Goal: Task Accomplishment & Management: Manage account settings

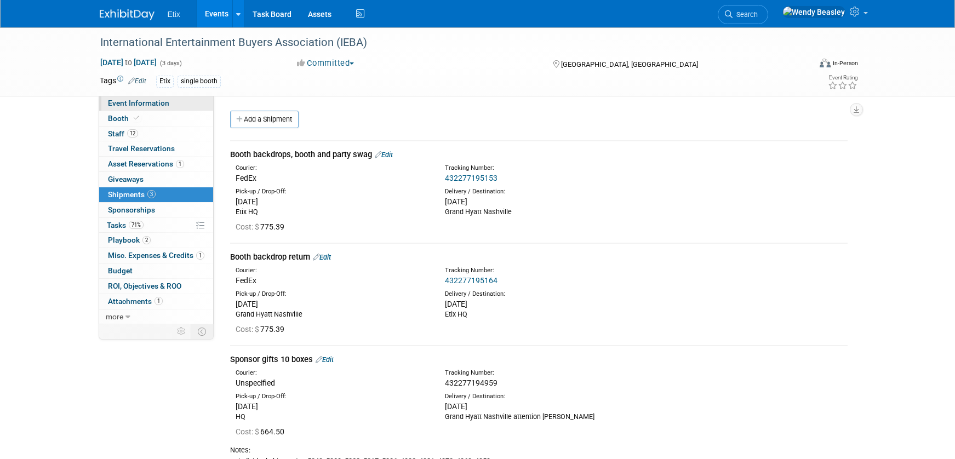
click at [148, 104] on span "Event Information" at bounding box center [138, 103] width 61 height 9
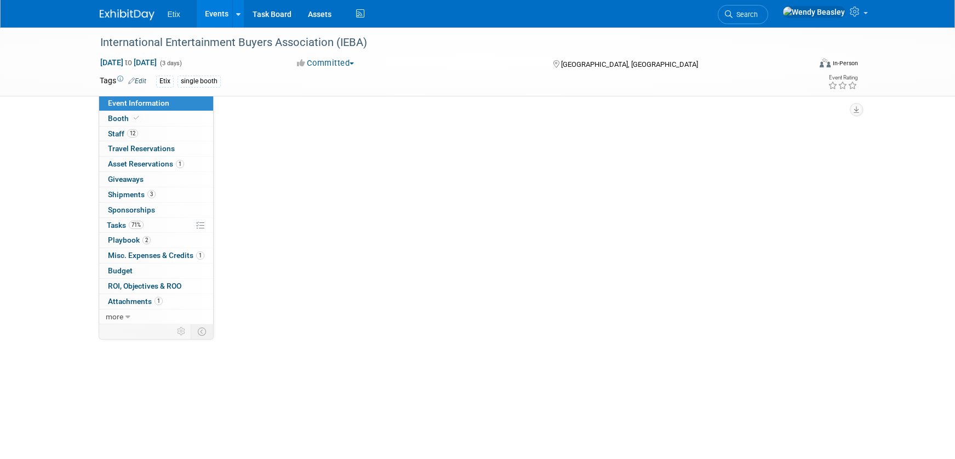
select select "No"
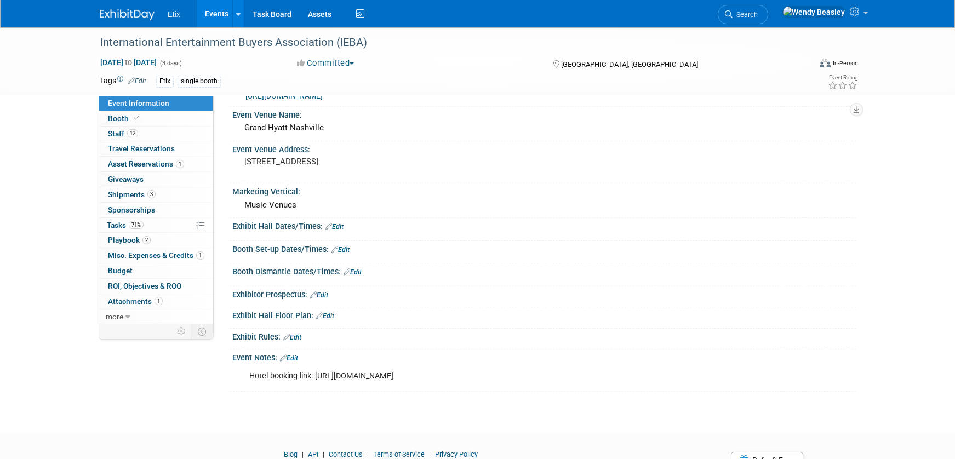
scroll to position [243, 0]
click at [118, 238] on span "Playbook 2" at bounding box center [129, 240] width 43 height 9
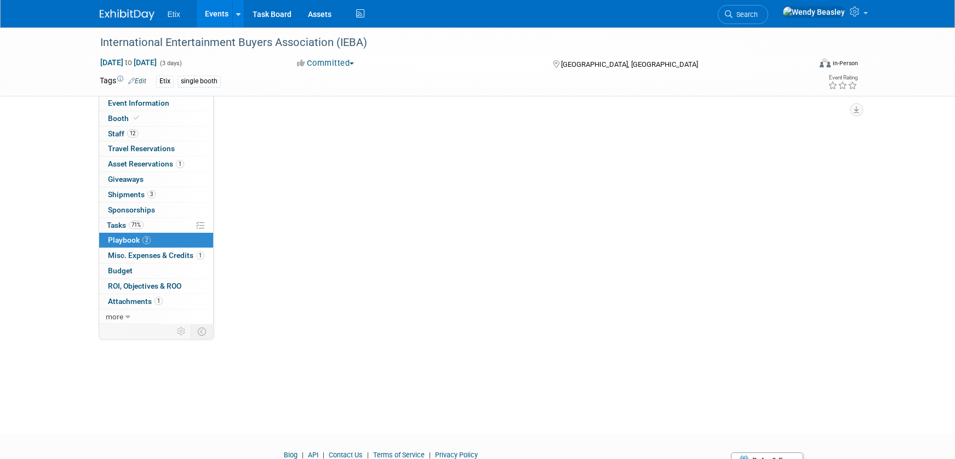
scroll to position [0, 0]
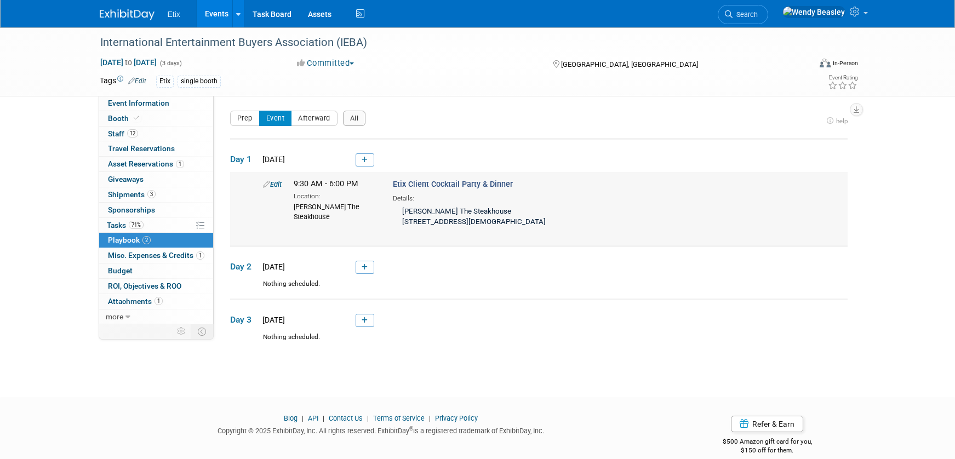
click at [263, 184] on icon at bounding box center [266, 184] width 7 height 7
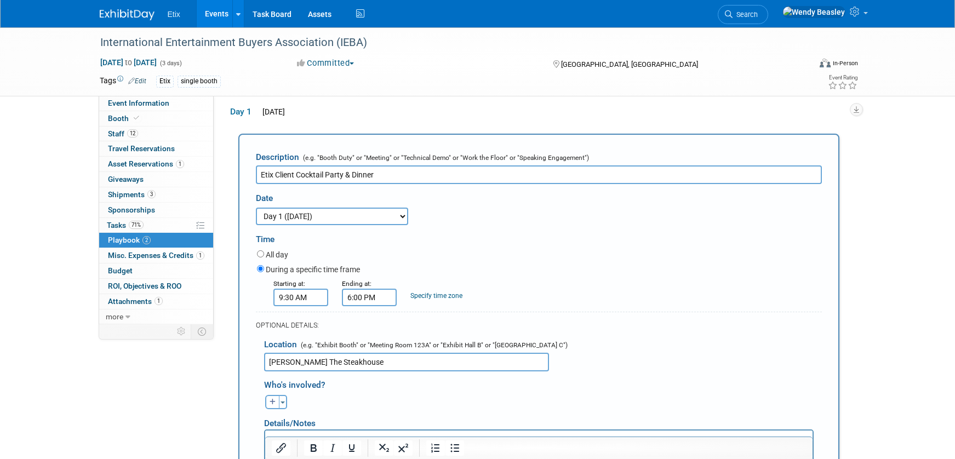
click at [318, 294] on input "9:30 AM" at bounding box center [300, 298] width 55 height 18
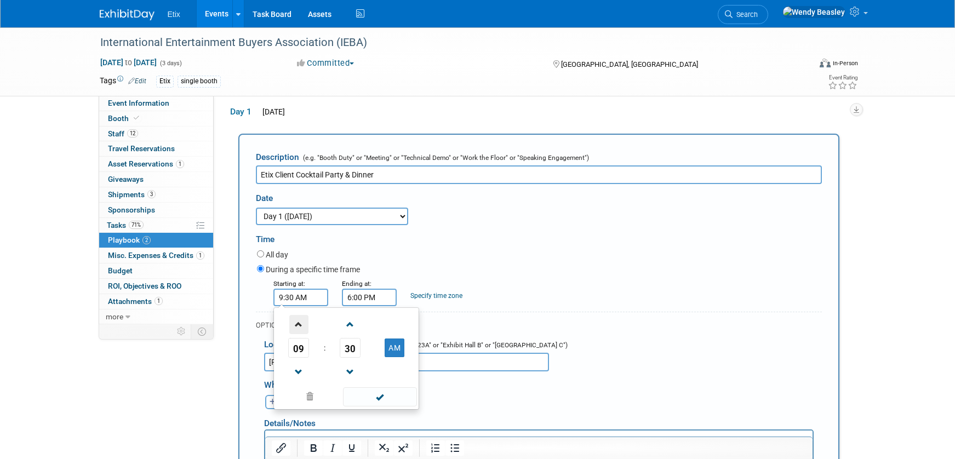
click at [300, 328] on span at bounding box center [298, 324] width 19 height 19
click at [301, 328] on span at bounding box center [298, 324] width 19 height 19
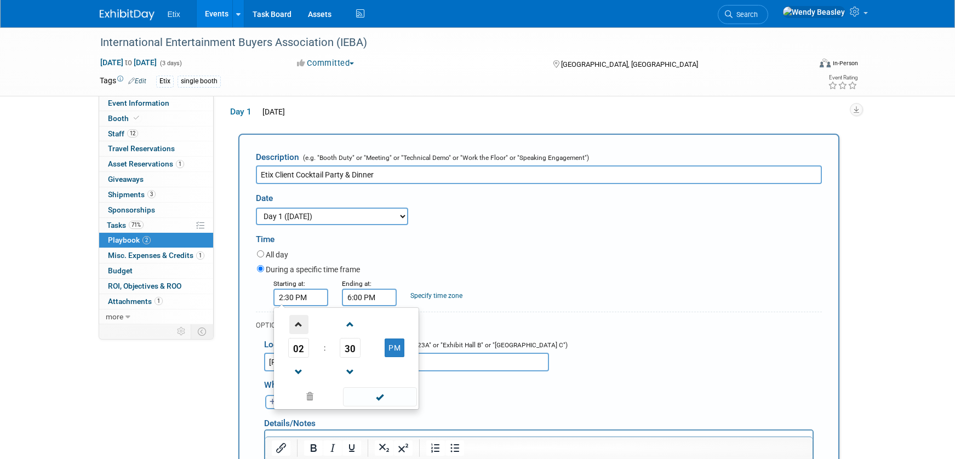
click at [301, 328] on span at bounding box center [298, 324] width 19 height 19
click at [352, 365] on span at bounding box center [350, 372] width 19 height 19
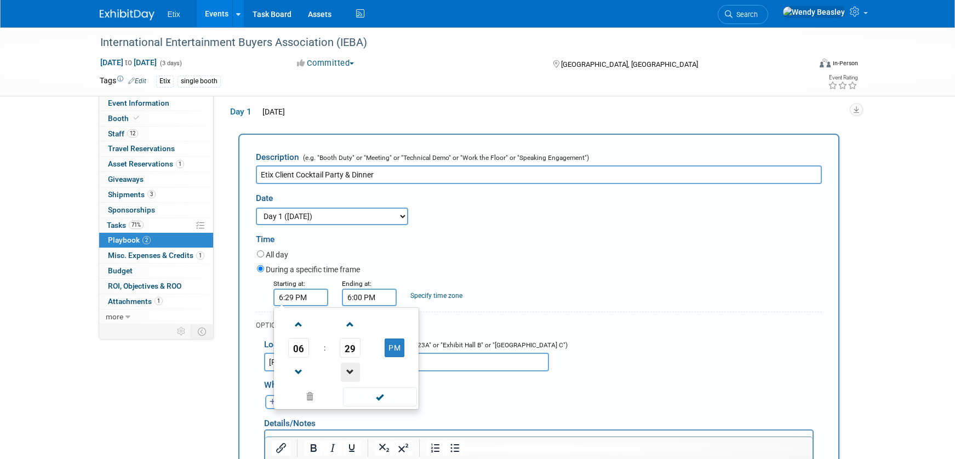
click at [352, 365] on span at bounding box center [350, 372] width 19 height 19
click at [353, 355] on span "27" at bounding box center [350, 348] width 21 height 20
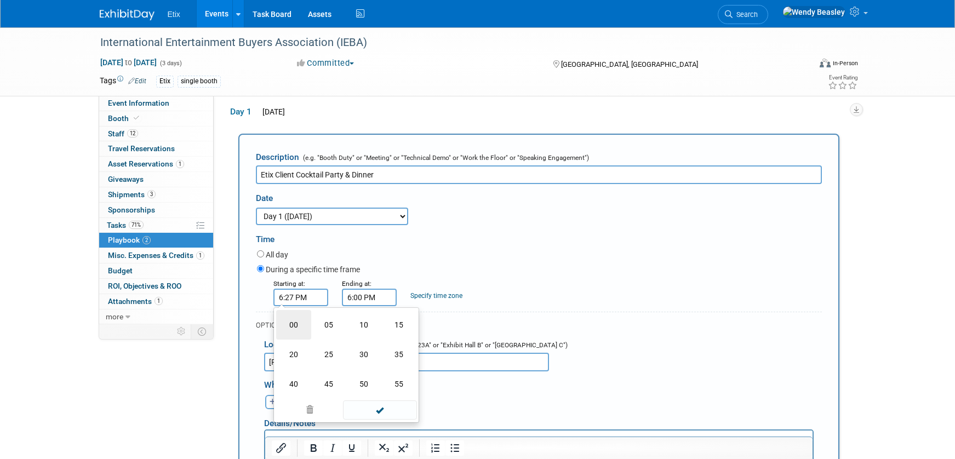
click at [295, 325] on td "00" at bounding box center [293, 325] width 35 height 30
type input "6:00 PM"
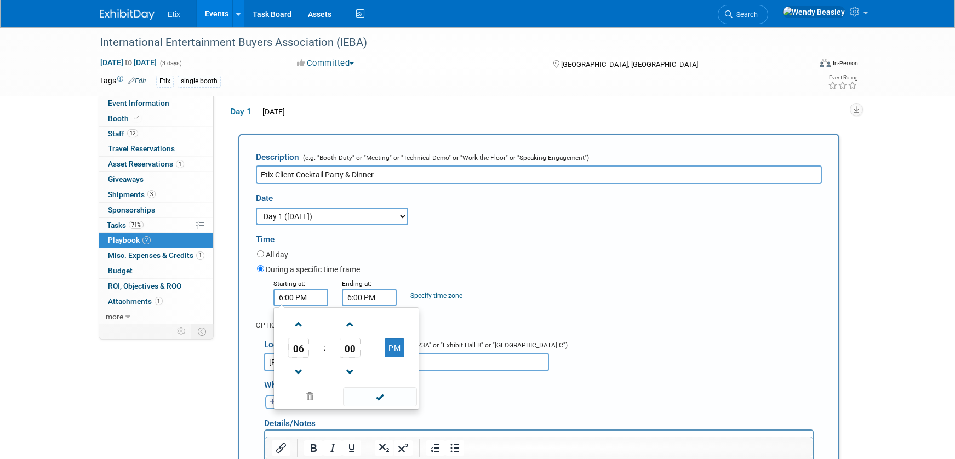
click at [370, 297] on input "6:00 PM" at bounding box center [369, 298] width 55 height 18
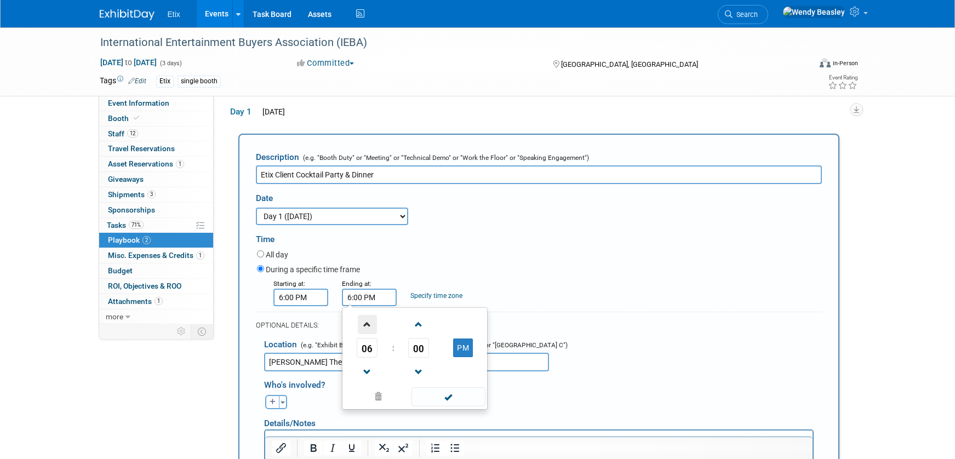
click at [367, 320] on span at bounding box center [367, 324] width 19 height 19
type input "9:00 PM"
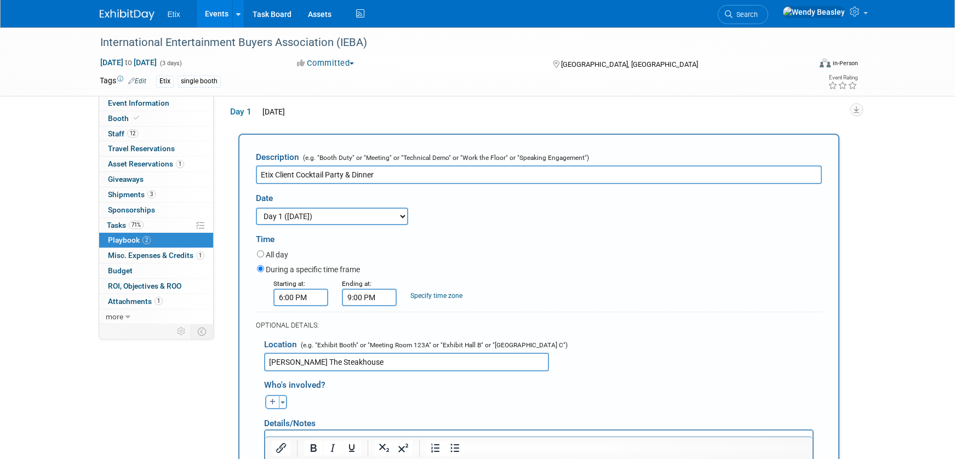
click at [599, 319] on div "OPTIONAL DETAILS:" at bounding box center [539, 322] width 566 height 20
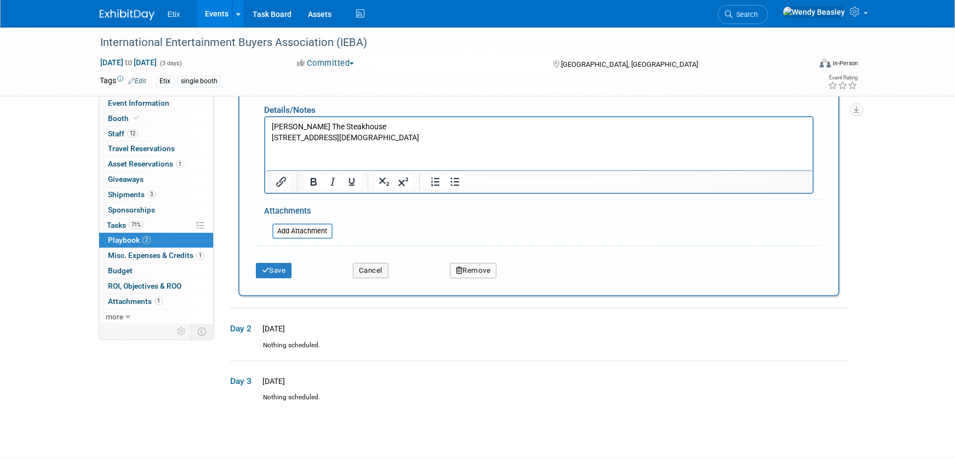
scroll to position [427, 0]
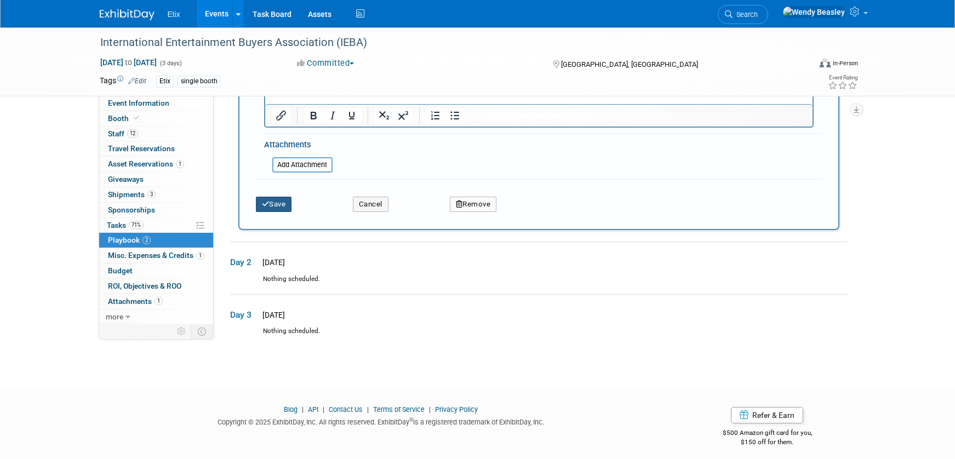
click at [284, 202] on button "Save" at bounding box center [274, 204] width 36 height 15
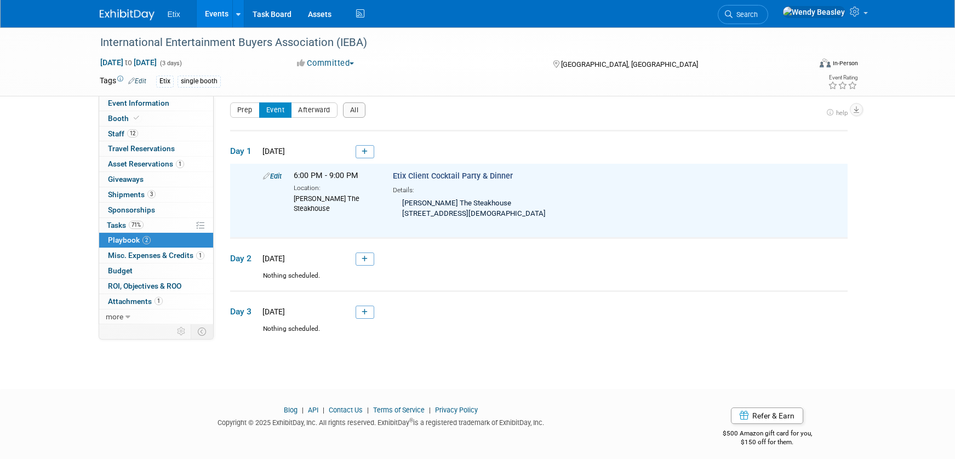
scroll to position [0, 0]
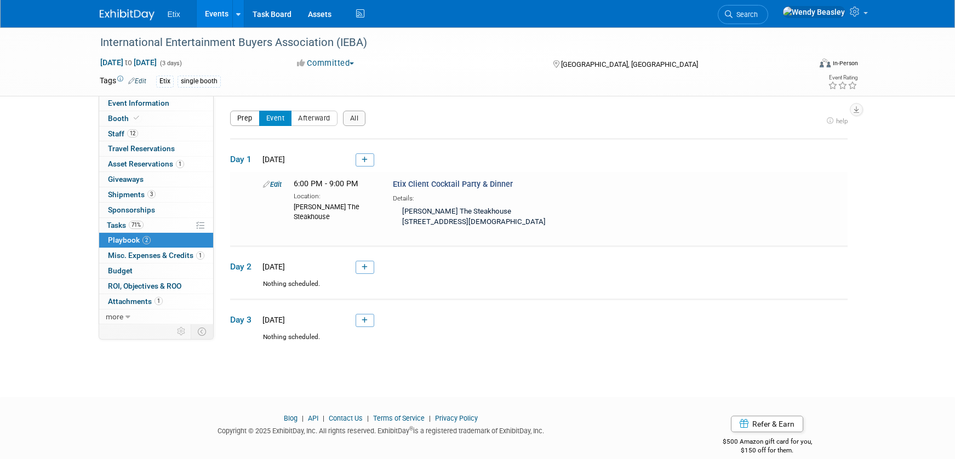
click at [254, 117] on button "Prep" at bounding box center [245, 118] width 30 height 15
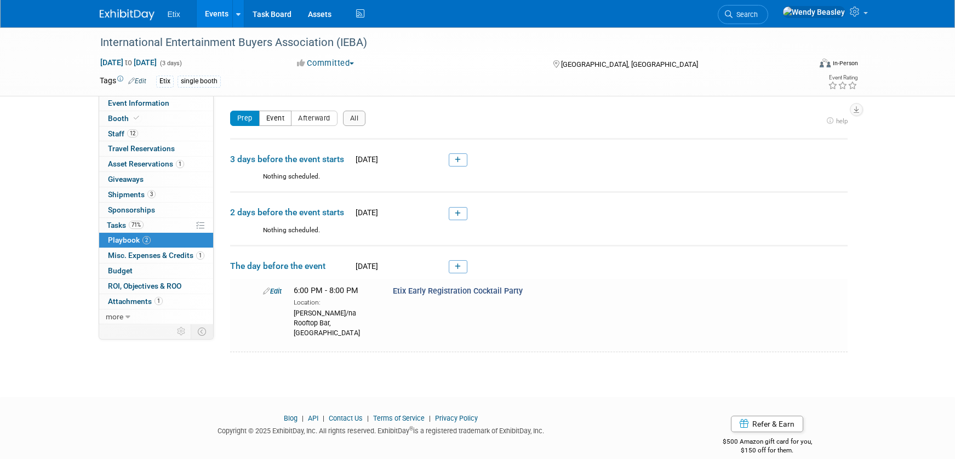
click at [284, 122] on button "Event" at bounding box center [275, 118] width 33 height 15
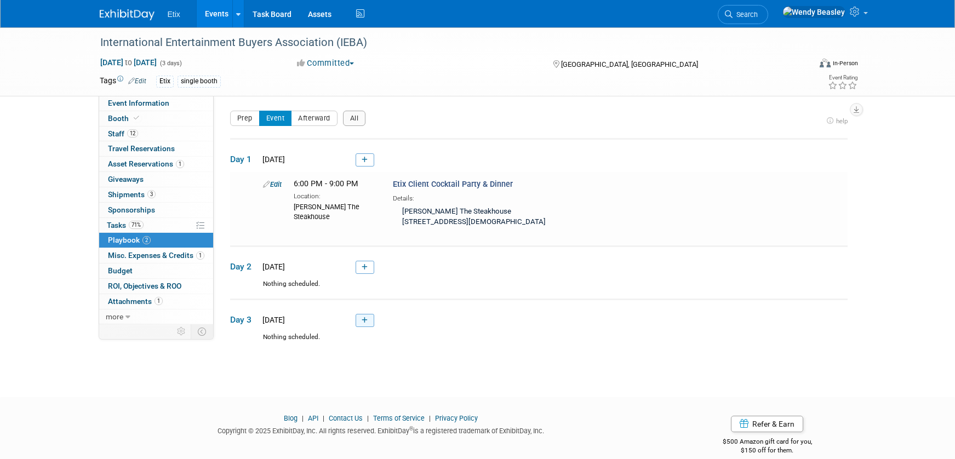
click at [359, 314] on link at bounding box center [364, 320] width 19 height 13
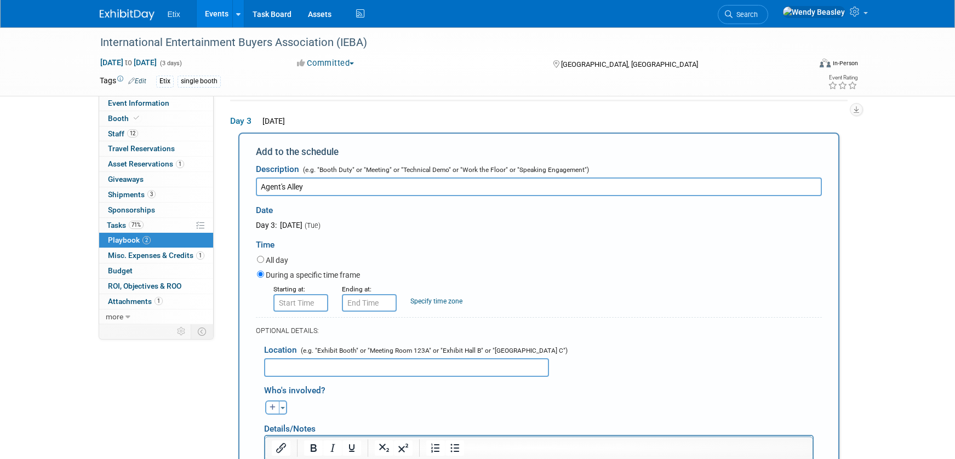
type input "Agent's Alley"
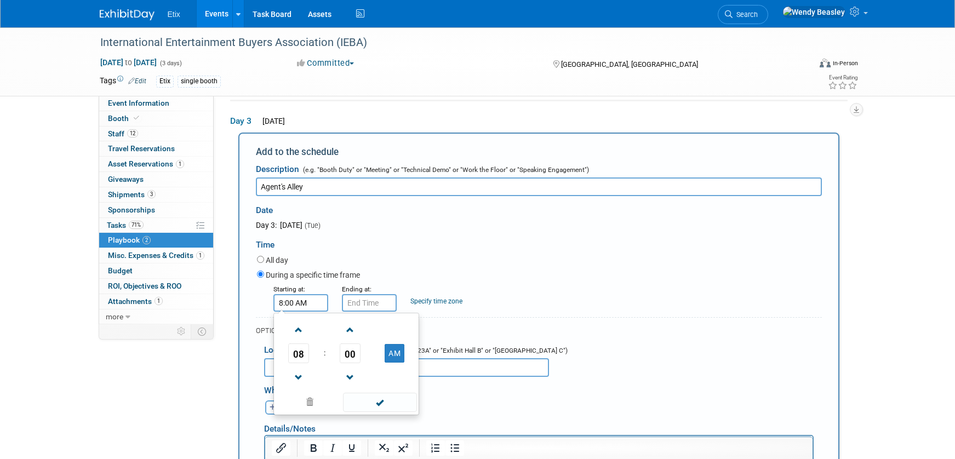
click at [295, 304] on input "8:00 AM" at bounding box center [300, 303] width 55 height 18
click at [300, 327] on span at bounding box center [298, 329] width 19 height 19
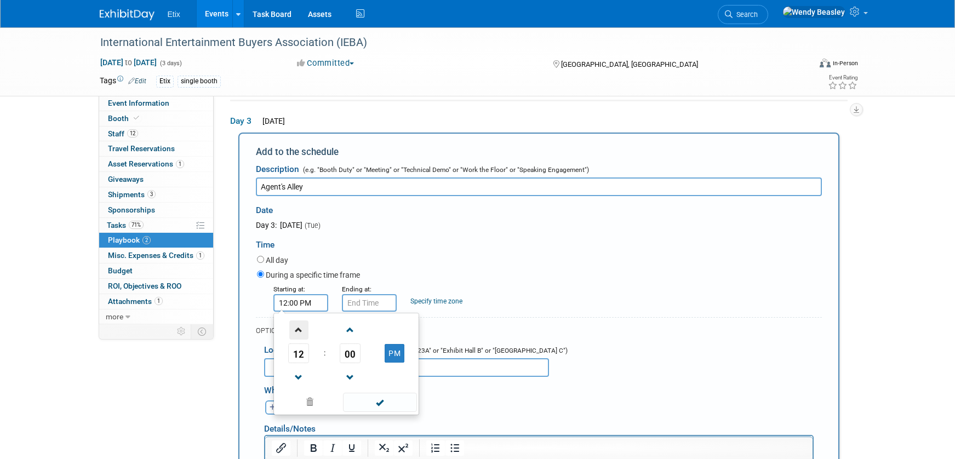
click at [300, 327] on span at bounding box center [298, 329] width 19 height 19
type input "1:00 PM"
click at [380, 400] on span at bounding box center [380, 402] width 74 height 19
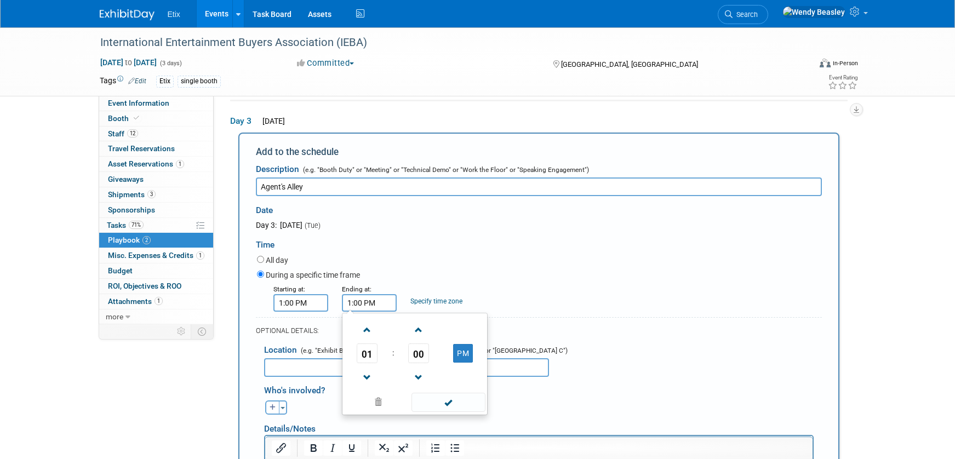
click at [363, 301] on input "1:00 PM" at bounding box center [369, 303] width 55 height 18
click at [366, 327] on span at bounding box center [367, 329] width 19 height 19
click at [368, 327] on span at bounding box center [367, 329] width 19 height 19
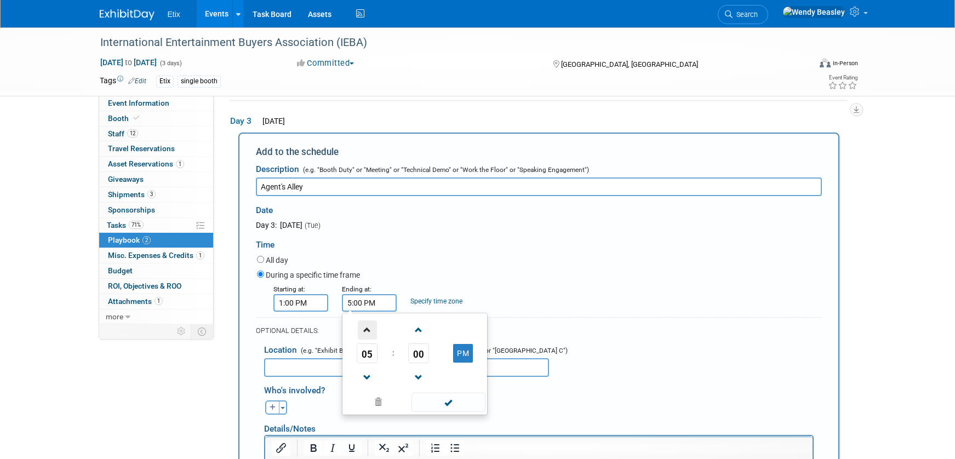
click at [368, 326] on span at bounding box center [367, 329] width 19 height 19
drag, startPoint x: 366, startPoint y: 379, endPoint x: 374, endPoint y: 378, distance: 8.2
click at [366, 379] on span at bounding box center [367, 377] width 19 height 19
type input "5:00 PM"
click at [449, 401] on span at bounding box center [448, 402] width 74 height 19
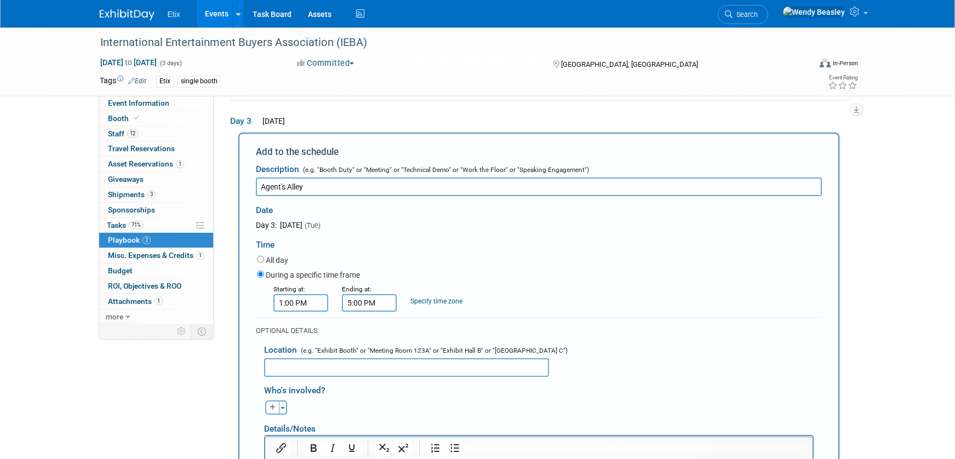
click at [391, 368] on input "text" at bounding box center [406, 367] width 285 height 19
paste input "Grand Hyatt, Level 4, Summit Ballroom"
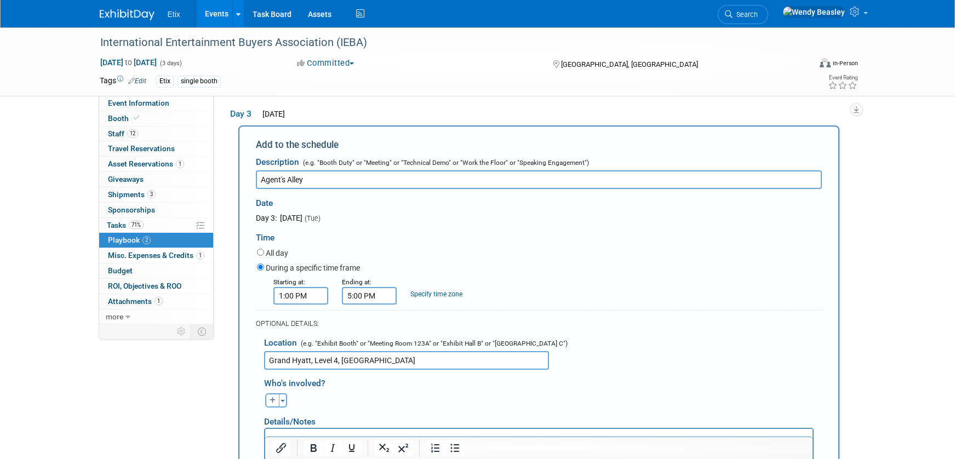
scroll to position [242, 0]
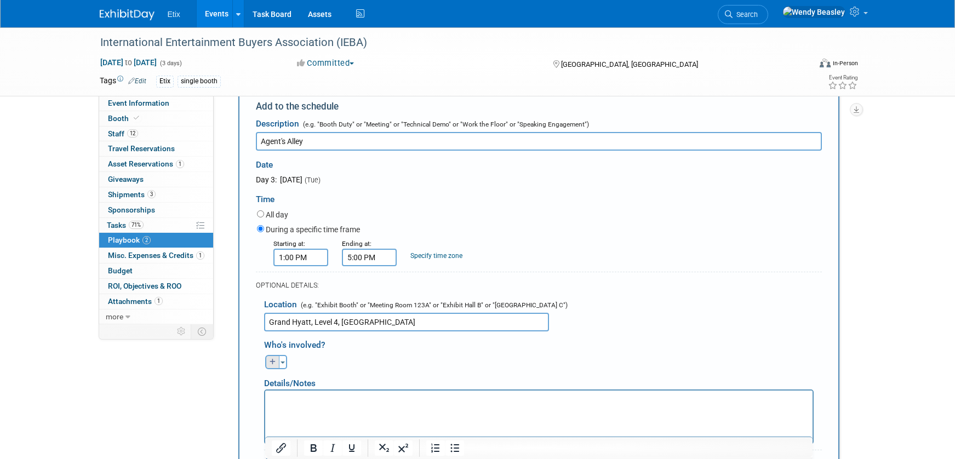
type input "Grand Hyatt, Level 4, Summit Ballroom"
click at [272, 366] on button "button" at bounding box center [272, 362] width 14 height 14
select select
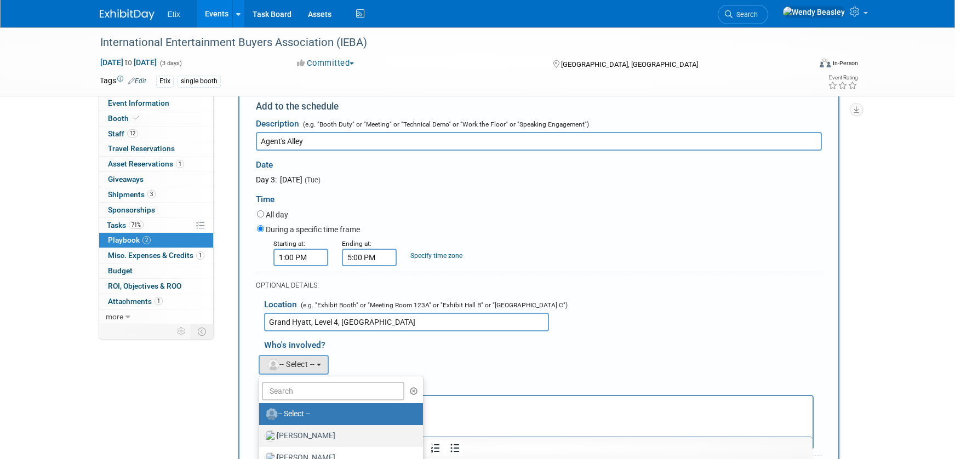
click at [317, 428] on label "Aaron Bare" at bounding box center [338, 436] width 147 height 18
click at [261, 431] on input "Aaron Bare" at bounding box center [257, 434] width 7 height 7
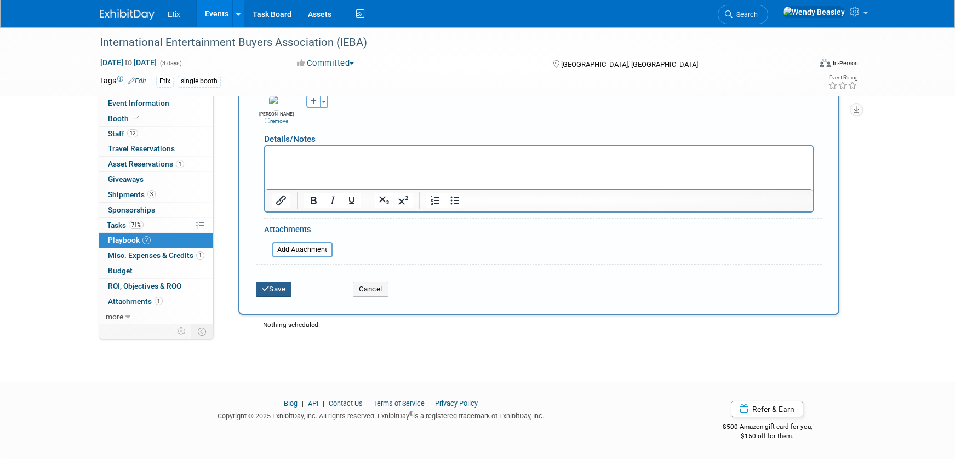
click at [274, 285] on button "Save" at bounding box center [274, 289] width 36 height 15
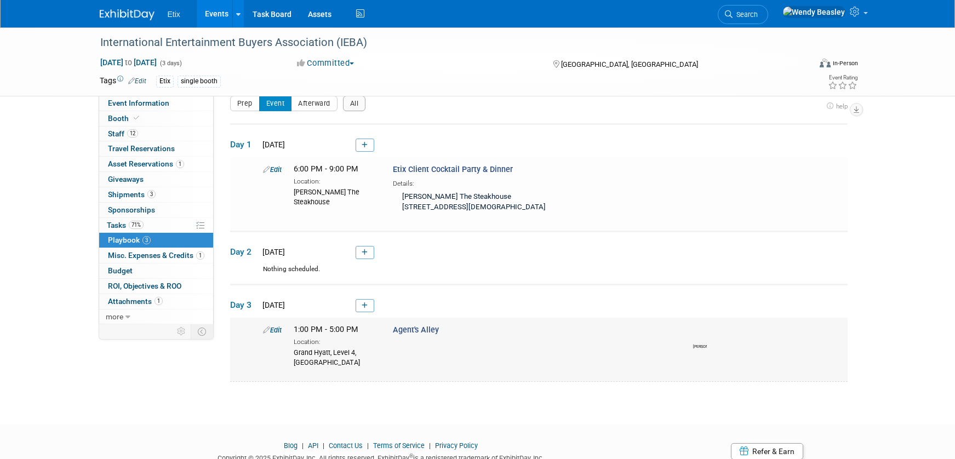
scroll to position [0, 0]
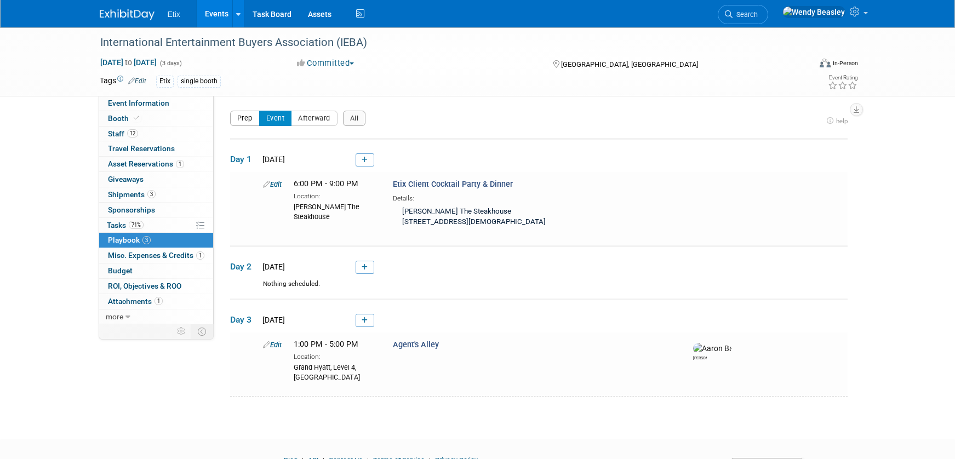
click at [250, 119] on button "Prep" at bounding box center [245, 118] width 30 height 15
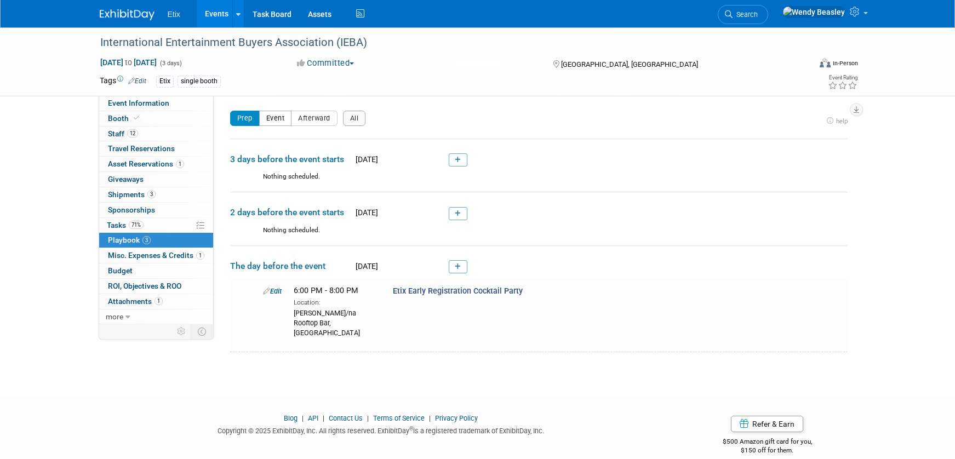
click at [286, 121] on button "Event" at bounding box center [275, 118] width 33 height 15
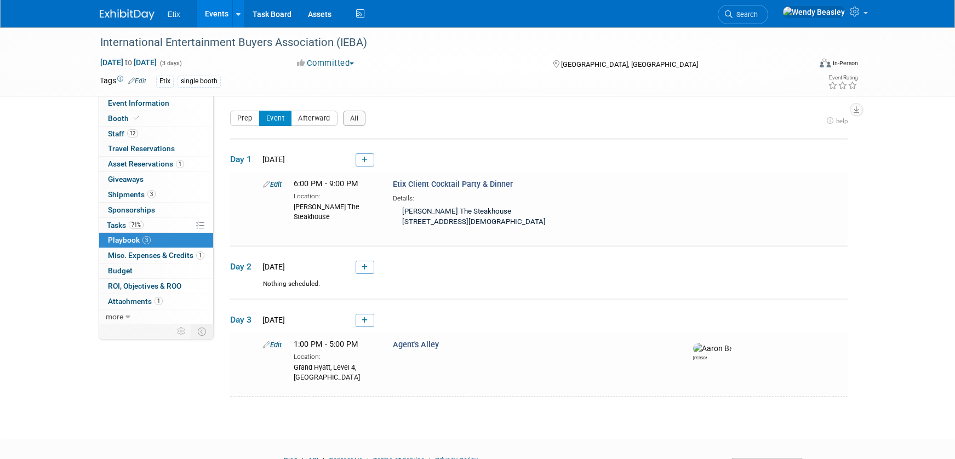
click at [204, 14] on link "Events" at bounding box center [217, 13] width 40 height 27
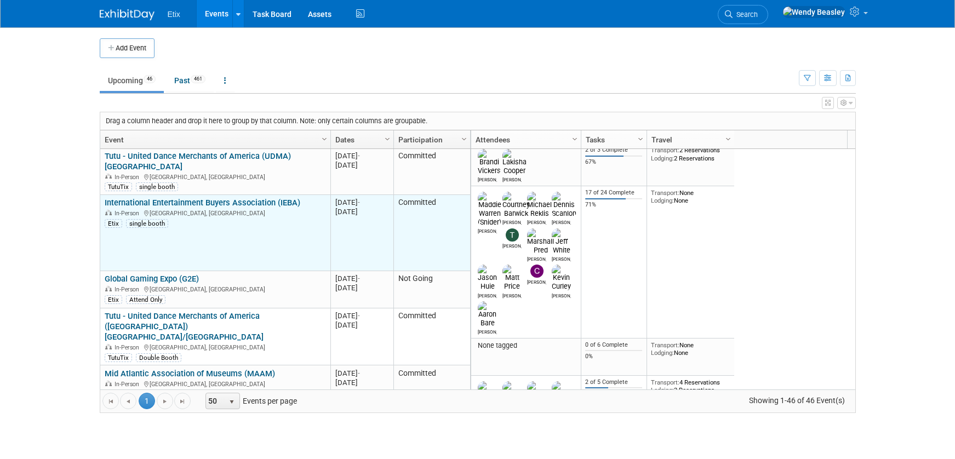
scroll to position [131, 0]
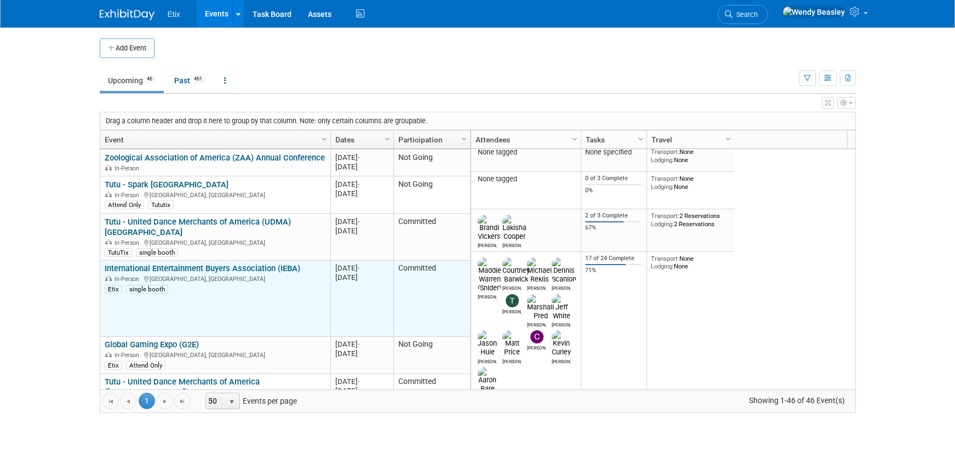
click at [192, 263] on link "International Entertainment Buyers Association (IEBA)" at bounding box center [203, 268] width 196 height 10
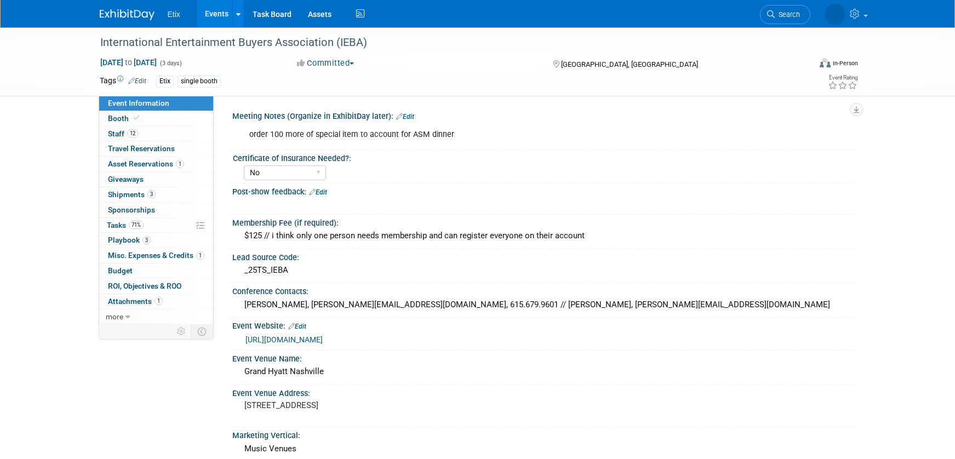
select select "No"
click at [123, 239] on span "Playbook 3" at bounding box center [129, 240] width 43 height 9
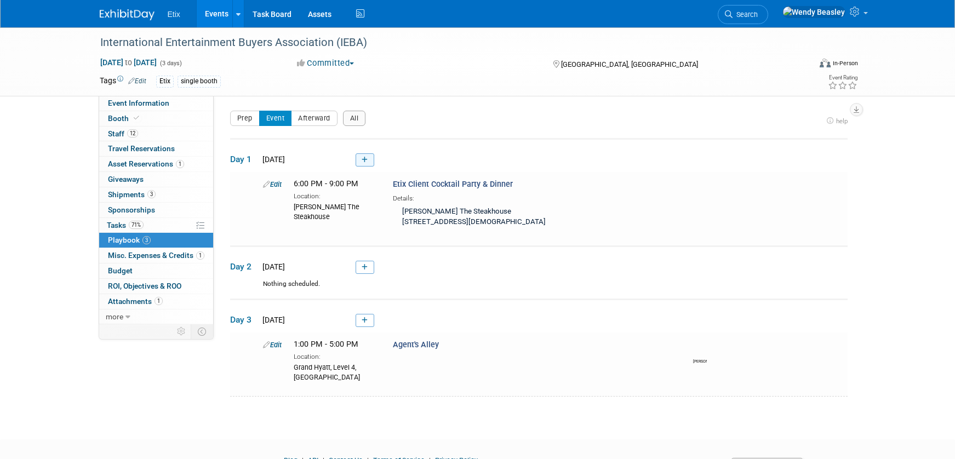
click at [368, 162] on link at bounding box center [364, 159] width 19 height 13
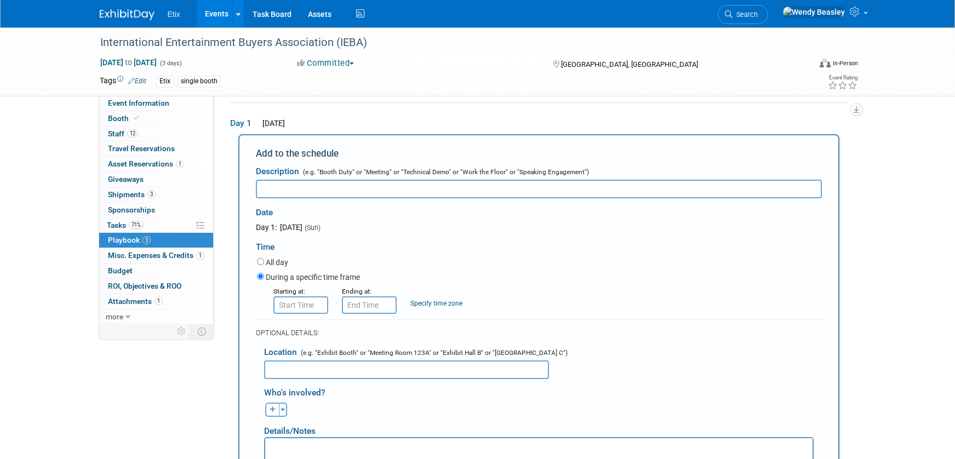
drag, startPoint x: 894, startPoint y: 151, endPoint x: 884, endPoint y: 153, distance: 10.1
click at [894, 151] on div "International Entertainment Buyers Association (IEBA) Oct 5, 2025 to Oct 7, 202…" at bounding box center [477, 417] width 955 height 853
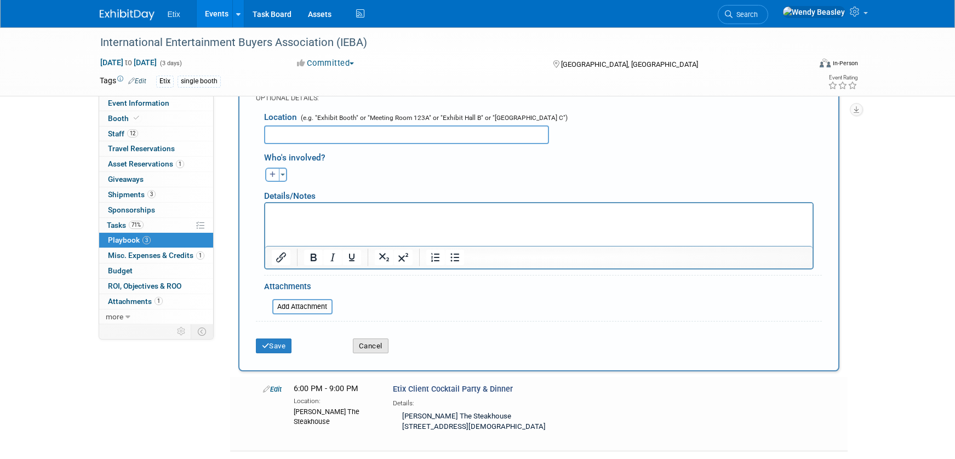
click at [375, 346] on button "Cancel" at bounding box center [371, 346] width 36 height 15
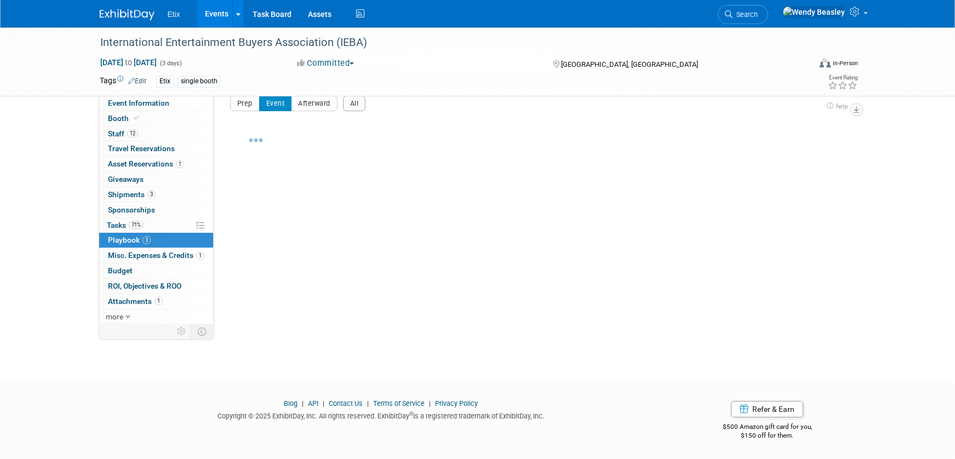
scroll to position [15, 0]
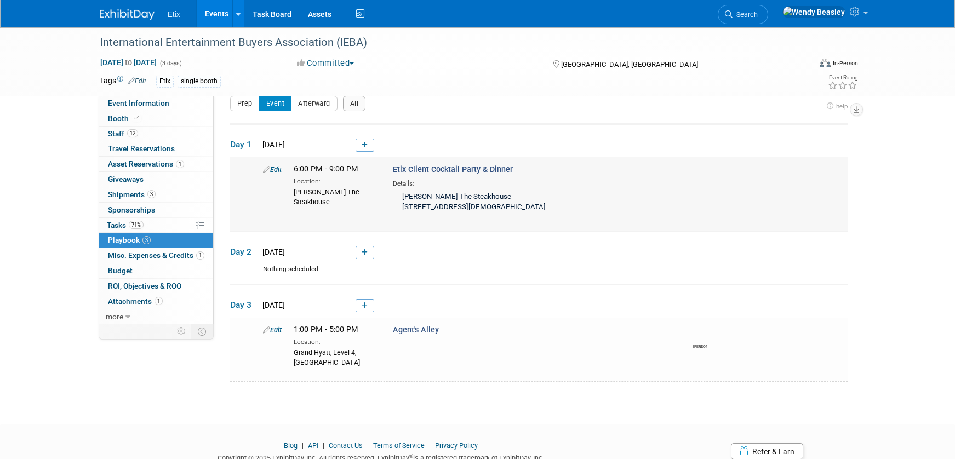
click at [266, 169] on icon at bounding box center [266, 169] width 7 height 7
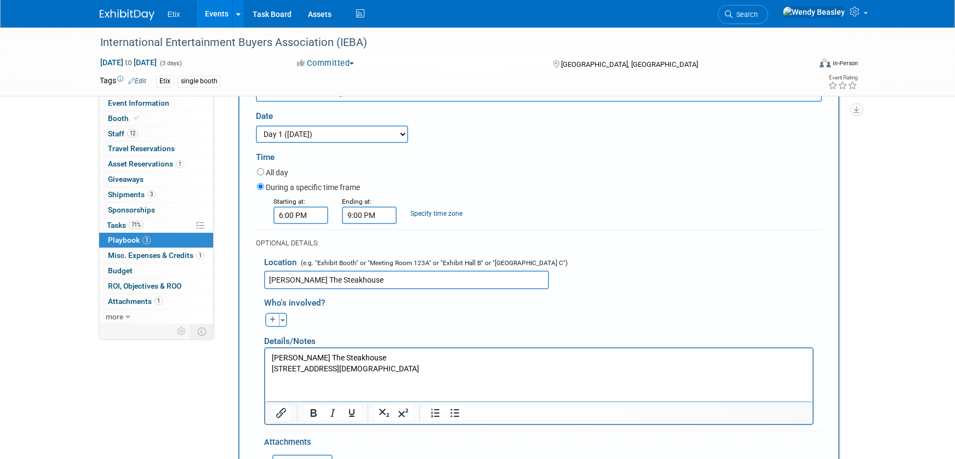
scroll to position [131, 0]
click at [271, 320] on icon "button" at bounding box center [273, 318] width 7 height 7
select select
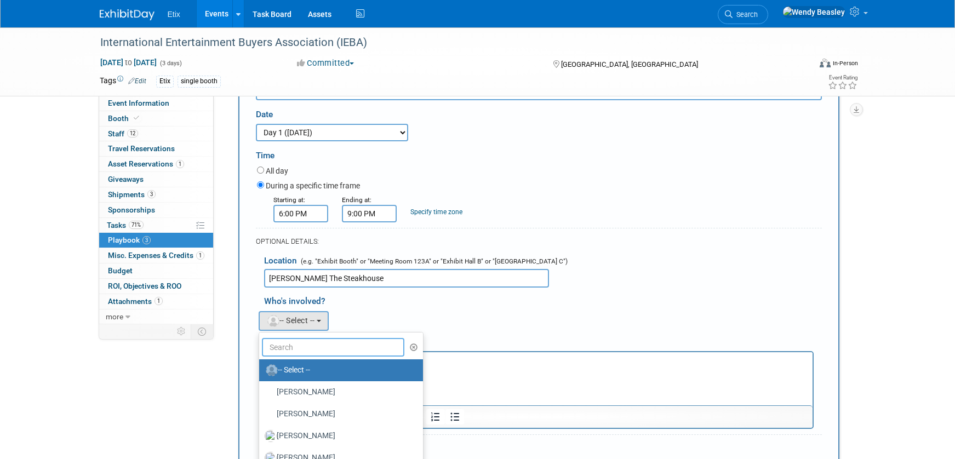
click at [308, 342] on input "text" at bounding box center [333, 347] width 143 height 19
drag, startPoint x: 322, startPoint y: 392, endPoint x: 59, endPoint y: 20, distance: 454.7
click at [322, 392] on label "Aaron Bare" at bounding box center [338, 392] width 147 height 18
click at [261, 392] on input "Aaron Bare" at bounding box center [257, 390] width 7 height 7
select select "5acaaf70-30d7-4097-9937-213f95e4f2ba"
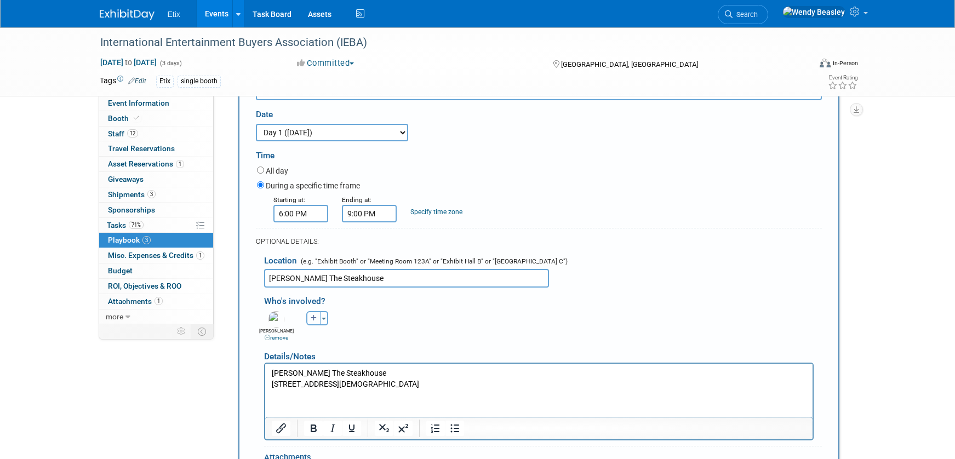
click at [314, 320] on icon "button" at bounding box center [314, 318] width 7 height 7
select select
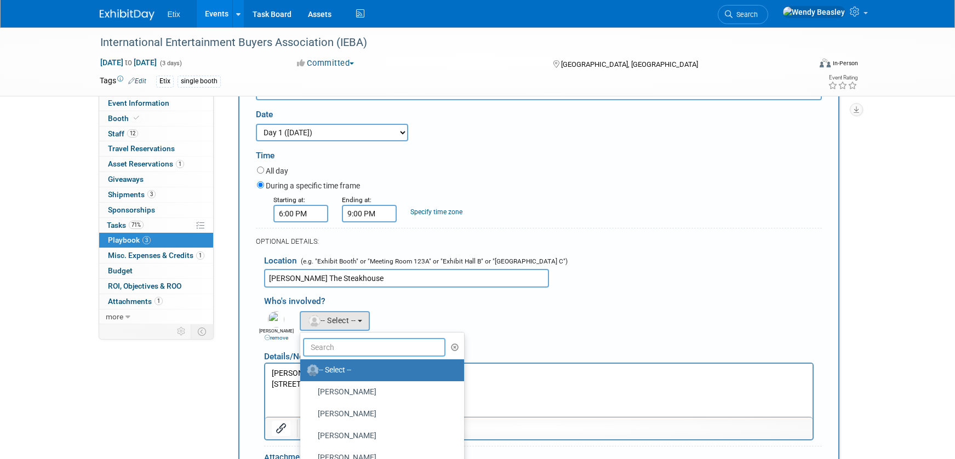
click at [358, 349] on input "text" at bounding box center [374, 347] width 143 height 19
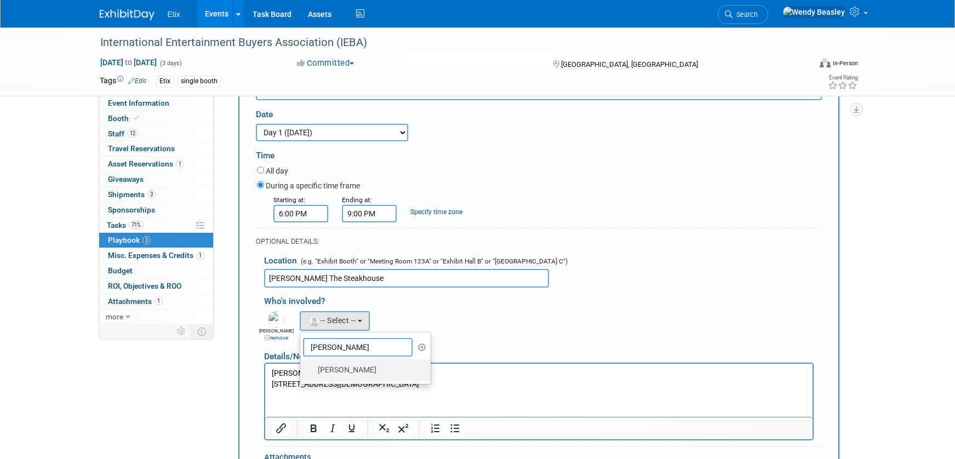
type input "marshall"
click at [364, 372] on label "Marshall Pred" at bounding box center [363, 371] width 114 height 18
click at [302, 372] on input "Marshall Pred" at bounding box center [298, 368] width 7 height 7
select select "6de4c46f-07e8-477f-9095-4d3d78134f4e"
click at [354, 316] on icon "button" at bounding box center [355, 318] width 7 height 7
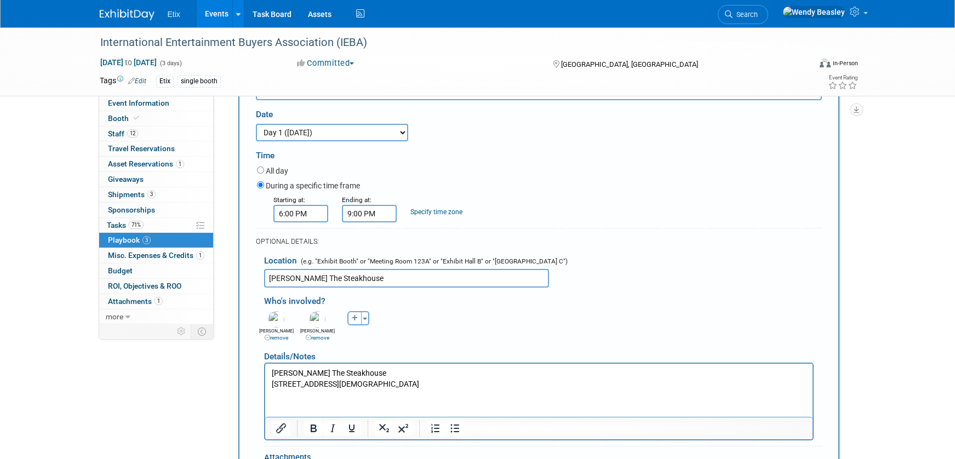
select select
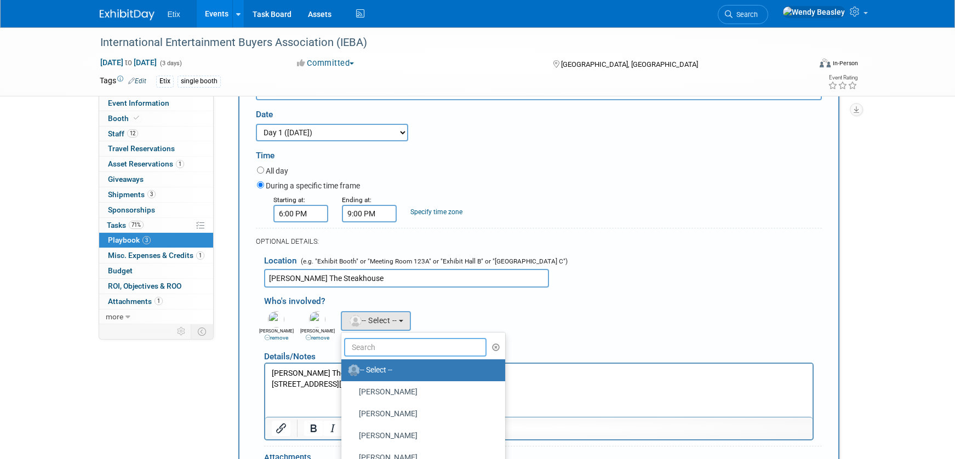
click at [377, 343] on input "text" at bounding box center [415, 347] width 143 height 19
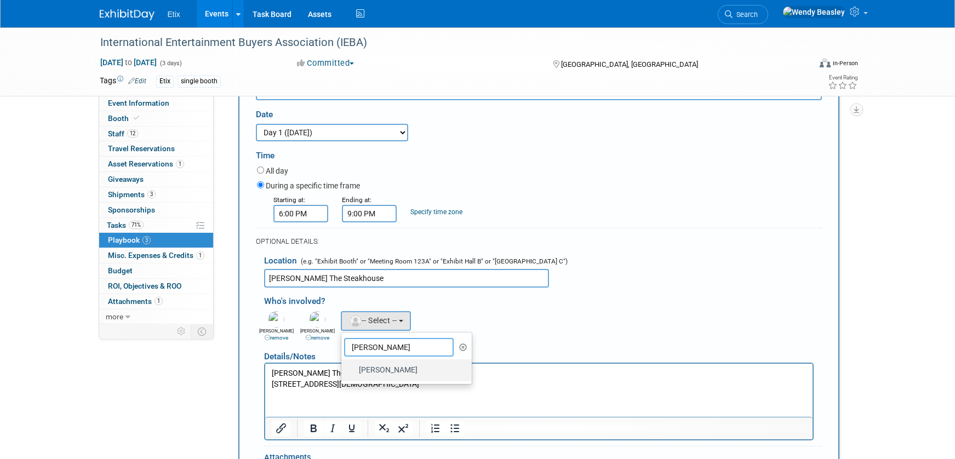
type input "dennis"
click at [389, 371] on label "Dennis Scanlon" at bounding box center [404, 371] width 114 height 18
click at [343, 371] on input "Dennis Scanlon" at bounding box center [339, 368] width 7 height 7
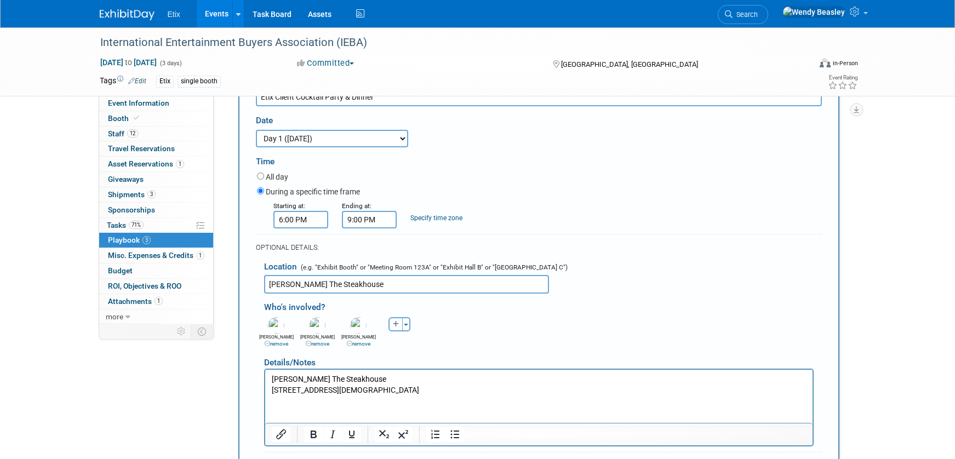
scroll to position [69, 0]
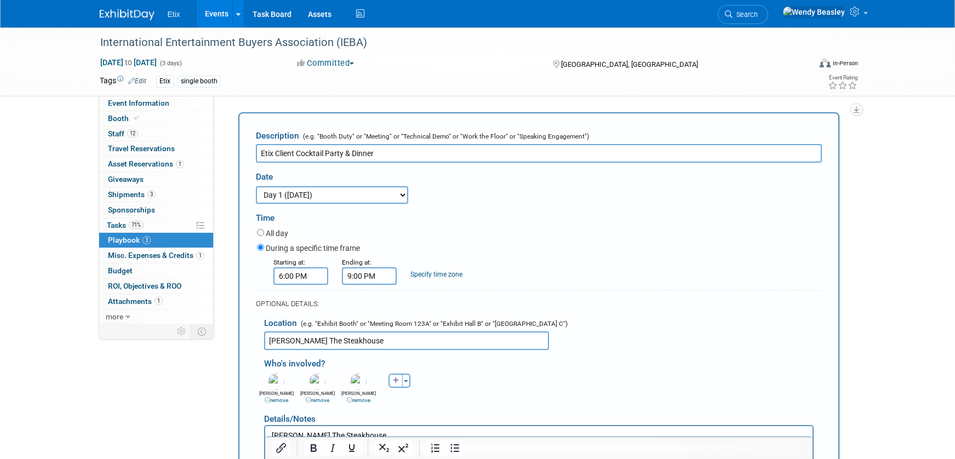
click at [395, 382] on icon "button" at bounding box center [396, 380] width 7 height 7
select select
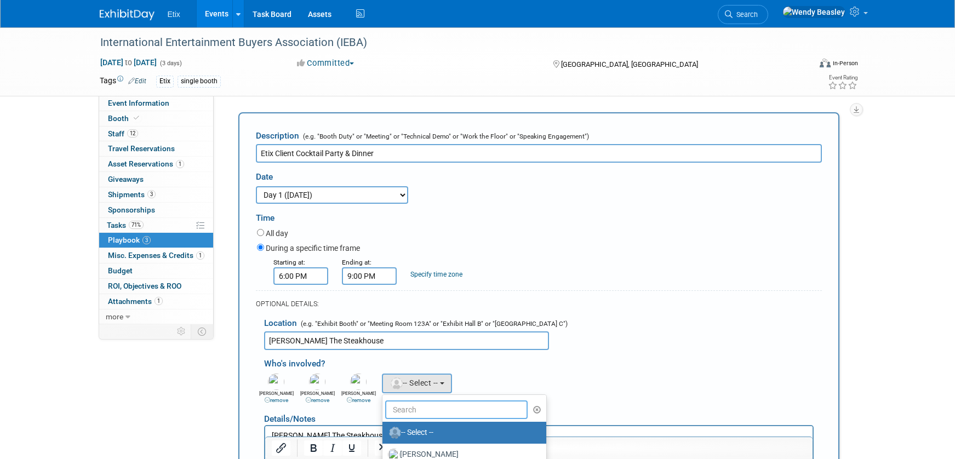
click at [447, 408] on input "text" at bounding box center [456, 409] width 143 height 19
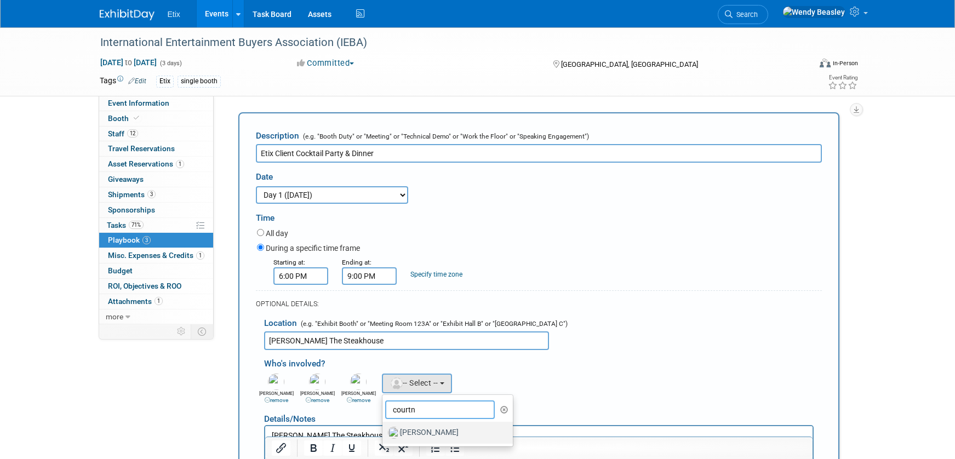
type input "courtn"
click at [442, 437] on label "Courtney Barwick" at bounding box center [445, 433] width 114 height 18
click at [384, 435] on input "Courtney Barwick" at bounding box center [380, 431] width 7 height 7
select select "aa538edb-80e1-41bb-b2fd-6986a54aaf3a"
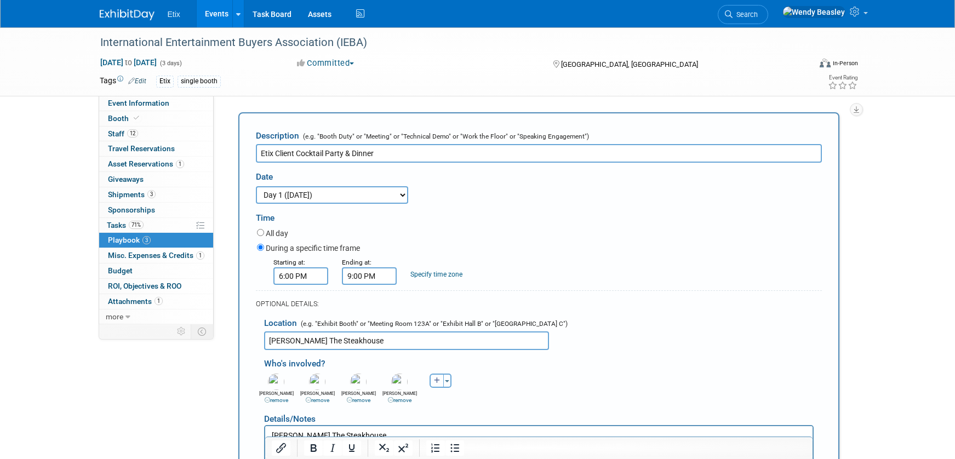
click at [434, 381] on icon "button" at bounding box center [437, 380] width 7 height 7
select select
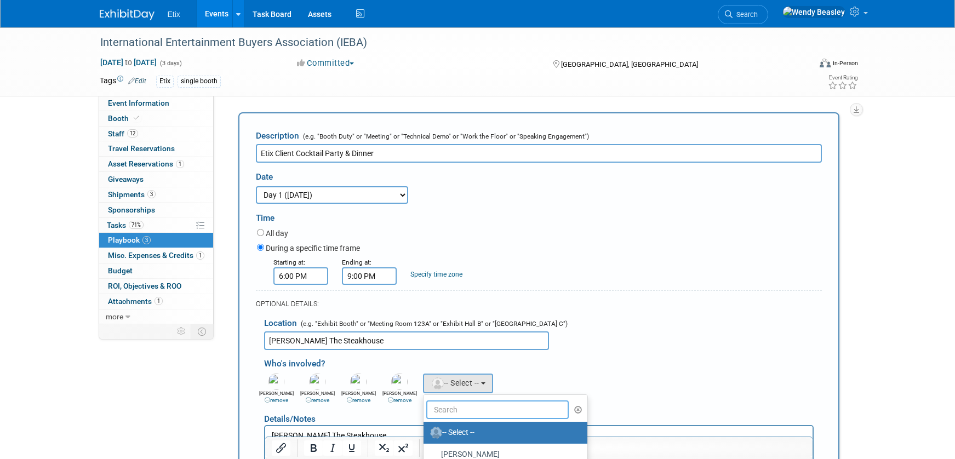
click at [448, 414] on input "text" at bounding box center [497, 409] width 143 height 19
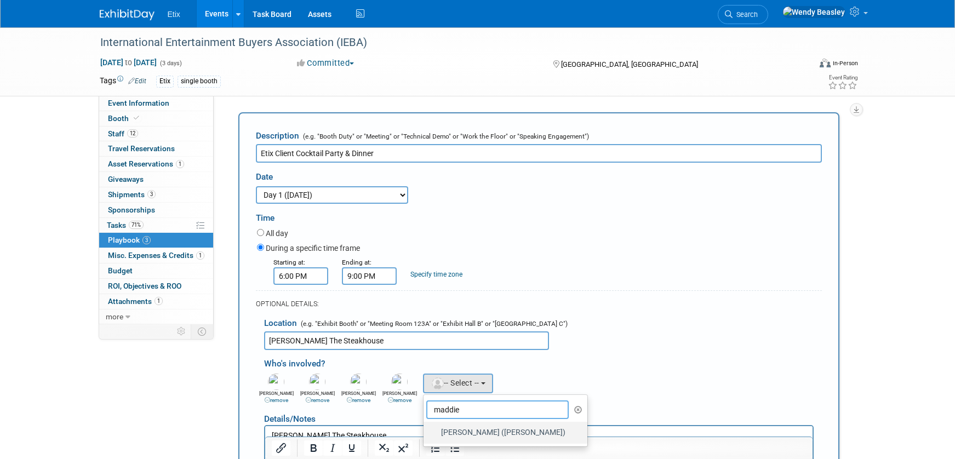
type input "maddie"
click at [453, 437] on label "Maddie Warren (Snider)" at bounding box center [502, 433] width 147 height 18
click at [425, 435] on input "Maddie Warren (Snider)" at bounding box center [421, 431] width 7 height 7
select select "23df5899-451f-4cf7-9601-3c718526ee92"
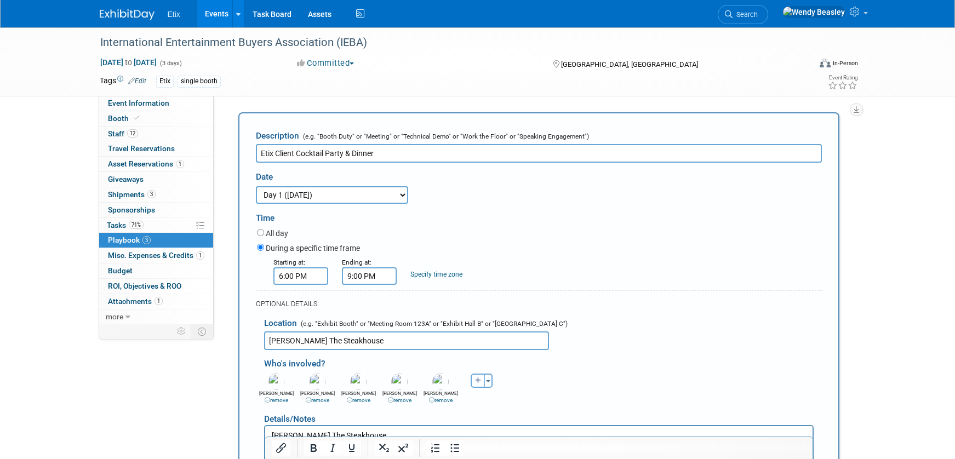
click at [477, 381] on icon "button" at bounding box center [478, 380] width 7 height 7
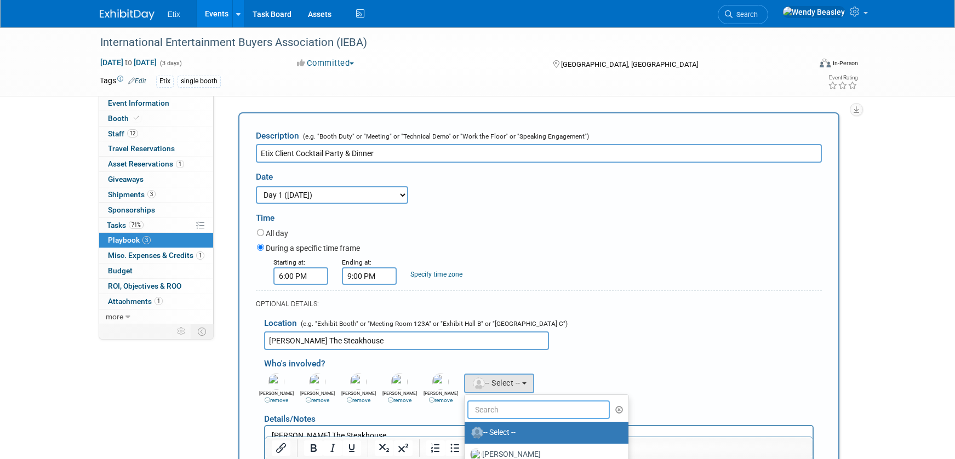
click at [485, 411] on input "text" at bounding box center [538, 409] width 143 height 19
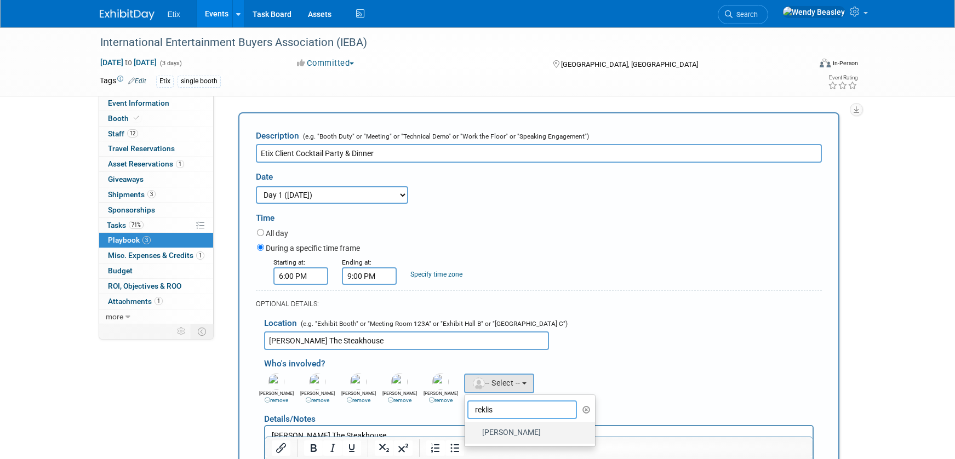
type input "reklis"
click at [505, 436] on label "Michael Reklis" at bounding box center [527, 433] width 114 height 18
click at [466, 435] on input "Michael Reklis" at bounding box center [462, 431] width 7 height 7
select select "77bdcaf0-4ecc-4fe1-be5a-7f97ebfae414"
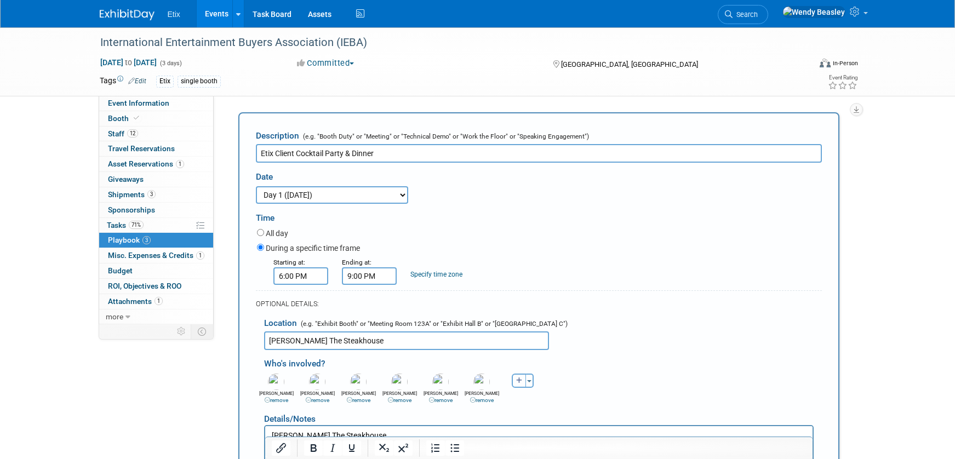
click at [517, 383] on icon "button" at bounding box center [519, 380] width 7 height 7
select select
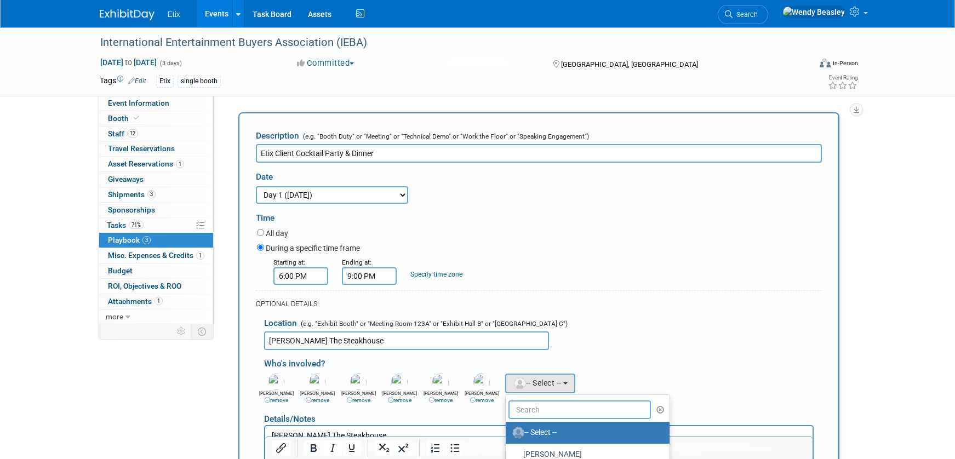
click at [544, 405] on input "text" at bounding box center [579, 409] width 143 height 19
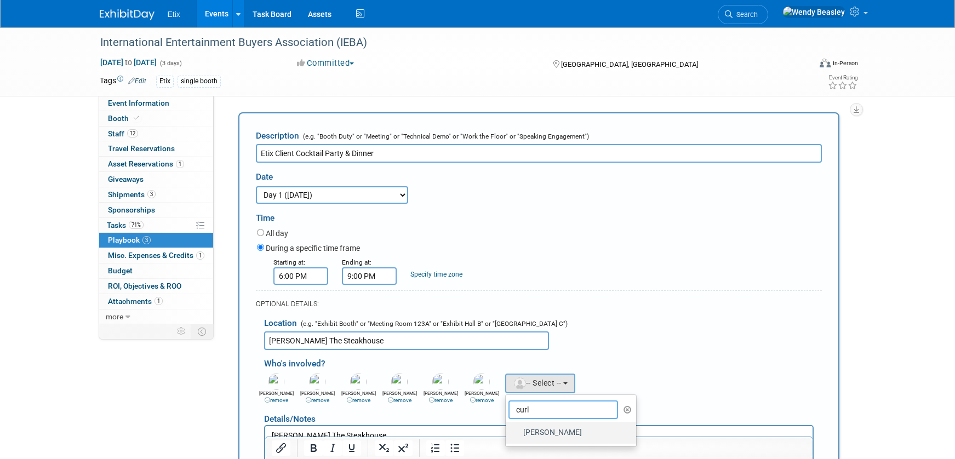
type input "curl"
click at [554, 436] on label "Kevin Curley" at bounding box center [568, 433] width 114 height 18
click at [507, 435] on input "Kevin Curley" at bounding box center [503, 431] width 7 height 7
select select "045d9ab7-fd56-454c-b242-048303da9a1d"
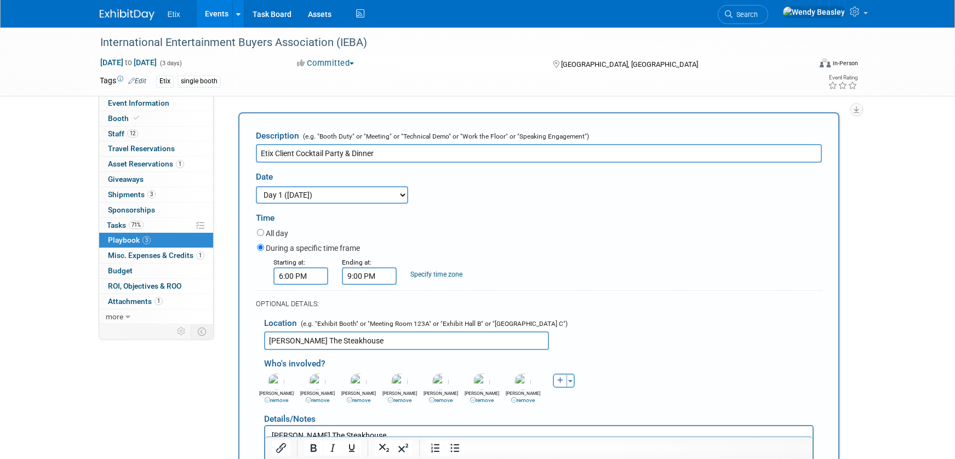
click at [560, 381] on icon "button" at bounding box center [560, 380] width 7 height 7
select select
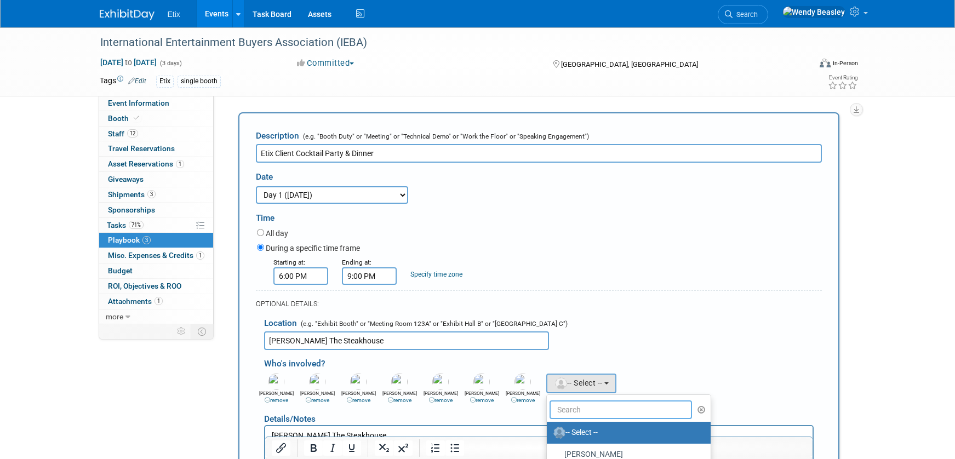
click at [574, 405] on input "text" at bounding box center [620, 409] width 143 height 19
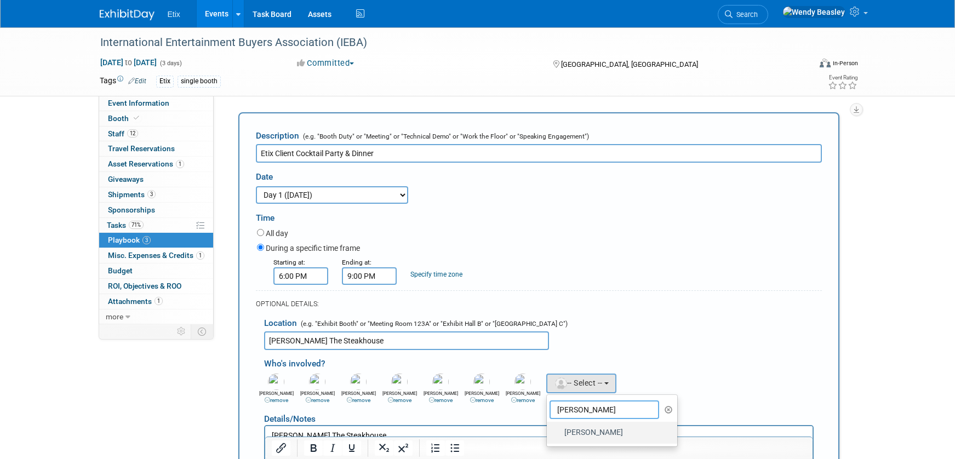
type input "huie"
click at [583, 434] on label "Jason Huie" at bounding box center [609, 433] width 114 height 18
click at [548, 434] on input "Jason Huie" at bounding box center [544, 431] width 7 height 7
select select "598b8cdc-6982-4b67-9cfb-7fa30dd426b5"
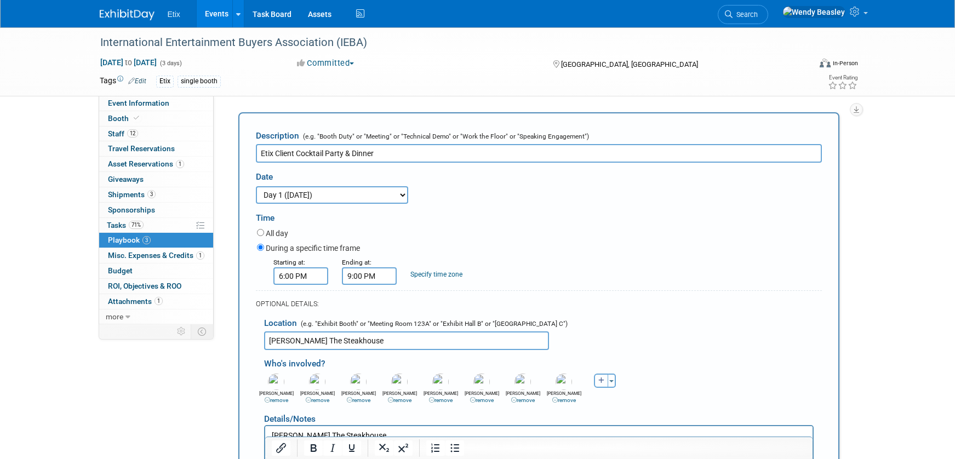
click at [597, 379] on button "button" at bounding box center [601, 381] width 14 height 14
select select
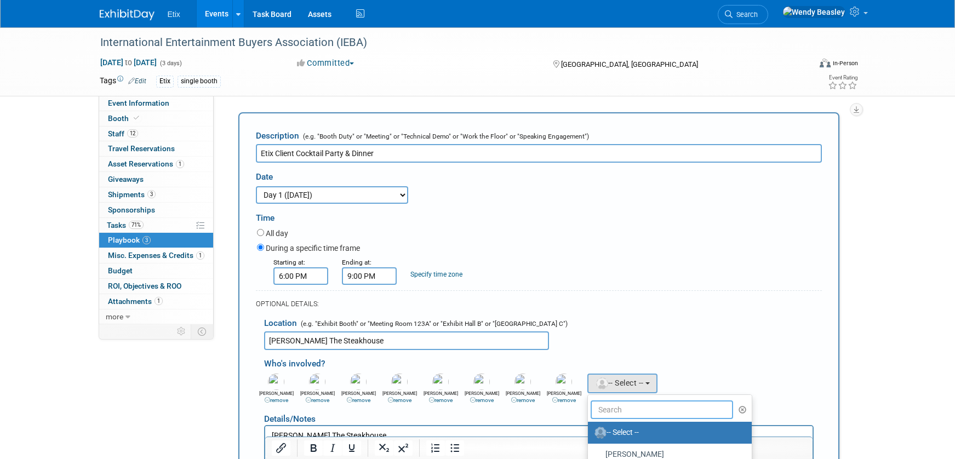
click at [613, 413] on input "text" at bounding box center [661, 409] width 143 height 19
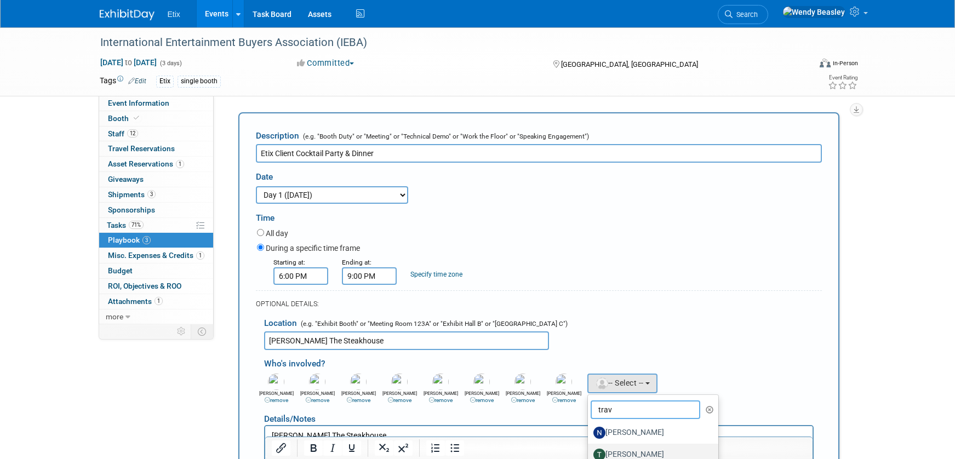
type input "trav"
click at [630, 450] on label "Travis Janovich" at bounding box center [650, 455] width 114 height 18
click at [589, 450] on input "Travis Janovich" at bounding box center [585, 453] width 7 height 7
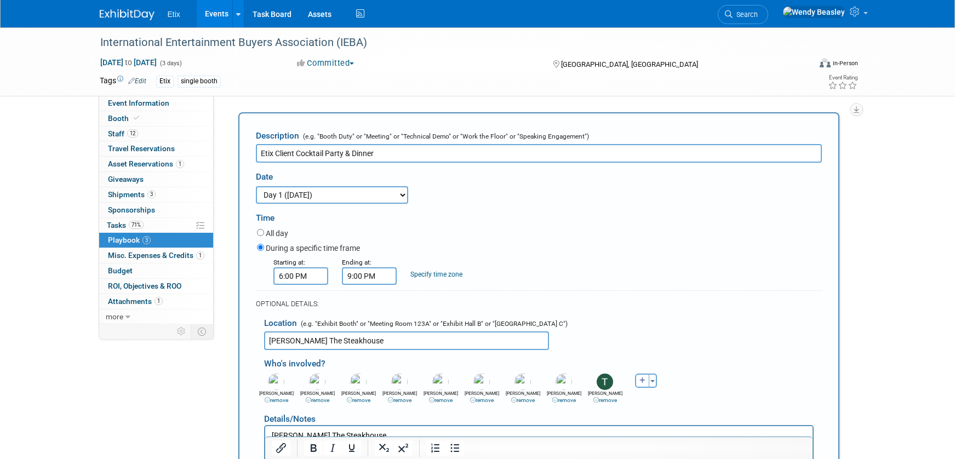
click at [641, 381] on icon "button" at bounding box center [642, 380] width 7 height 7
select select
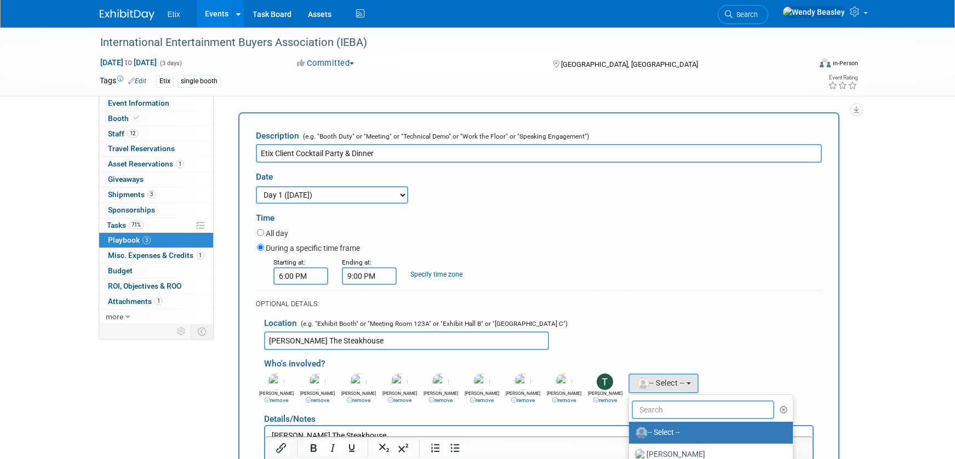
click at [662, 410] on input "text" at bounding box center [703, 409] width 143 height 19
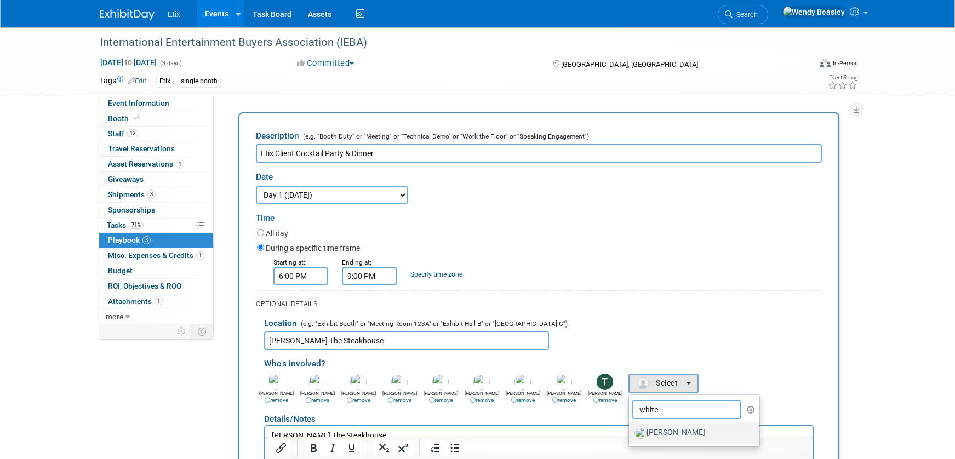
type input "white"
click at [661, 434] on label "Jeff White" at bounding box center [691, 433] width 114 height 18
click at [630, 434] on input "Jeff White" at bounding box center [626, 431] width 7 height 7
select select "22667116-49b9-47d5-9c6e-321fdd234ae0"
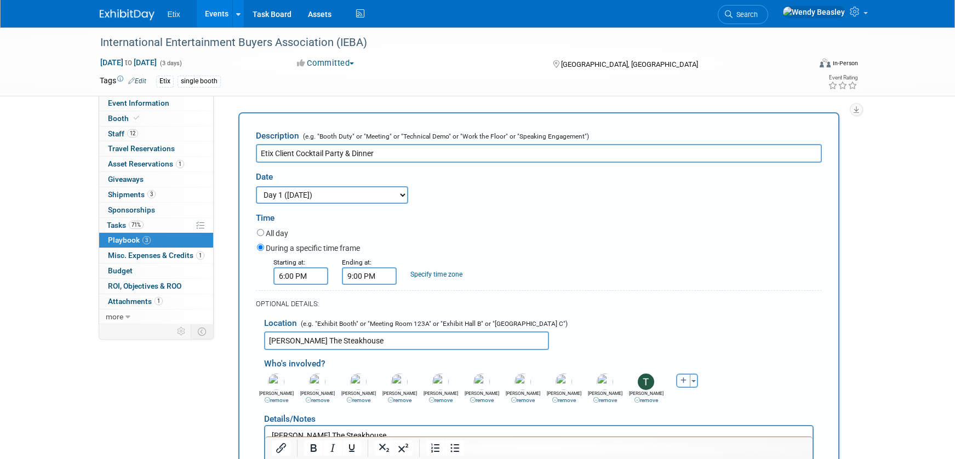
click at [679, 379] on button "button" at bounding box center [683, 381] width 14 height 14
select select
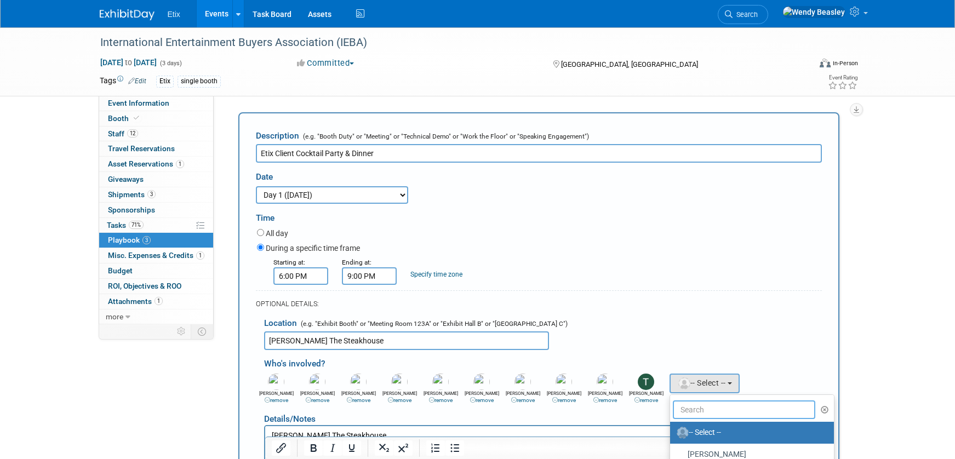
click at [698, 414] on input "text" at bounding box center [744, 409] width 143 height 19
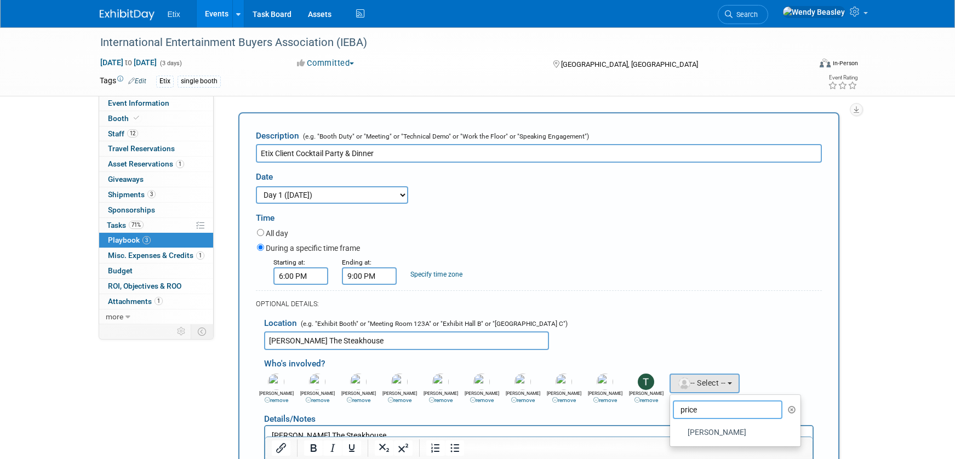
type input "price"
click at [852, 352] on div "Event Information Event Info Booth Booth 12 Staff 12 Staff 0 Travel Reservation…" at bounding box center [477, 362] width 772 height 808
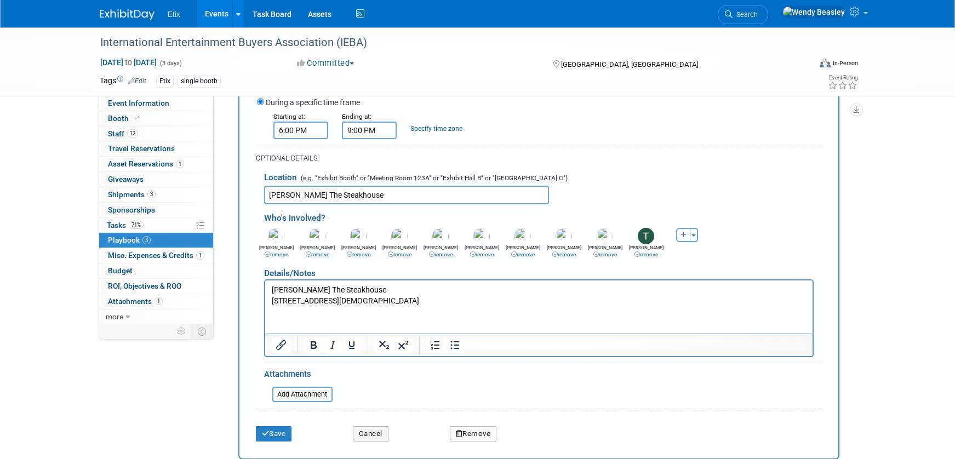
scroll to position [225, 0]
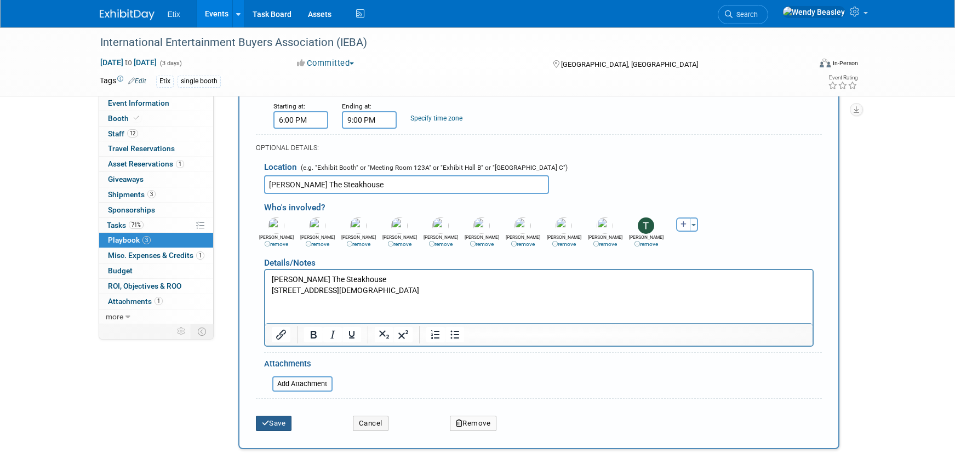
click at [283, 422] on button "Save" at bounding box center [274, 423] width 36 height 15
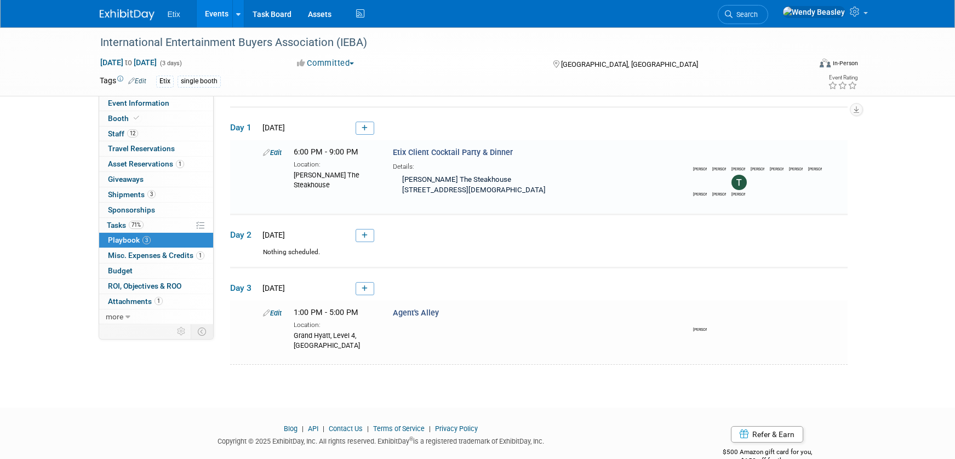
scroll to position [35, 0]
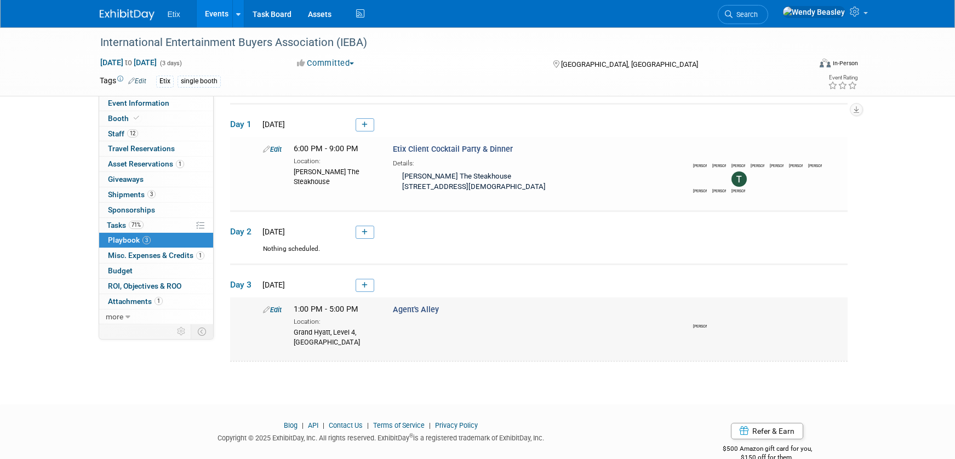
click at [263, 311] on icon at bounding box center [266, 309] width 7 height 7
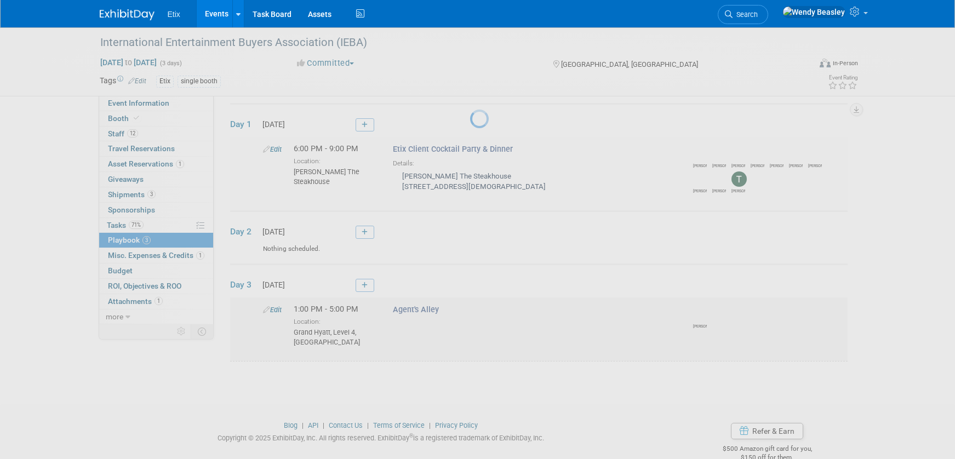
select select "5acaaf70-30d7-4097-9937-213f95e4f2ba"
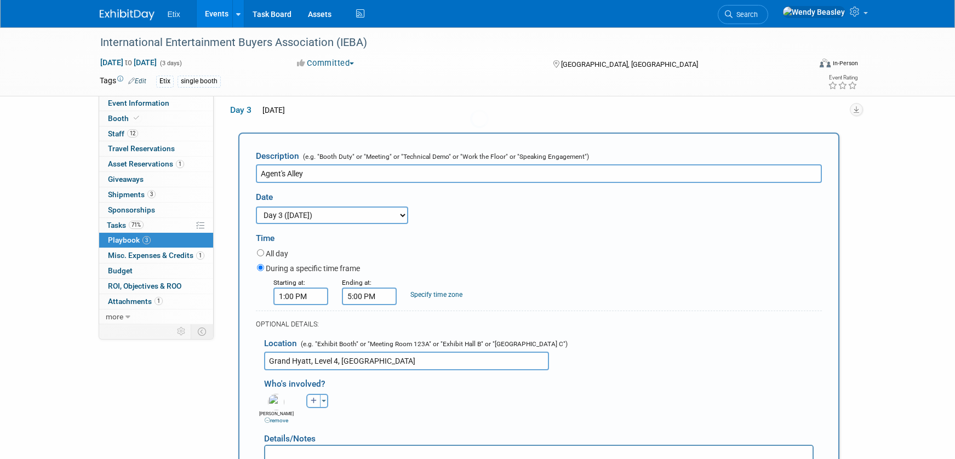
scroll to position [0, 0]
click at [314, 400] on icon "button" at bounding box center [314, 400] width 7 height 7
select select
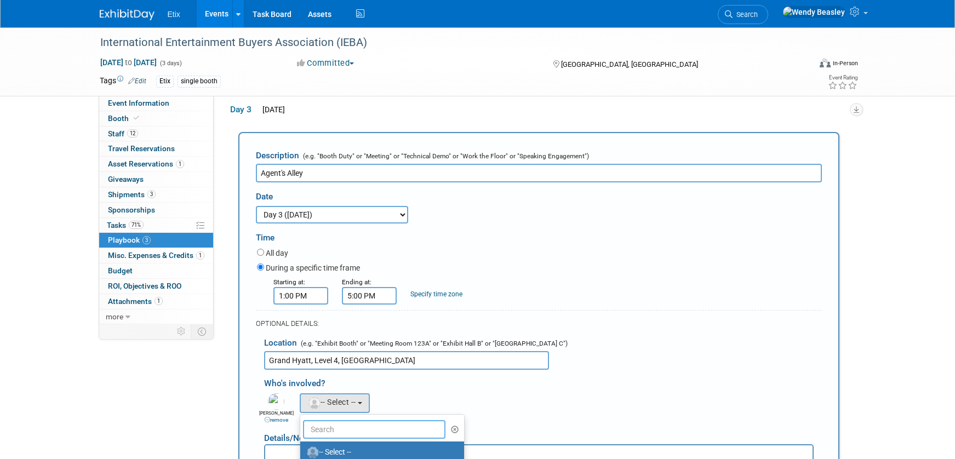
click at [369, 428] on input "text" at bounding box center [374, 429] width 143 height 19
type input "court"
click at [355, 454] on label "Courtney Barwick" at bounding box center [363, 453] width 114 height 18
click at [302, 454] on input "Courtney Barwick" at bounding box center [298, 451] width 7 height 7
select select "aa538edb-80e1-41bb-b2fd-6986a54aaf3a"
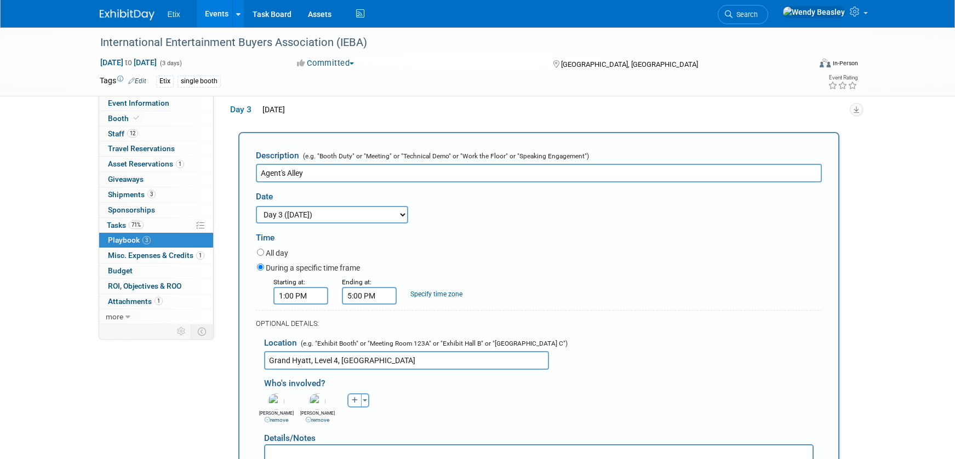
click at [353, 404] on button "button" at bounding box center [354, 400] width 14 height 14
select select
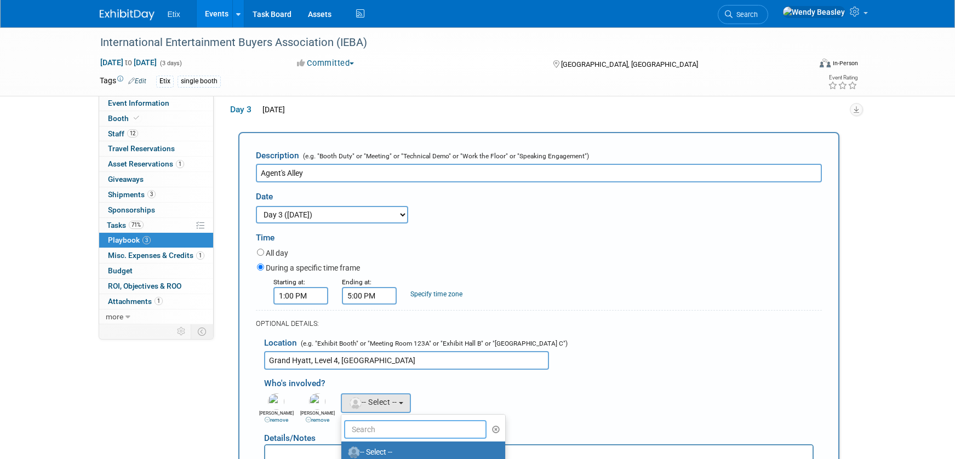
click at [372, 430] on input "text" at bounding box center [415, 429] width 143 height 19
type input "madd"
click at [383, 452] on label "Maddie Warren (Snider)" at bounding box center [420, 453] width 147 height 18
click at [343, 452] on input "Maddie Warren (Snider)" at bounding box center [339, 451] width 7 height 7
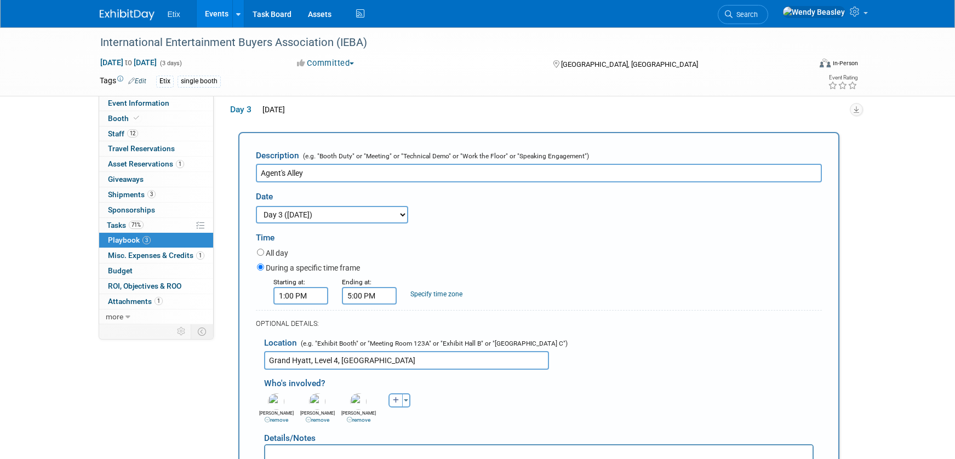
click at [391, 401] on button "button" at bounding box center [395, 400] width 14 height 14
select select
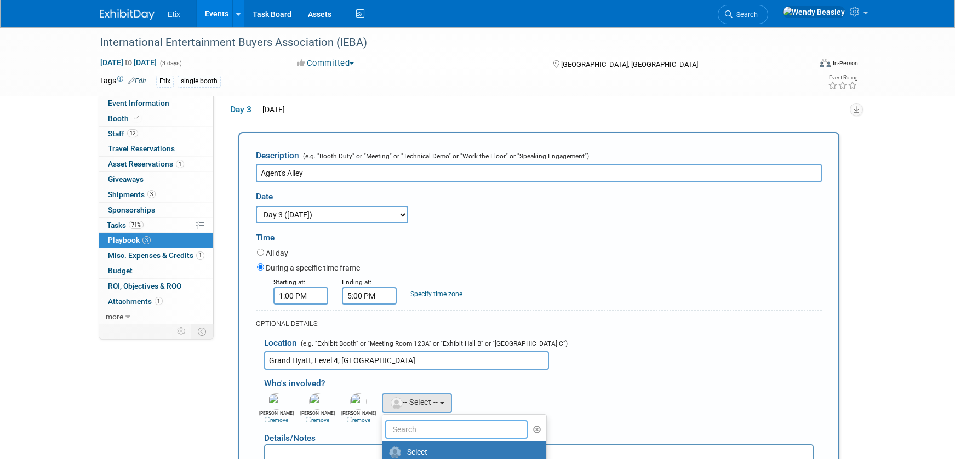
click at [408, 425] on input "text" at bounding box center [456, 429] width 143 height 19
type input "denn"
click at [417, 452] on label "Dennis Scanlon" at bounding box center [445, 453] width 114 height 18
click at [384, 452] on input "Dennis Scanlon" at bounding box center [380, 451] width 7 height 7
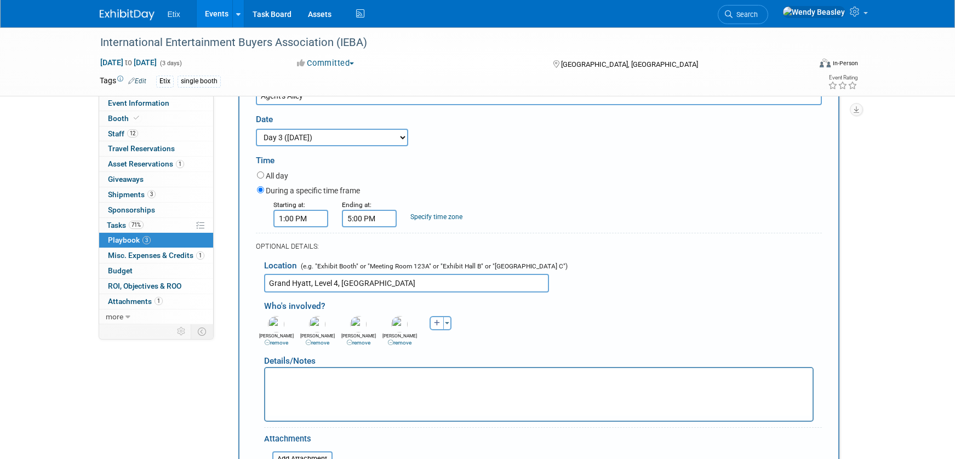
scroll to position [397, 0]
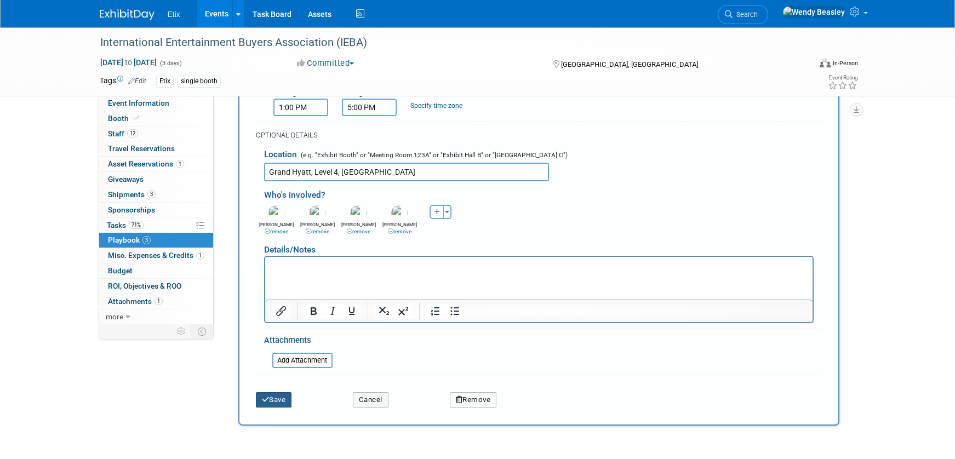
click at [282, 400] on button "Save" at bounding box center [274, 399] width 36 height 15
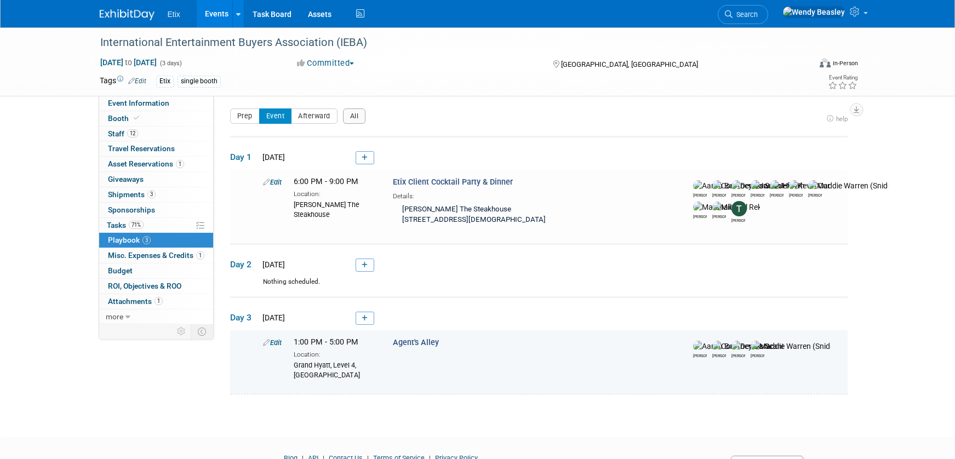
scroll to position [0, 0]
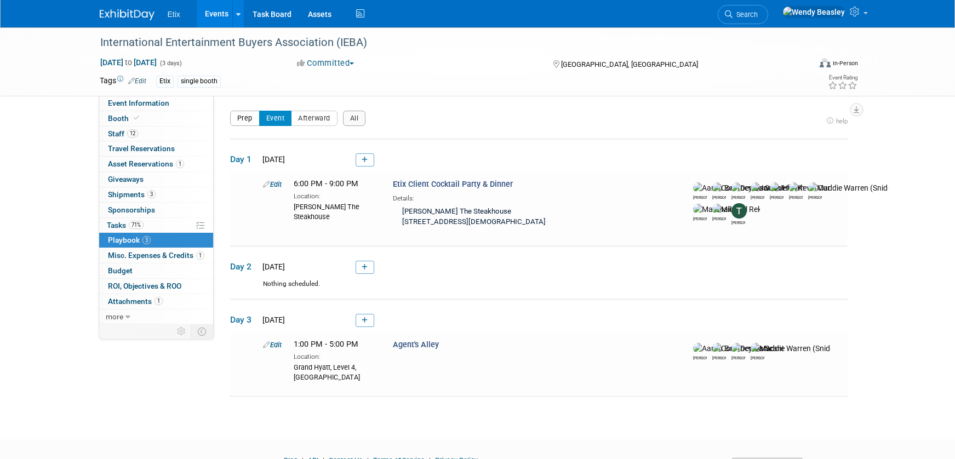
click at [250, 118] on button "Prep" at bounding box center [245, 118] width 30 height 15
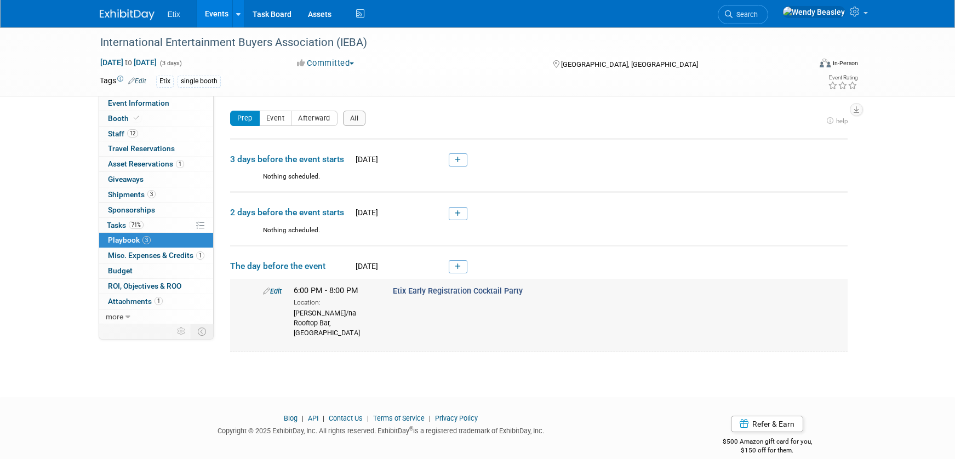
click at [268, 290] on icon at bounding box center [266, 291] width 7 height 7
select select "5acaaf70-30d7-4097-9937-213f95e4f2ba"
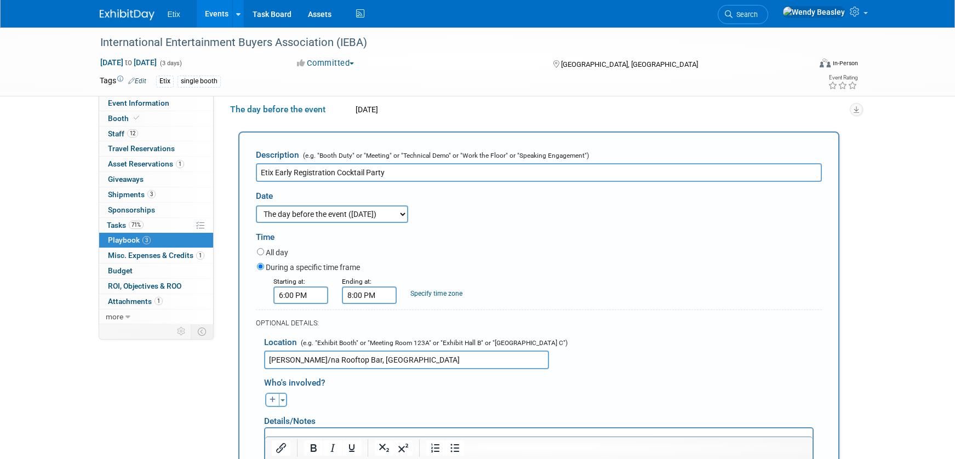
click at [271, 401] on icon "button" at bounding box center [273, 400] width 7 height 7
select select
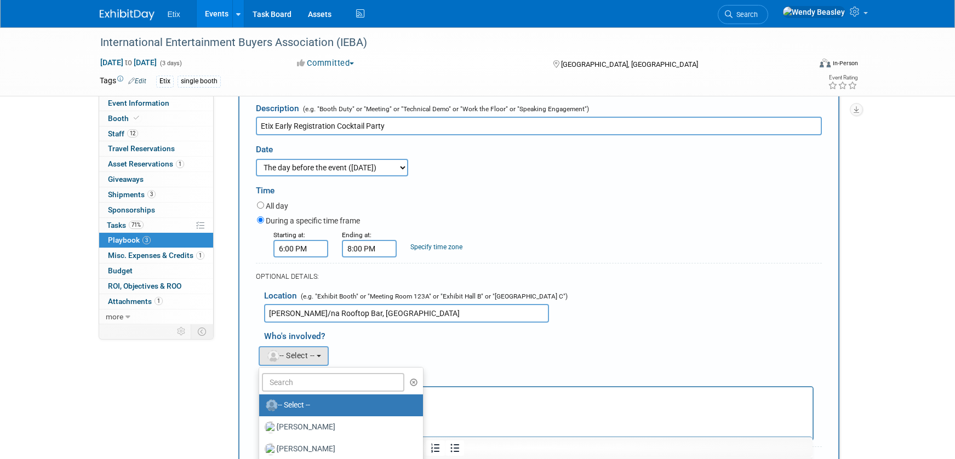
scroll to position [246, 0]
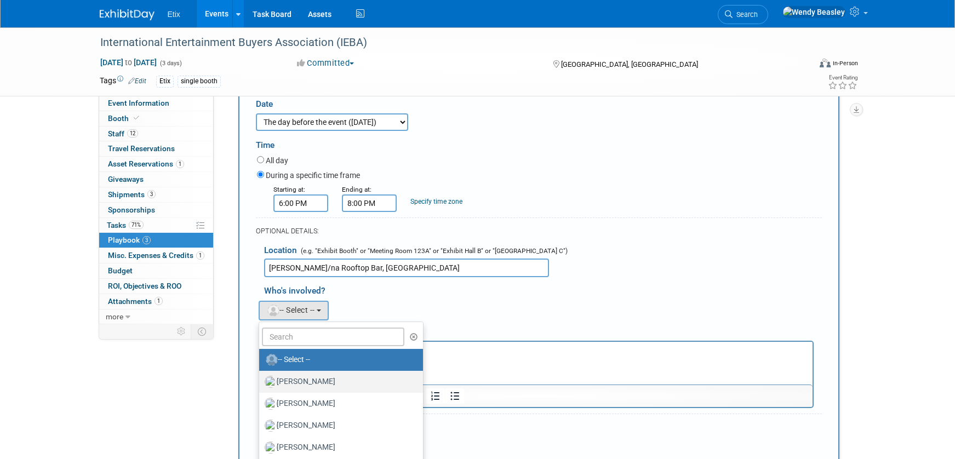
drag, startPoint x: 297, startPoint y: 382, endPoint x: 48, endPoint y: 10, distance: 447.7
click at [297, 382] on label "Aaron Bare" at bounding box center [338, 382] width 147 height 18
click at [261, 382] on input "Aaron Bare" at bounding box center [257, 380] width 7 height 7
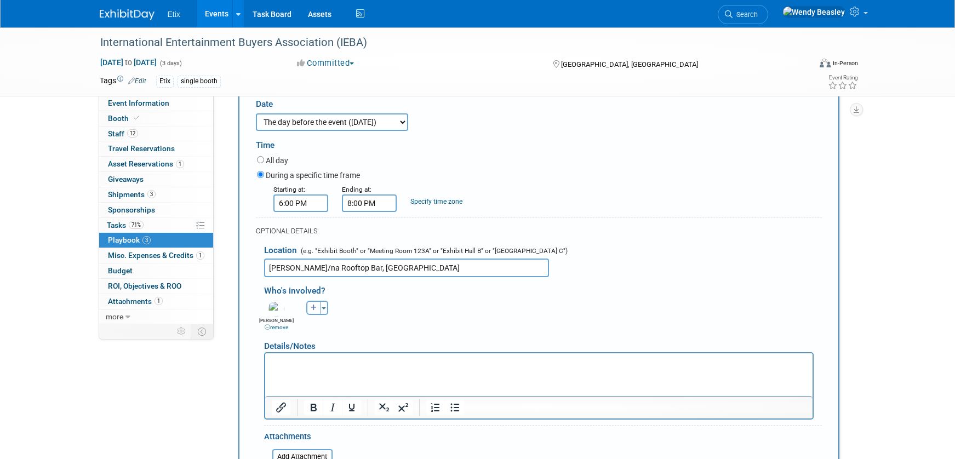
click at [313, 307] on icon "button" at bounding box center [314, 308] width 7 height 7
select select
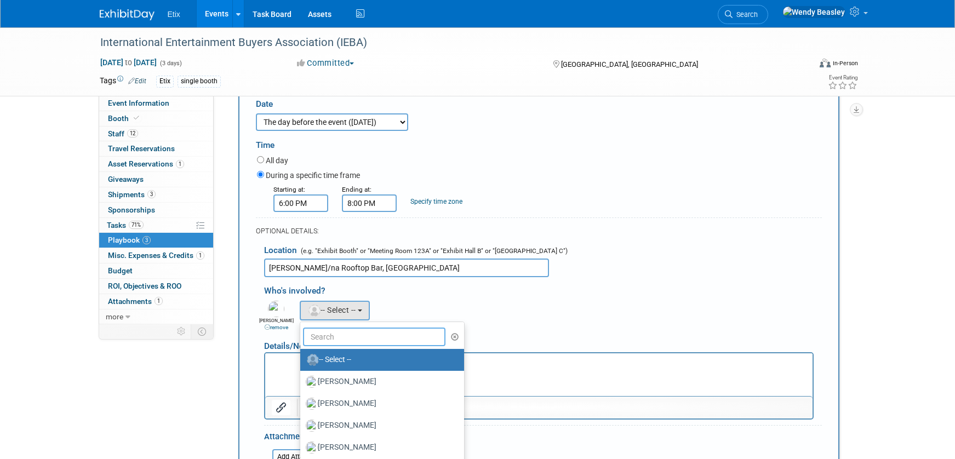
click at [350, 339] on input "text" at bounding box center [374, 337] width 143 height 19
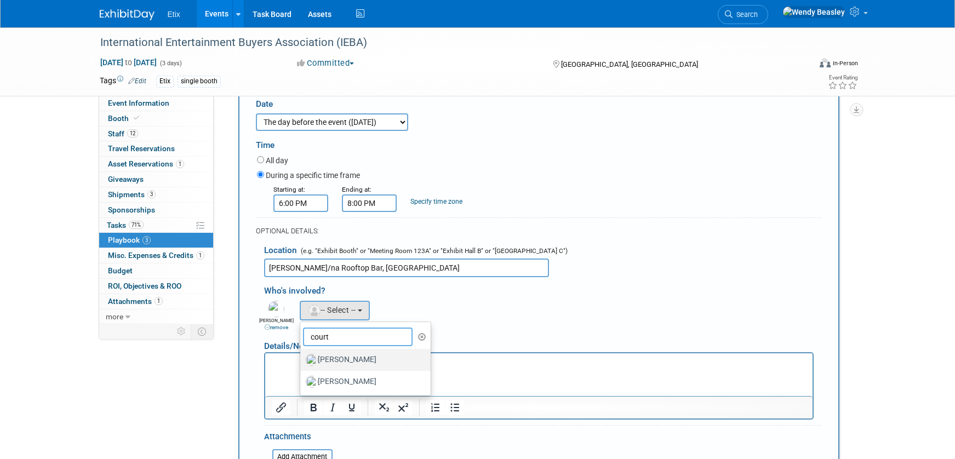
type input "court"
click at [364, 355] on label "Courtney Barwick" at bounding box center [363, 360] width 114 height 18
click at [302, 355] on input "Courtney Barwick" at bounding box center [298, 358] width 7 height 7
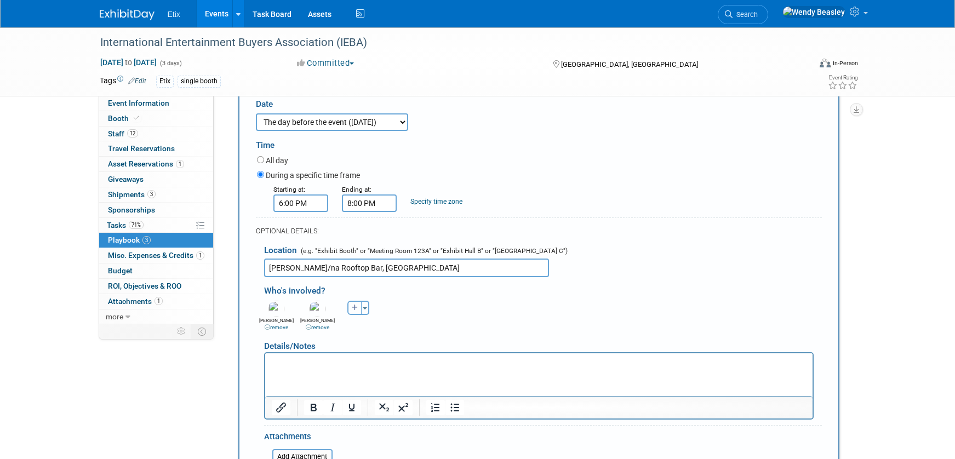
click at [353, 307] on icon "button" at bounding box center [355, 308] width 7 height 7
select select
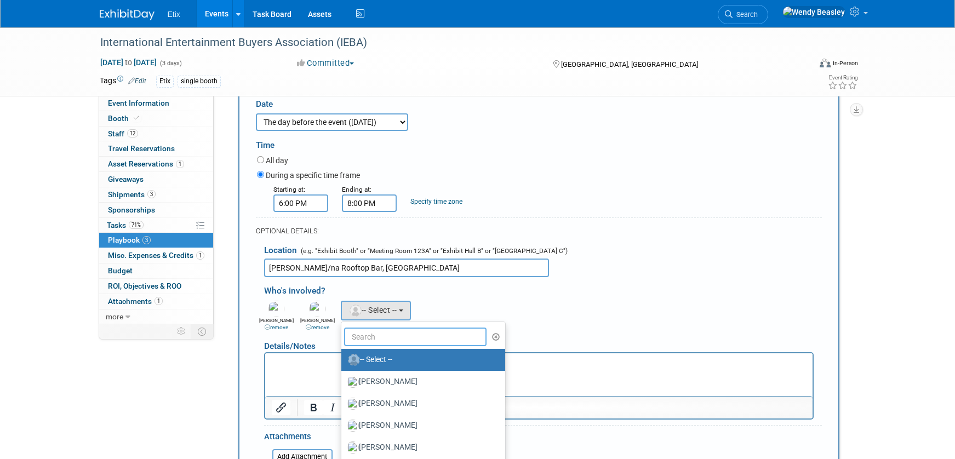
click at [388, 334] on input "text" at bounding box center [415, 337] width 143 height 19
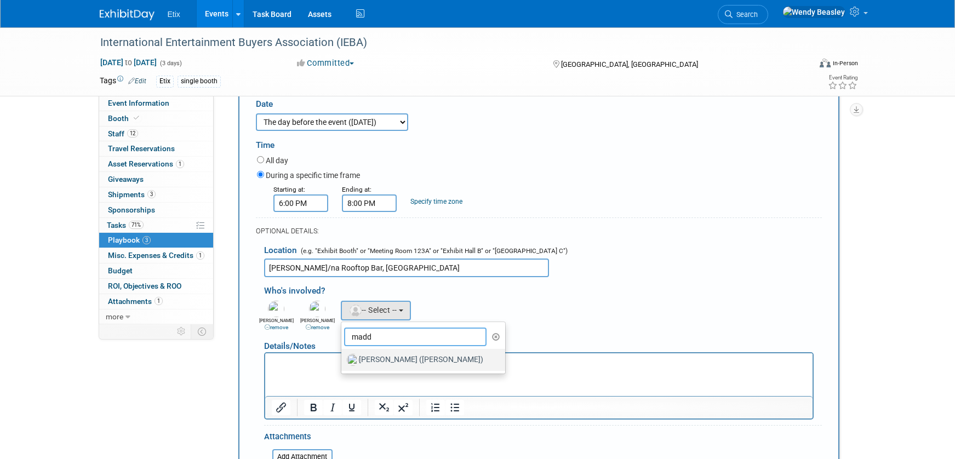
type input "madd"
click at [395, 359] on label "Maddie Warren (Snider)" at bounding box center [420, 360] width 147 height 18
click at [343, 359] on input "Maddie Warren (Snider)" at bounding box center [339, 358] width 7 height 7
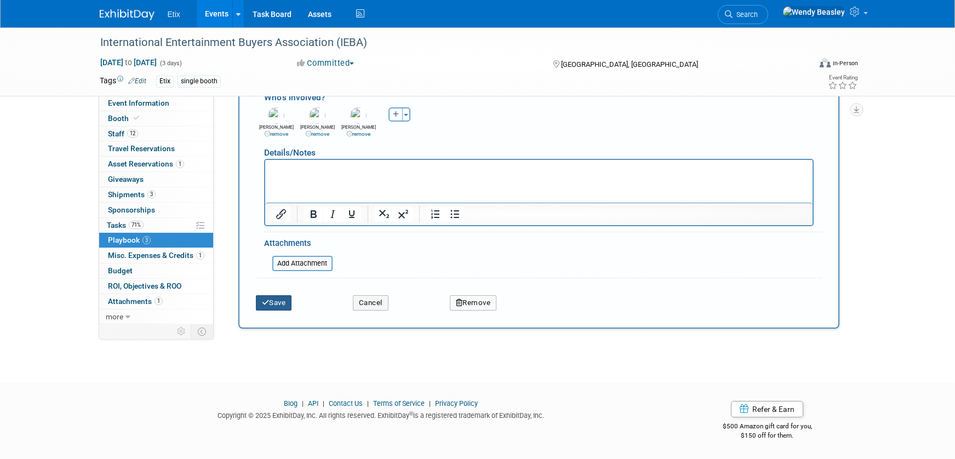
click at [277, 305] on button "Save" at bounding box center [274, 302] width 36 height 15
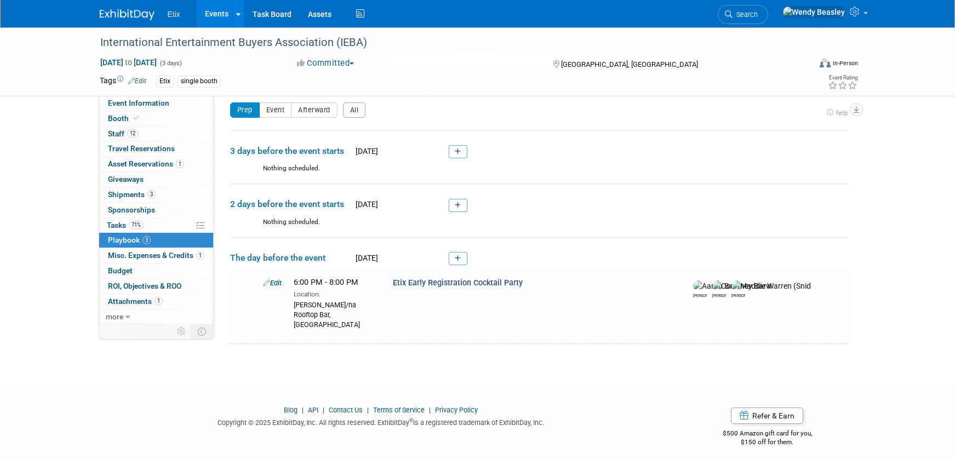
scroll to position [0, 0]
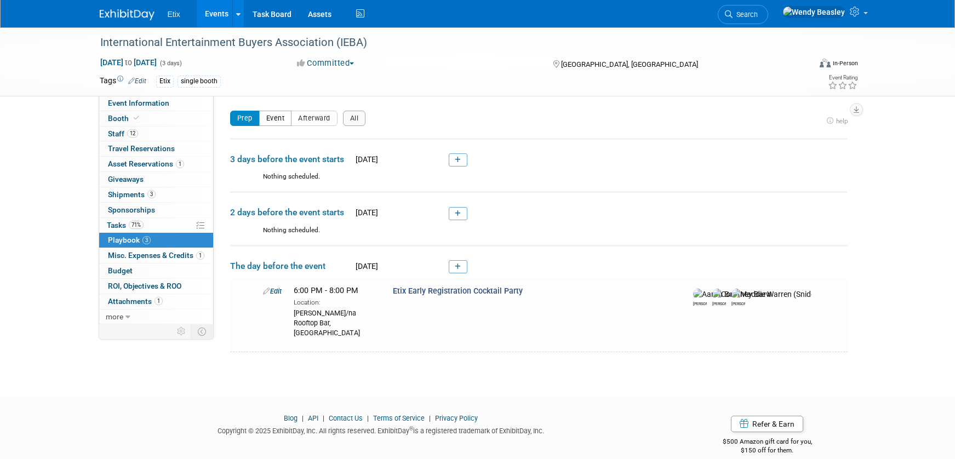
click at [284, 119] on button "Event" at bounding box center [275, 118] width 33 height 15
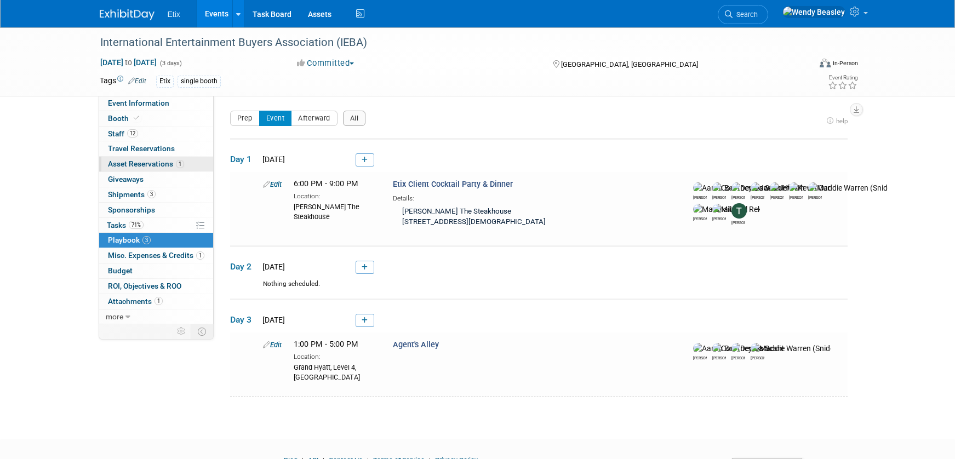
click at [137, 164] on span "Asset Reservations 1" at bounding box center [146, 163] width 76 height 9
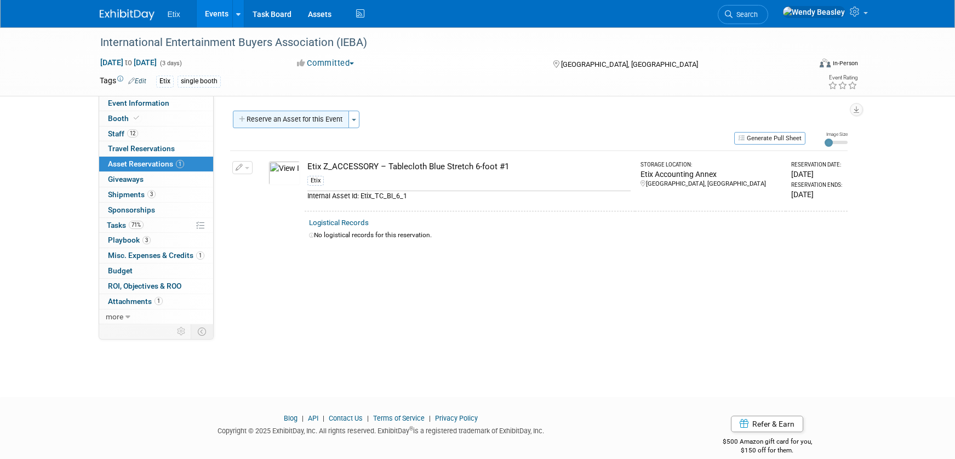
click at [301, 119] on button "Reserve an Asset for this Event" at bounding box center [291, 120] width 116 height 18
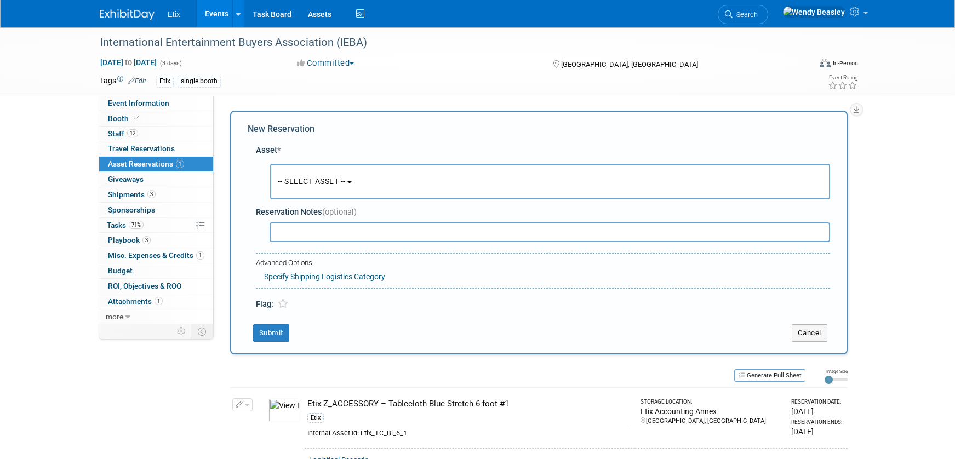
scroll to position [10, 0]
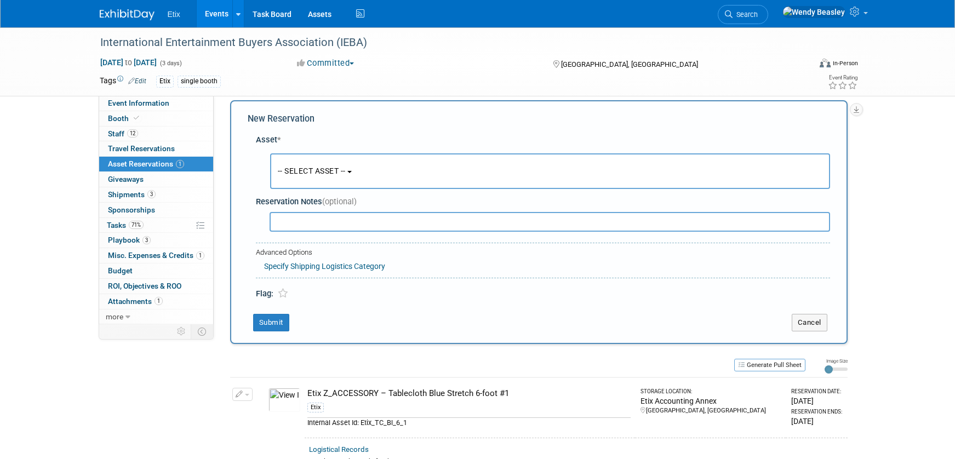
click at [317, 177] on button "-- SELECT ASSET --" at bounding box center [550, 171] width 560 height 36
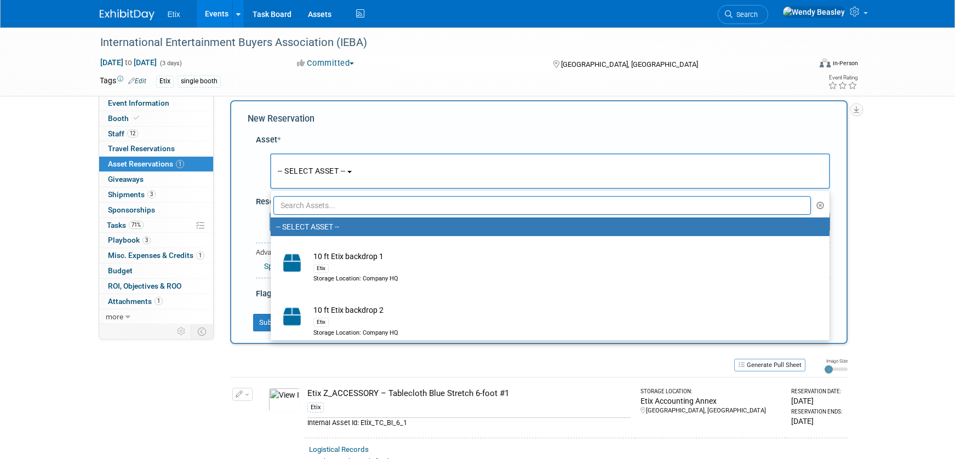
click at [310, 203] on input "text" at bounding box center [542, 205] width 538 height 19
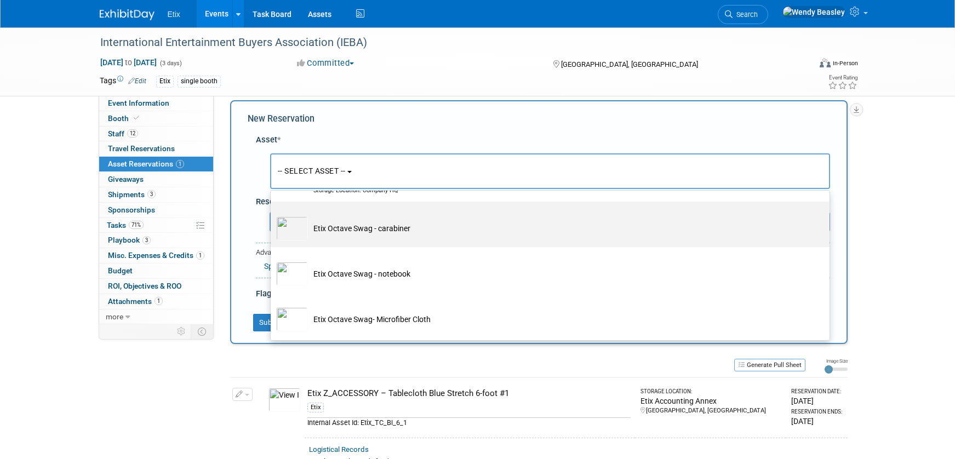
scroll to position [67, 0]
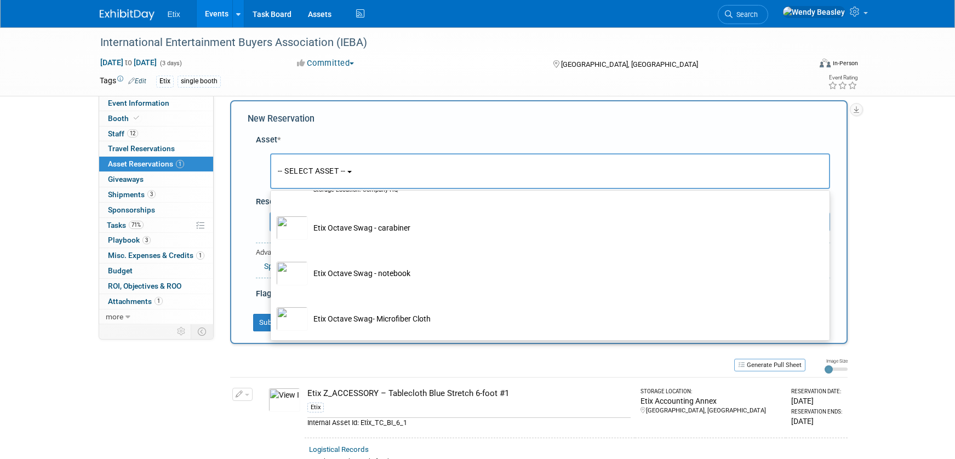
click at [440, 131] on div "Asset * -- SELECT ASSET -- <table style='display: inline-block; border-style:no…" at bounding box center [539, 214] width 582 height 171
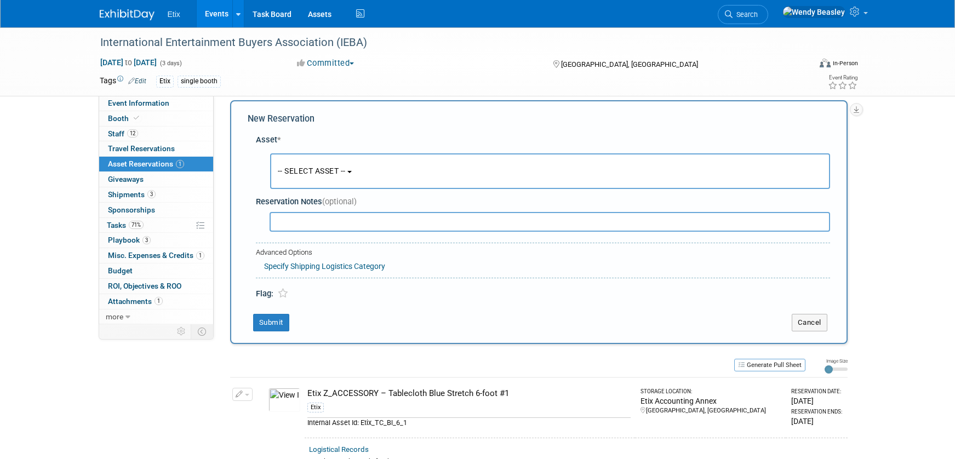
click at [333, 162] on button "-- SELECT ASSET --" at bounding box center [550, 171] width 560 height 36
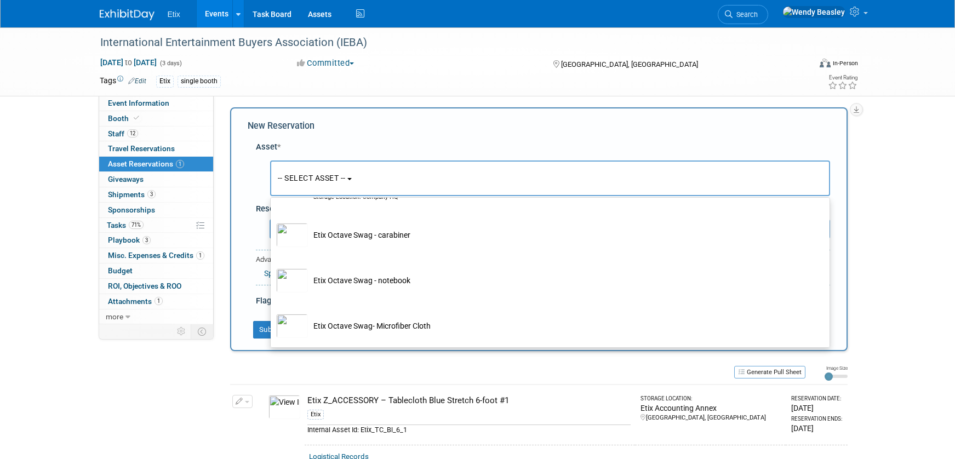
scroll to position [0, 0]
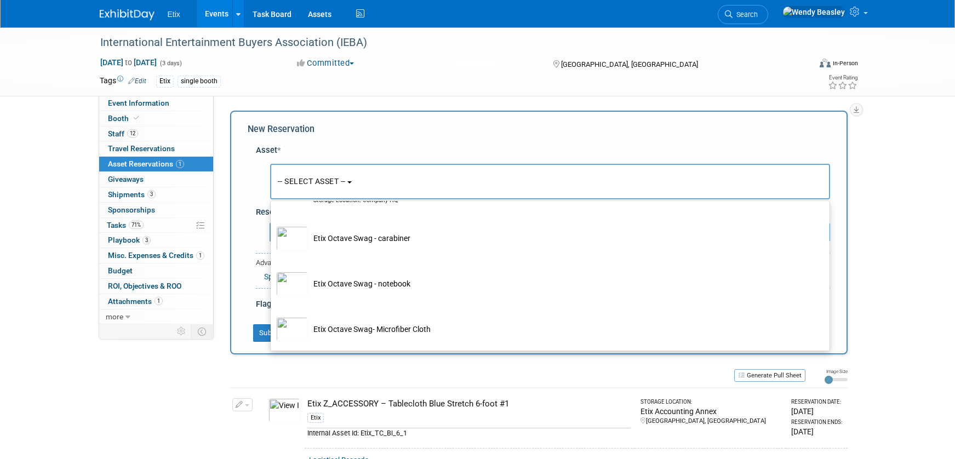
click at [443, 145] on div "Asset *" at bounding box center [543, 151] width 574 height 12
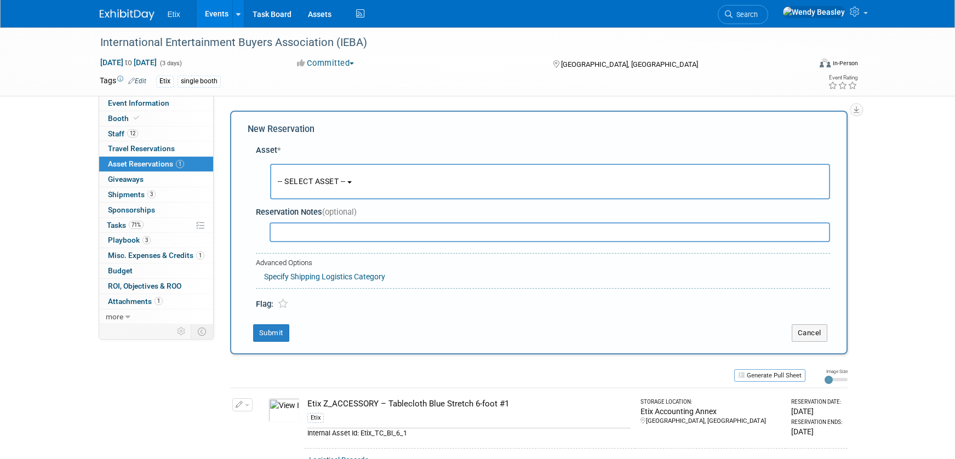
click at [342, 186] on button "-- SELECT ASSET --" at bounding box center [550, 182] width 560 height 36
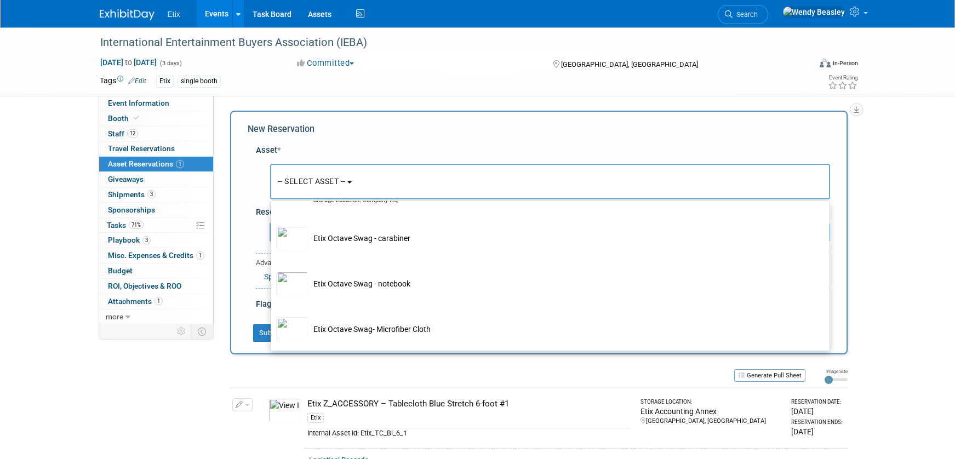
click at [342, 186] on button "-- SELECT ASSET --" at bounding box center [550, 182] width 560 height 36
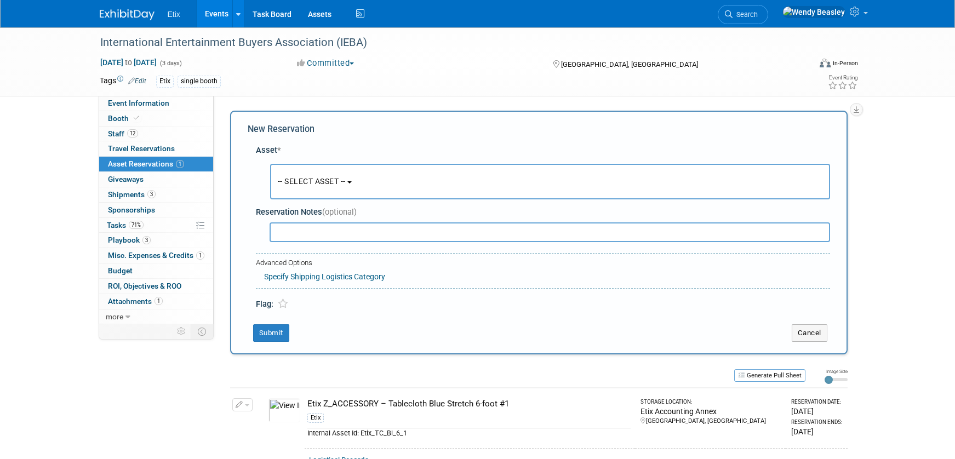
click at [342, 186] on button "-- SELECT ASSET --" at bounding box center [550, 182] width 560 height 36
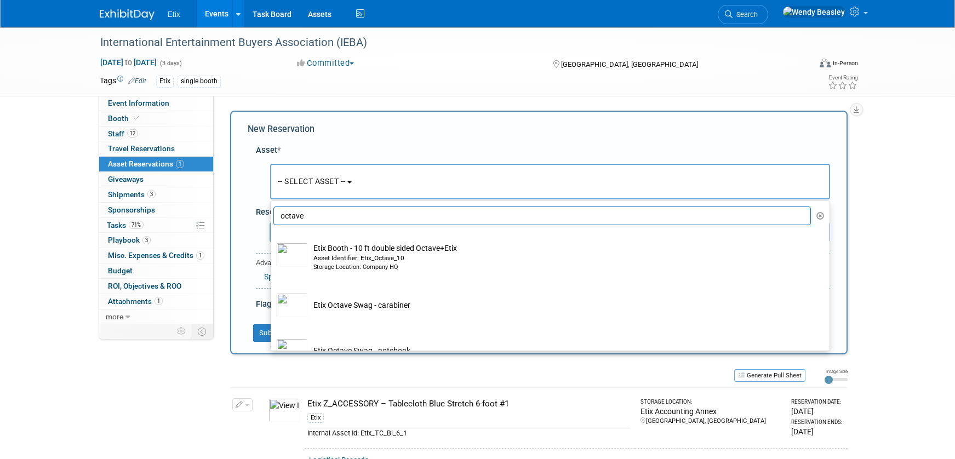
click at [340, 217] on input "octave" at bounding box center [542, 216] width 538 height 19
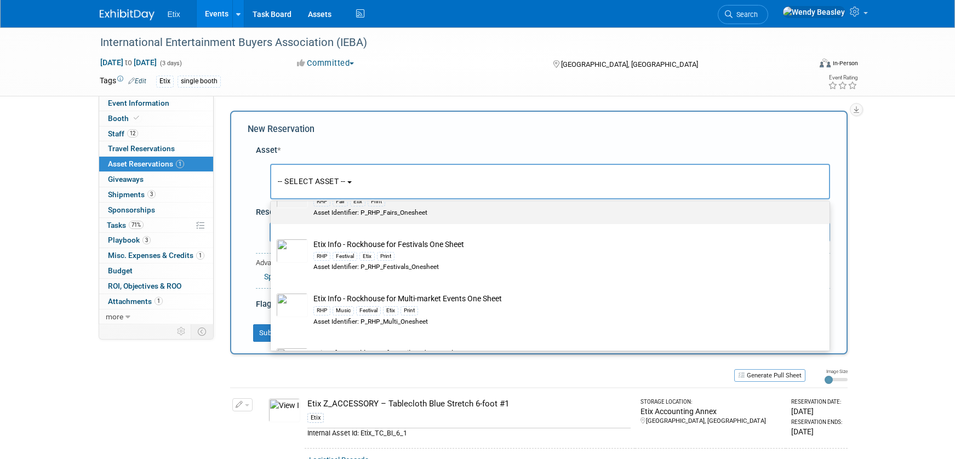
scroll to position [379, 0]
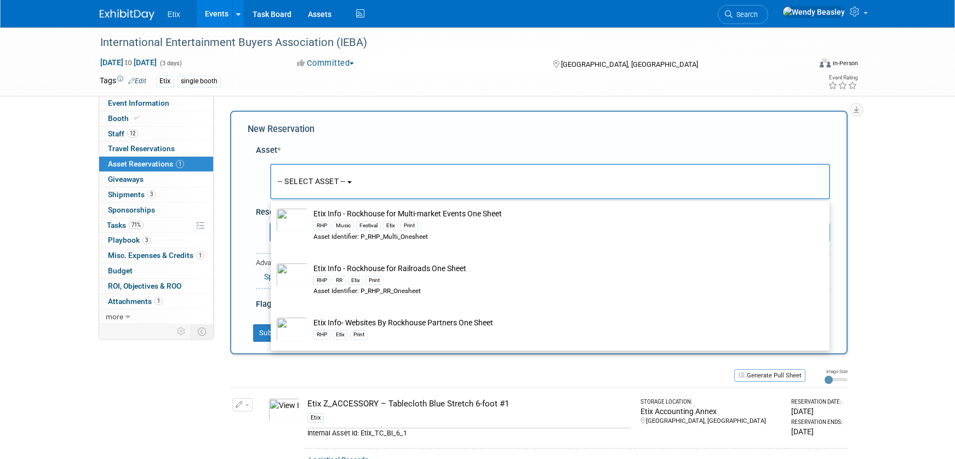
click at [346, 179] on span "-- SELECT ASSET --" at bounding box center [312, 181] width 68 height 9
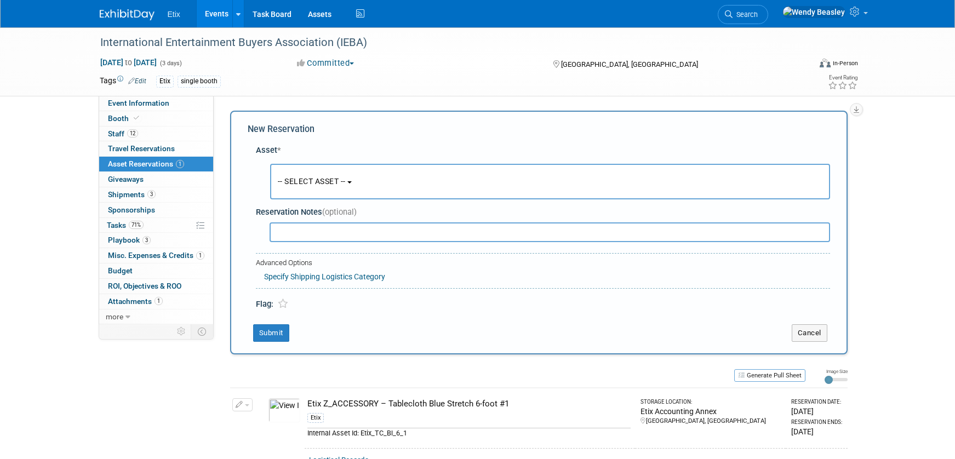
click at [342, 181] on span "-- SELECT ASSET --" at bounding box center [312, 181] width 68 height 9
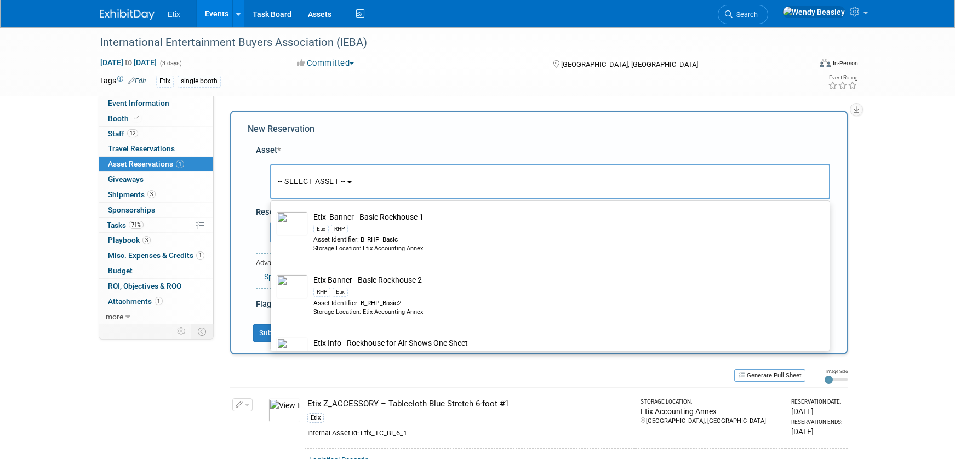
scroll to position [0, 0]
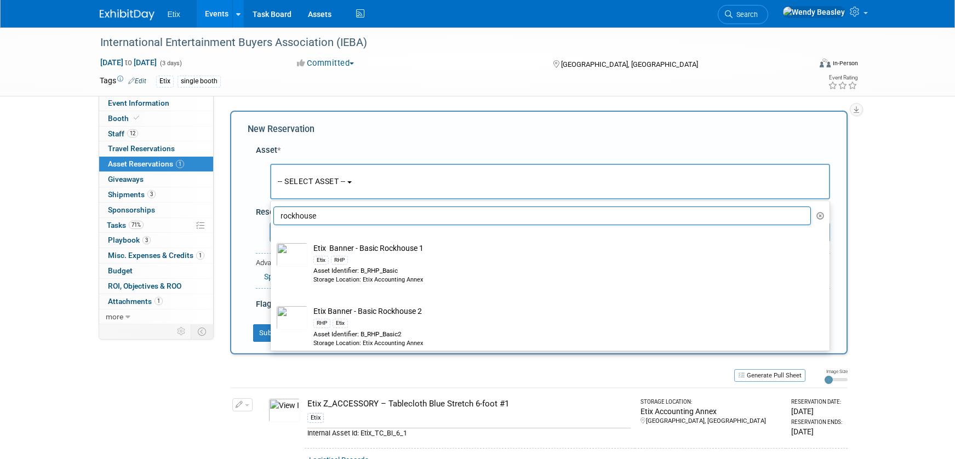
click at [344, 215] on input "rockhouse" at bounding box center [542, 216] width 538 height 19
click at [343, 215] on input "rockhouse" at bounding box center [542, 216] width 538 height 19
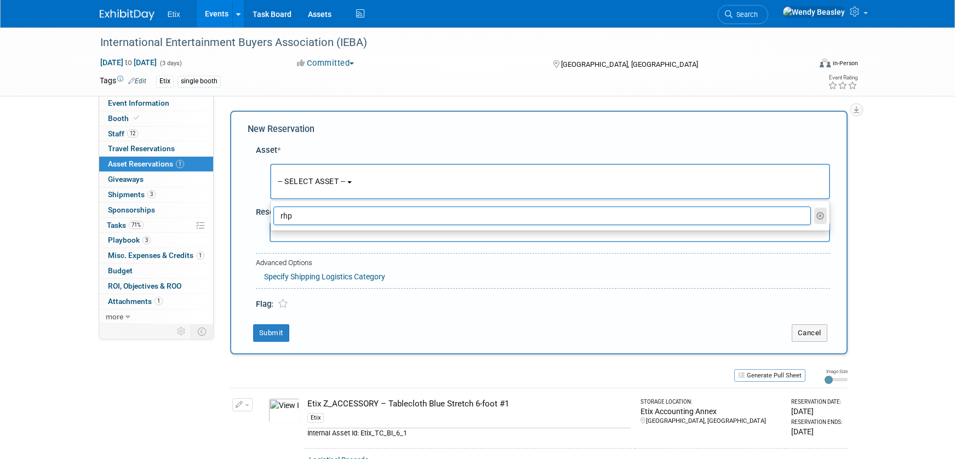
type input "rhp"
click at [823, 217] on icon "button" at bounding box center [820, 216] width 8 height 8
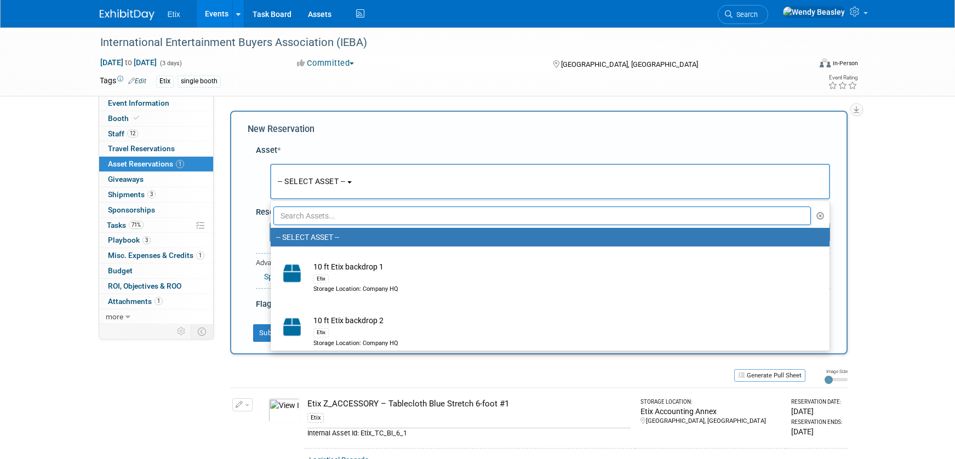
click at [912, 208] on div "International Entertainment Buyers Association (IEBA) Oct 5, 2025 to Oct 7, 202…" at bounding box center [477, 267] width 955 height 481
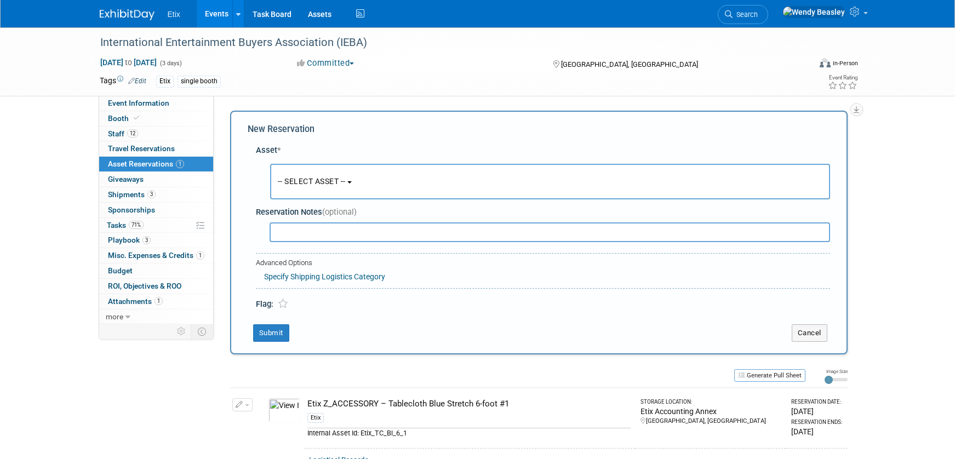
click at [60, 193] on div "International Entertainment Buyers Association (IEBA) Oct 5, 2025 to Oct 7, 202…" at bounding box center [477, 267] width 955 height 481
click at [129, 181] on span "Giveaways 0" at bounding box center [126, 179] width 36 height 9
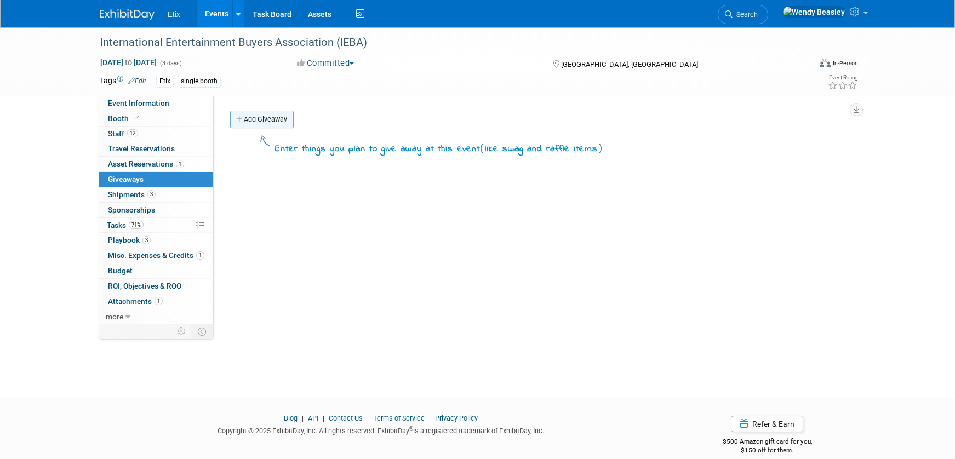
click at [283, 122] on link "Add Giveaway" at bounding box center [262, 120] width 64 height 18
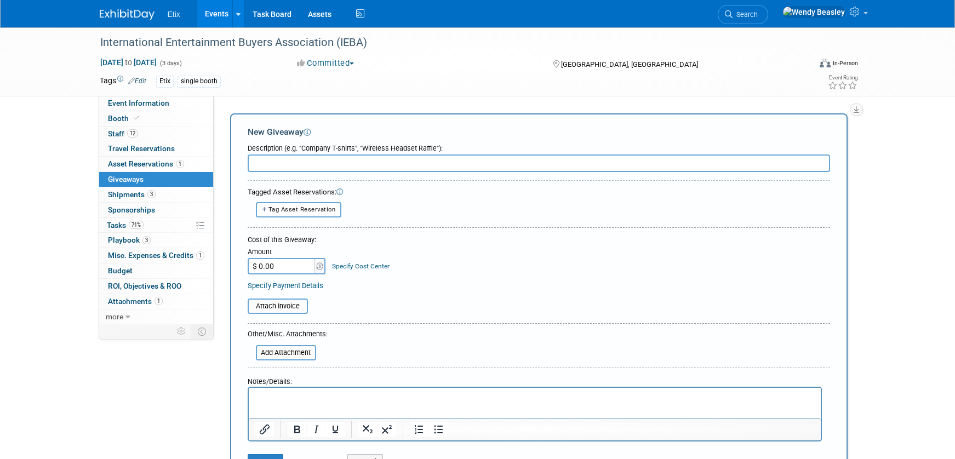
click at [56, 228] on div "International Entertainment Buyers Association (IEBA) Oct 5, 2025 to Oct 7, 202…" at bounding box center [477, 270] width 955 height 486
click at [150, 106] on span "Event Information" at bounding box center [138, 103] width 61 height 9
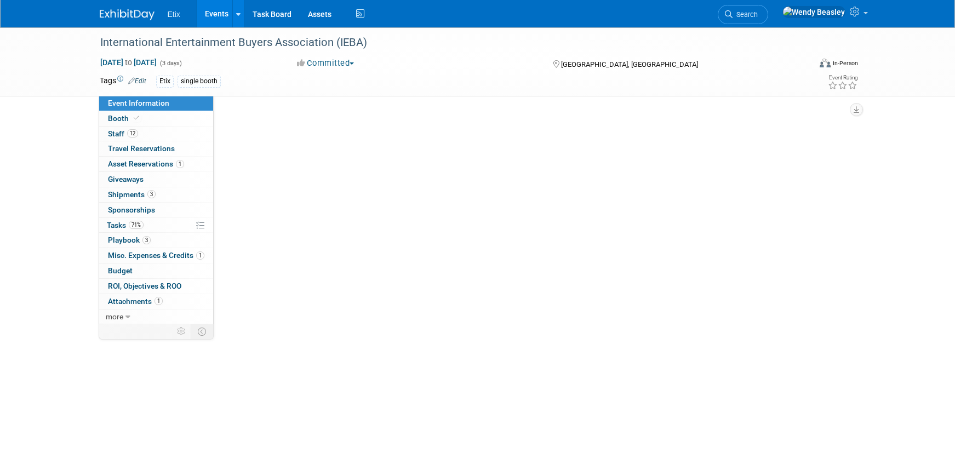
select select "No"
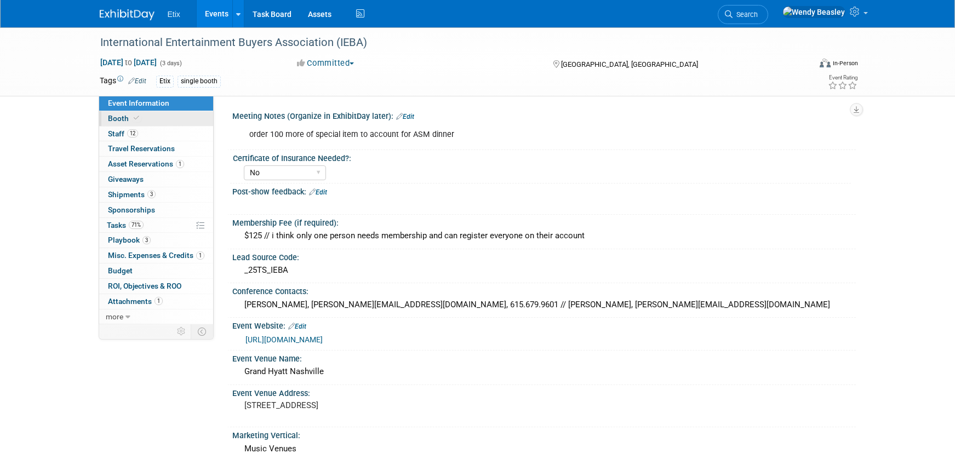
click at [134, 118] on icon at bounding box center [136, 118] width 5 height 6
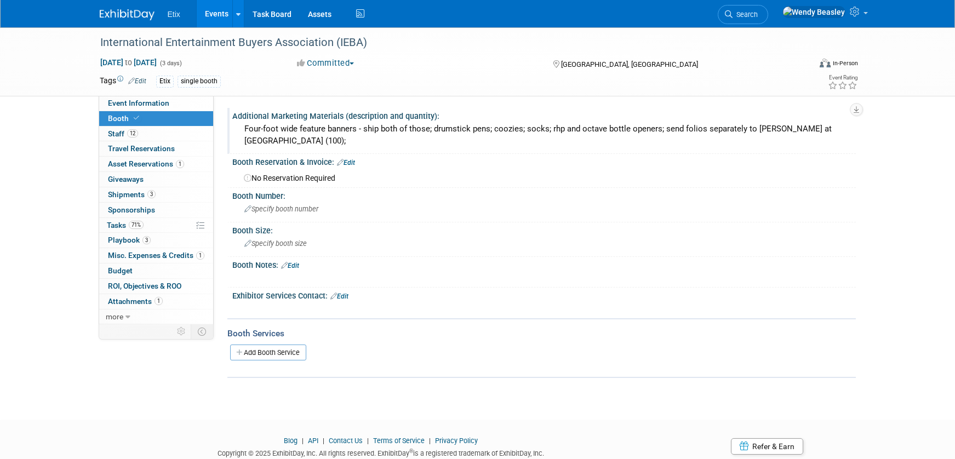
click at [748, 134] on div "Four-foot wide feature banners - ship both of those; drumstick pens; coozies; s…" at bounding box center [543, 135] width 607 height 29
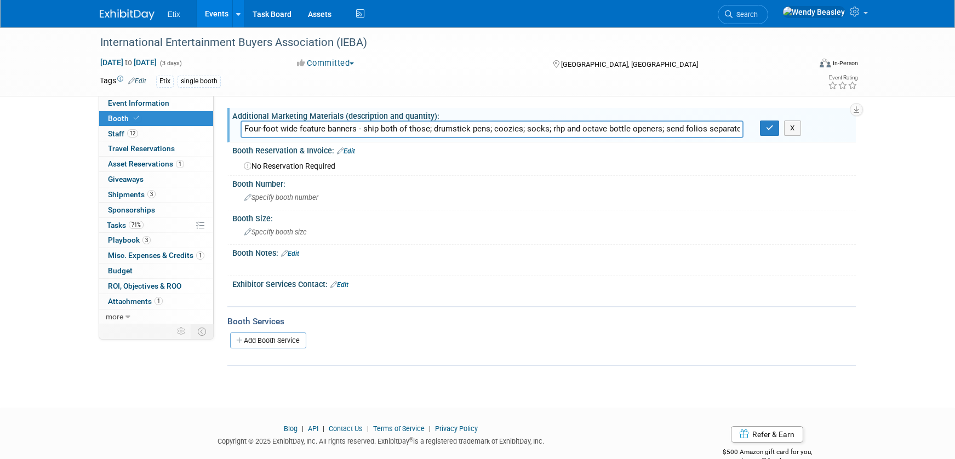
drag, startPoint x: 431, startPoint y: 130, endPoint x: 657, endPoint y: 133, distance: 226.8
click at [661, 130] on input "Four-foot wide feature banners - ship both of those; drumstick pens; coozies; s…" at bounding box center [491, 129] width 503 height 17
type input "Four-foot wide feature banners - ship both of those; send folios separately to …"
click at [772, 130] on icon "button" at bounding box center [770, 127] width 8 height 7
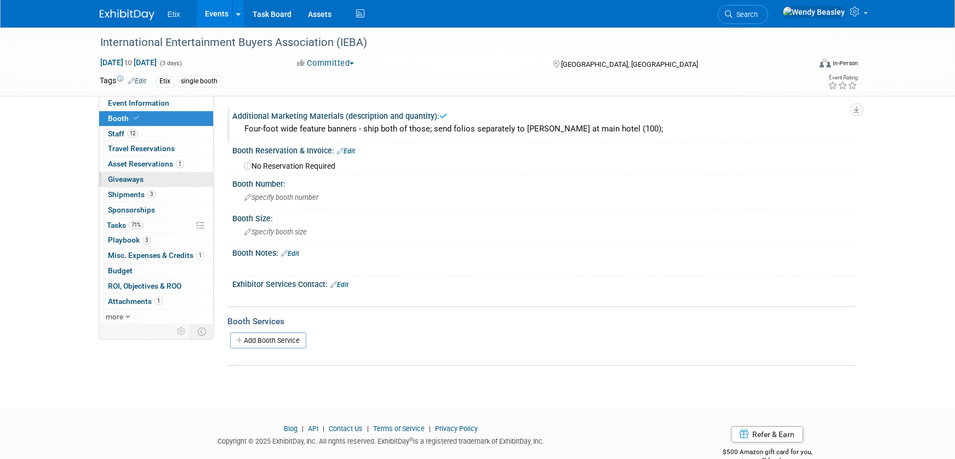
click at [141, 175] on span "Giveaways 0" at bounding box center [126, 179] width 36 height 9
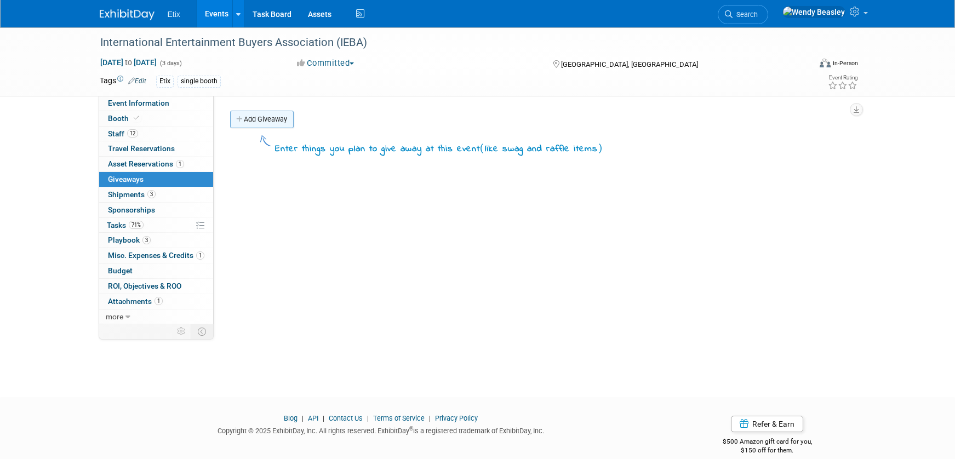
click at [268, 124] on link "Add Giveaway" at bounding box center [262, 120] width 64 height 18
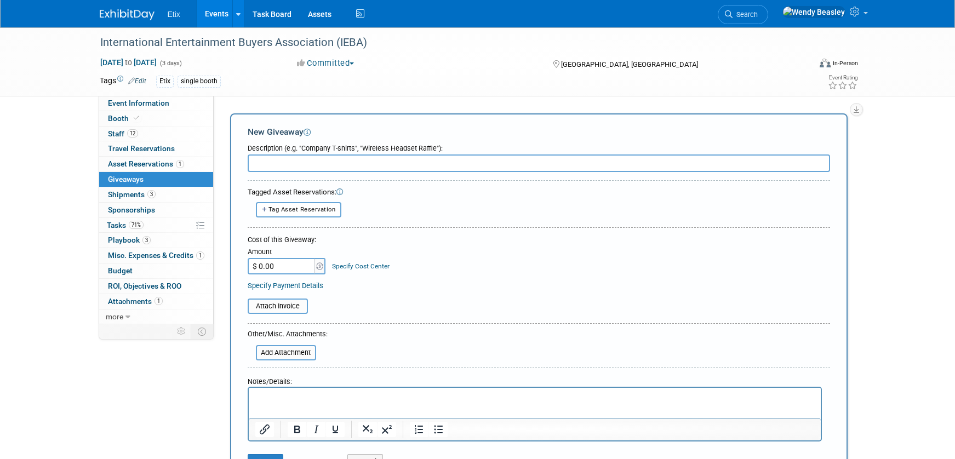
paste input "drumstick pens; coozies; socks; rhp and octave bottle openers;"
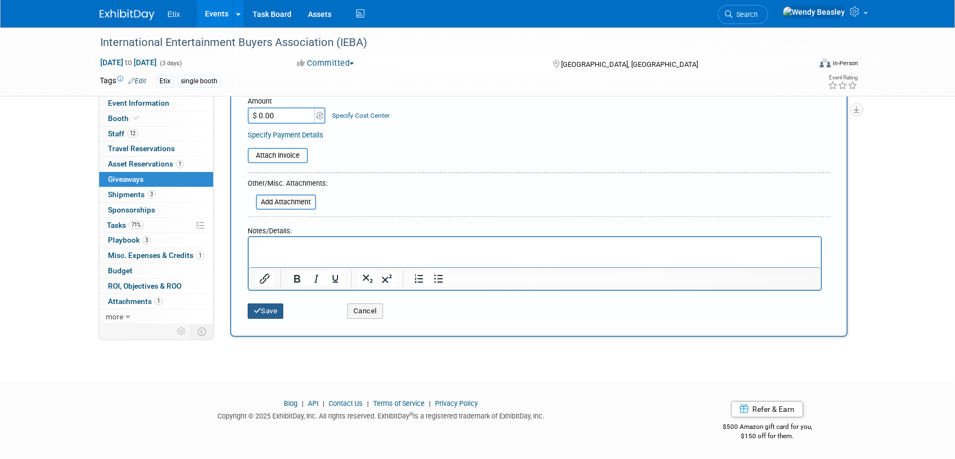
type input "drumstick pens; coozies; socks; rhp and octave bottle openers;"
click at [273, 316] on button "Save" at bounding box center [266, 310] width 36 height 15
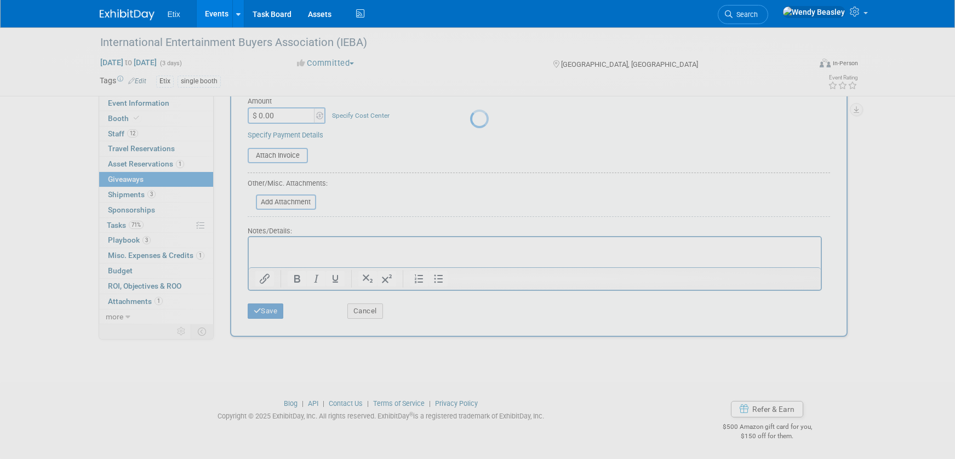
scroll to position [15, 0]
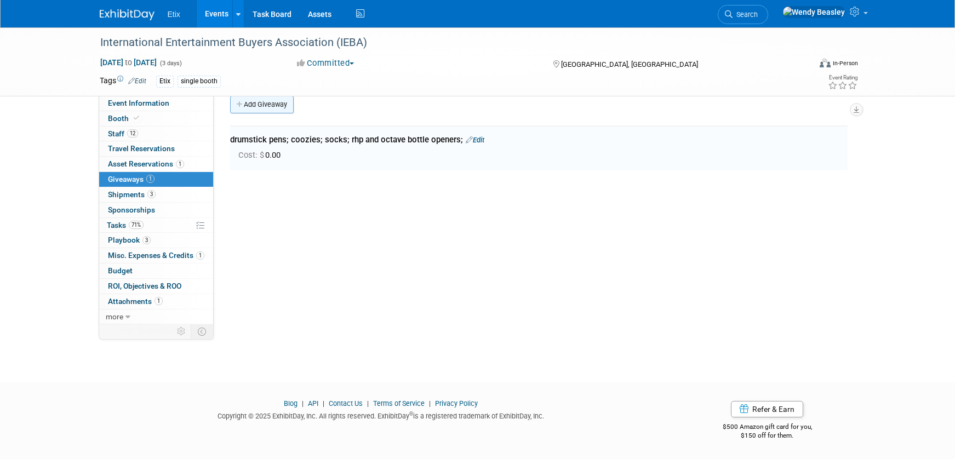
click at [263, 106] on link "Add Giveaway" at bounding box center [262, 105] width 64 height 18
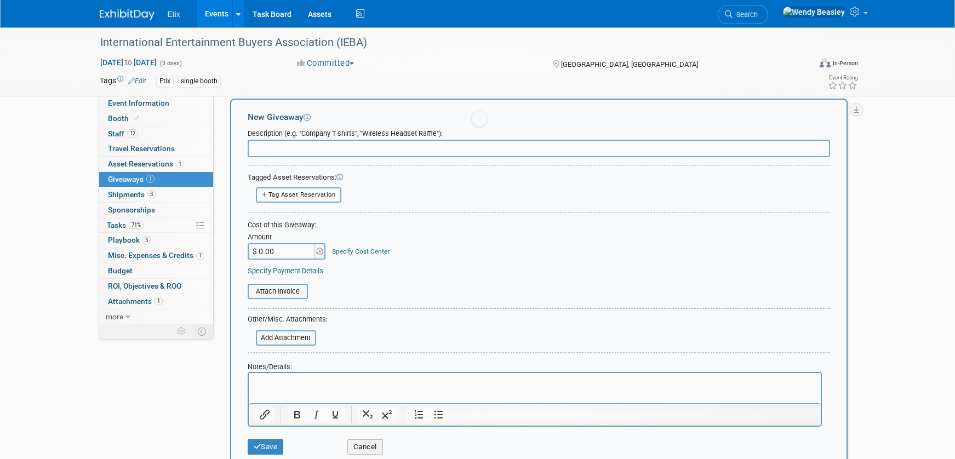
scroll to position [0, 0]
click at [289, 149] on input "text" at bounding box center [539, 149] width 582 height 18
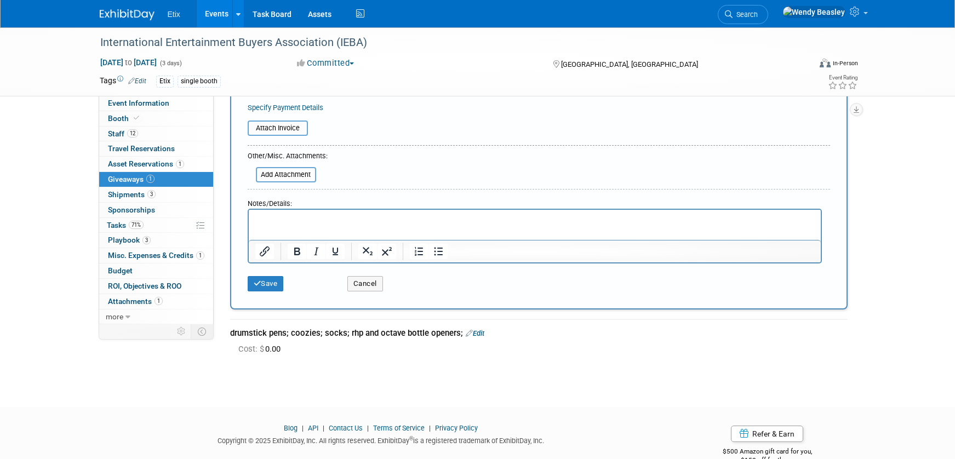
scroll to position [183, 0]
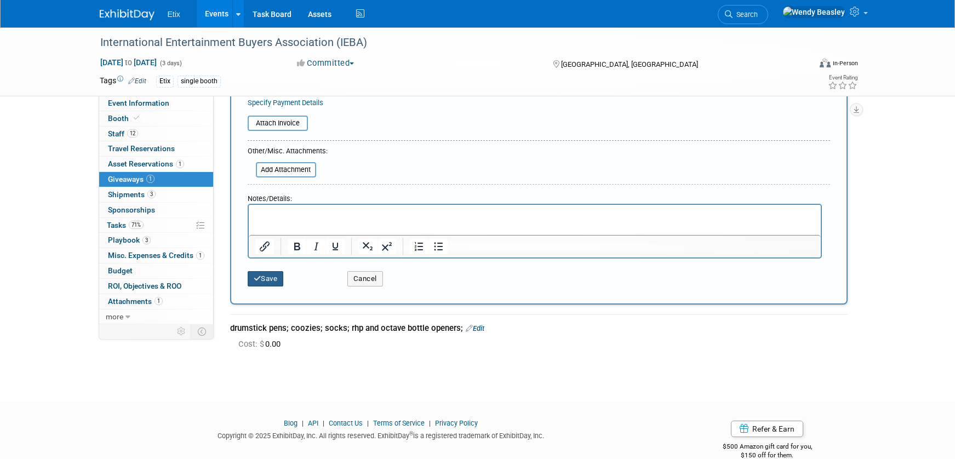
type input "folios (dinner gifts for VIPs)"
click at [271, 283] on button "Save" at bounding box center [266, 278] width 36 height 15
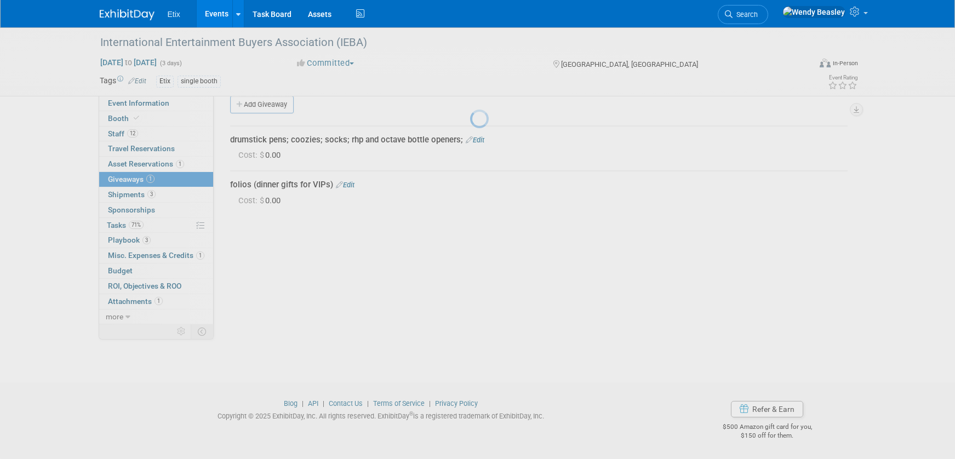
scroll to position [15, 0]
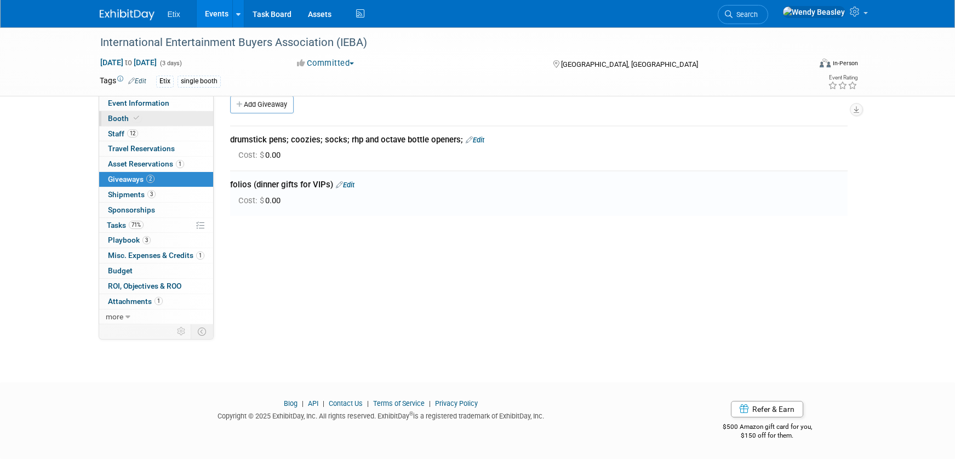
click at [139, 118] on span at bounding box center [136, 118] width 10 height 8
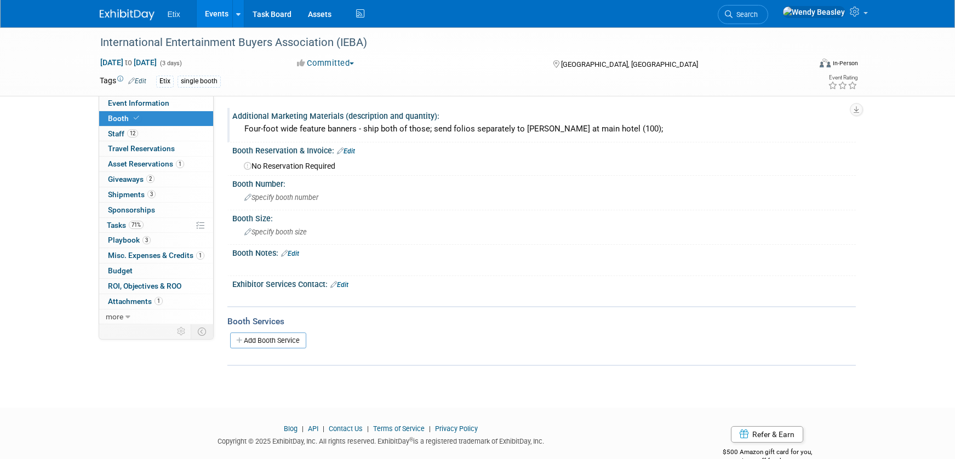
click at [580, 133] on div "Four-foot wide feature banners - ship both of those; send folios separately to …" at bounding box center [543, 129] width 607 height 17
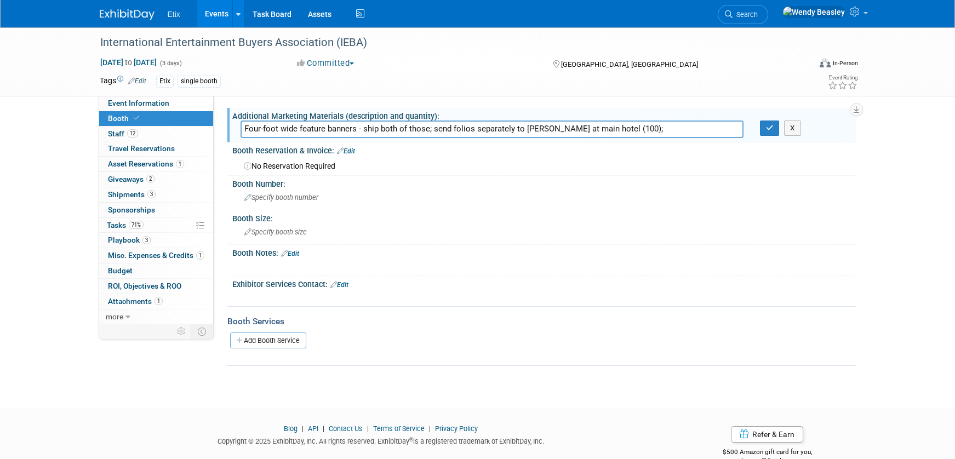
drag, startPoint x: 608, startPoint y: 129, endPoint x: 357, endPoint y: 131, distance: 250.9
click at [357, 131] on input "Four-foot wide feature banners - ship both of those; send folios separately to …" at bounding box center [491, 129] width 503 height 17
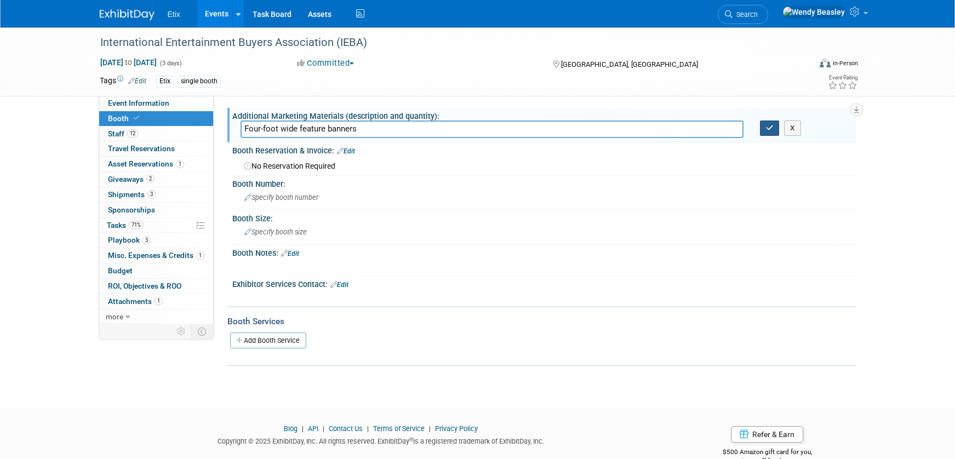
type input "Four-foot wide feature banners"
click at [766, 129] on icon "button" at bounding box center [770, 127] width 8 height 7
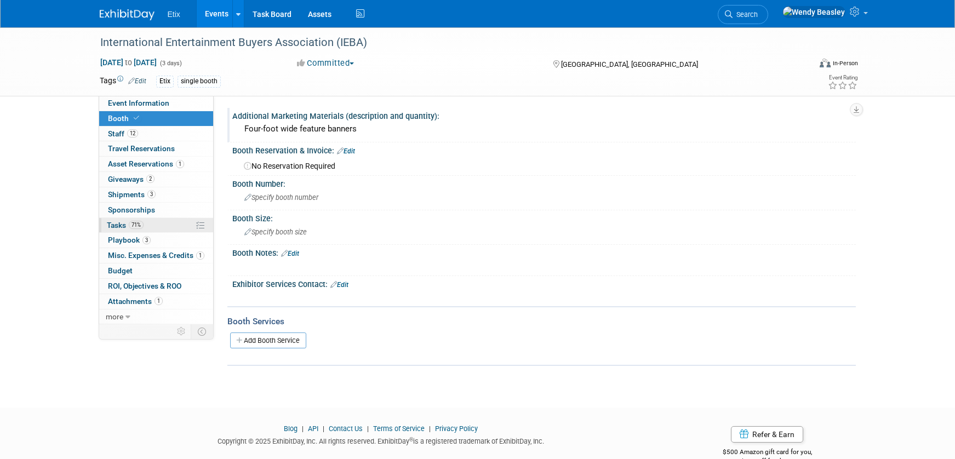
click at [116, 223] on span "Tasks 71%" at bounding box center [125, 225] width 37 height 9
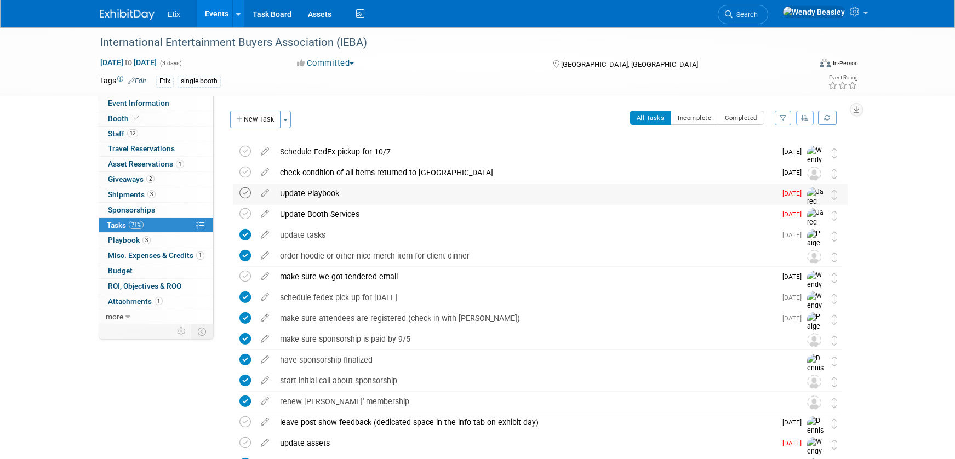
click at [245, 193] on icon at bounding box center [245, 193] width 12 height 12
click at [248, 216] on icon at bounding box center [245, 214] width 12 height 12
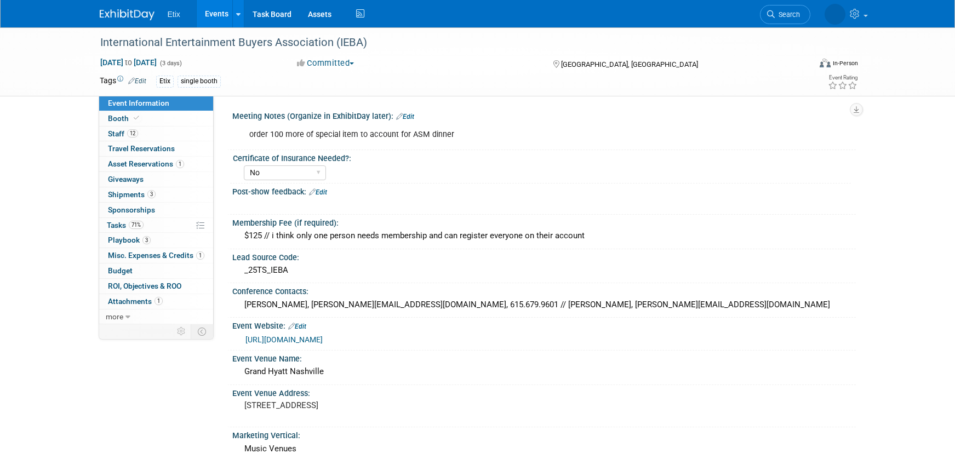
select select "No"
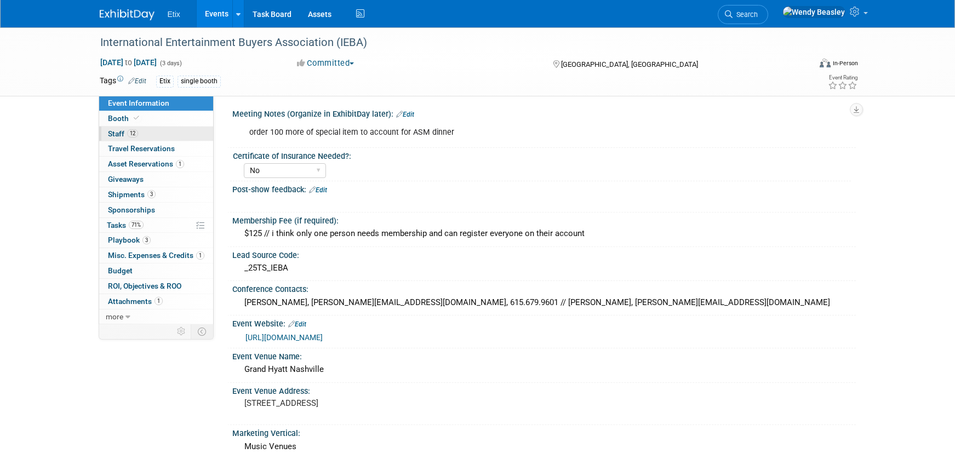
click at [116, 132] on span "Staff 12" at bounding box center [123, 133] width 30 height 9
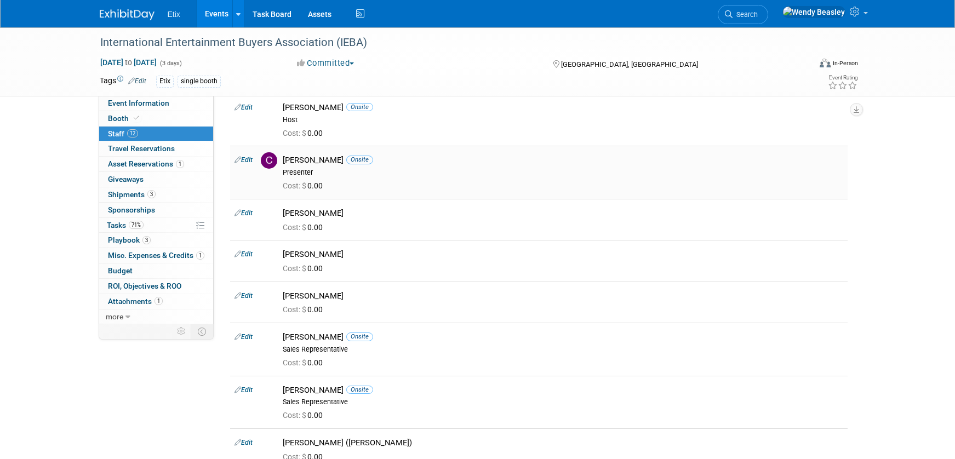
scroll to position [61, 0]
